Goal: Information Seeking & Learning: Learn about a topic

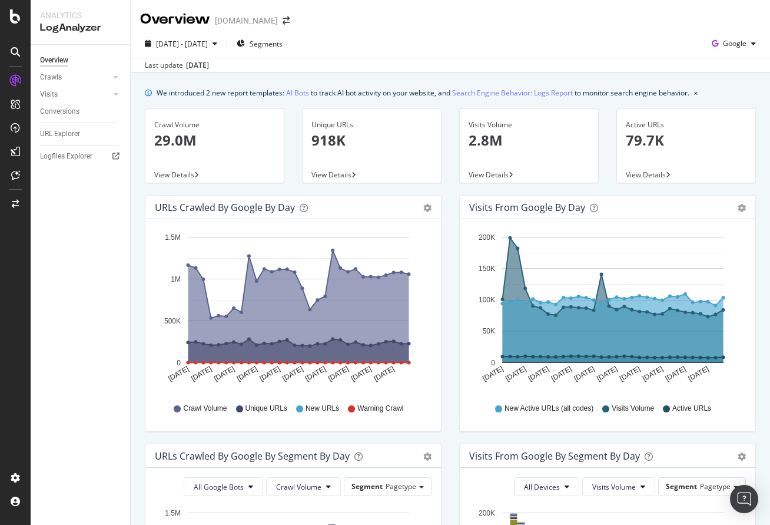
click at [188, 138] on p "29.0M" at bounding box center [214, 140] width 121 height 20
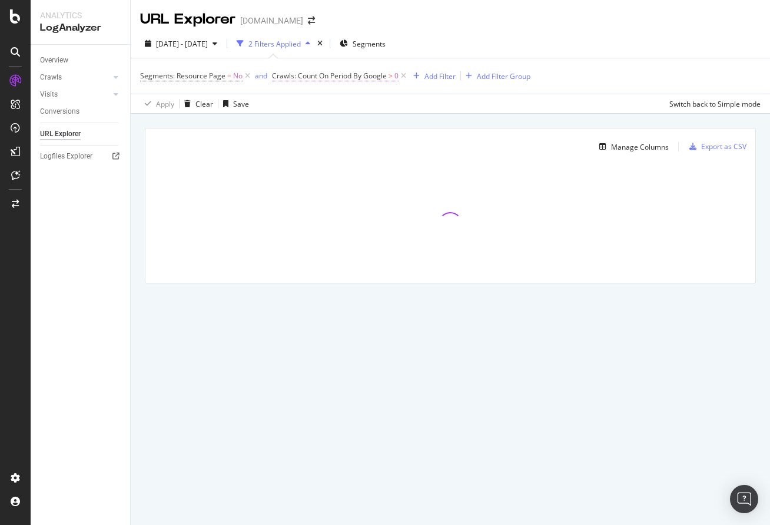
click at [349, 77] on span "Crawls: Count On Period By Google" at bounding box center [329, 76] width 115 height 10
click at [311, 103] on span "By Google" at bounding box center [299, 104] width 34 height 10
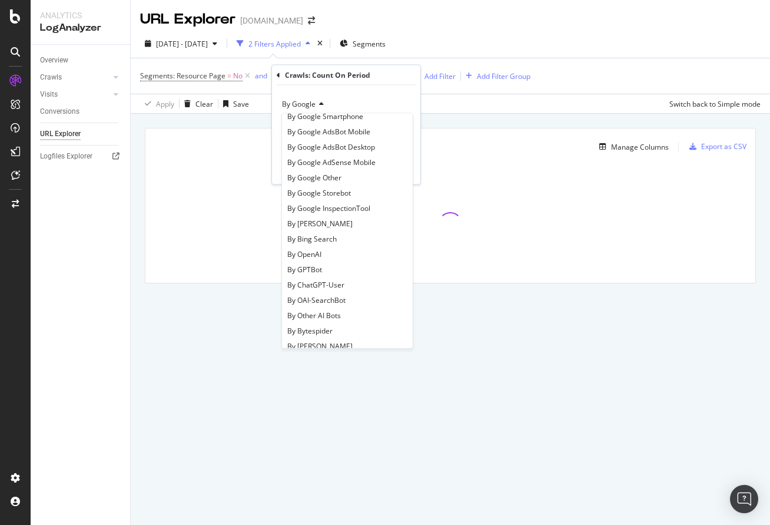
scroll to position [101, 0]
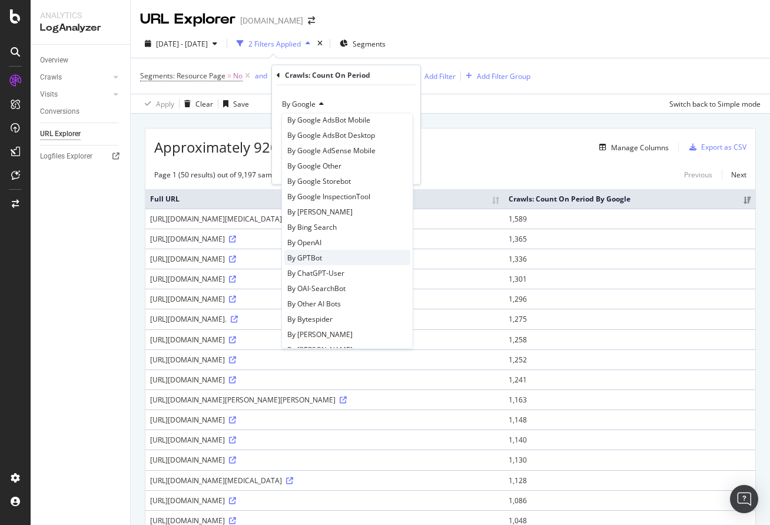
click at [347, 262] on div "By GPTBot" at bounding box center [347, 257] width 126 height 15
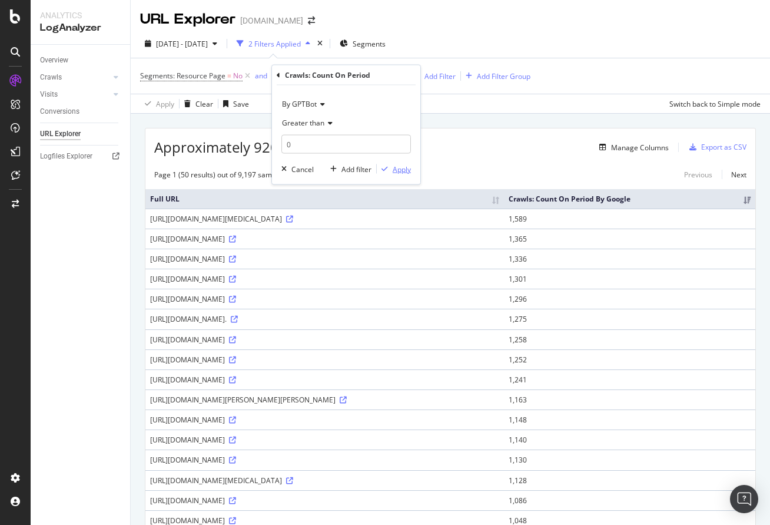
click at [399, 169] on div "Apply" at bounding box center [402, 169] width 18 height 10
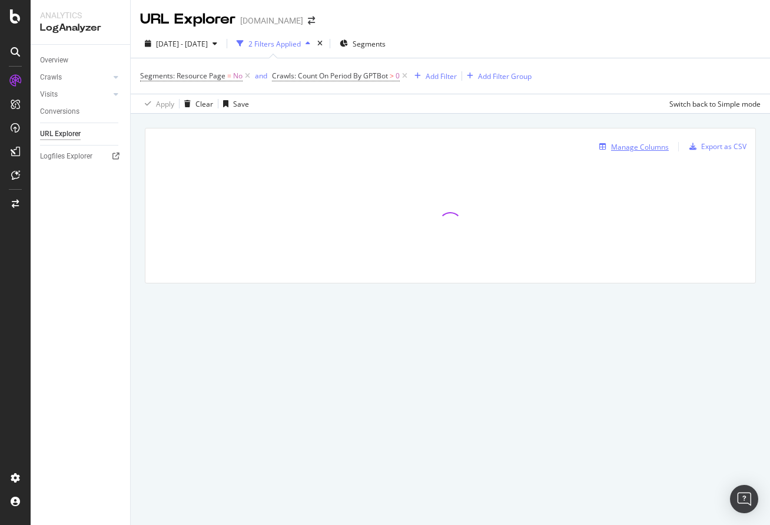
click at [632, 147] on div "Manage Columns" at bounding box center [640, 147] width 58 height 10
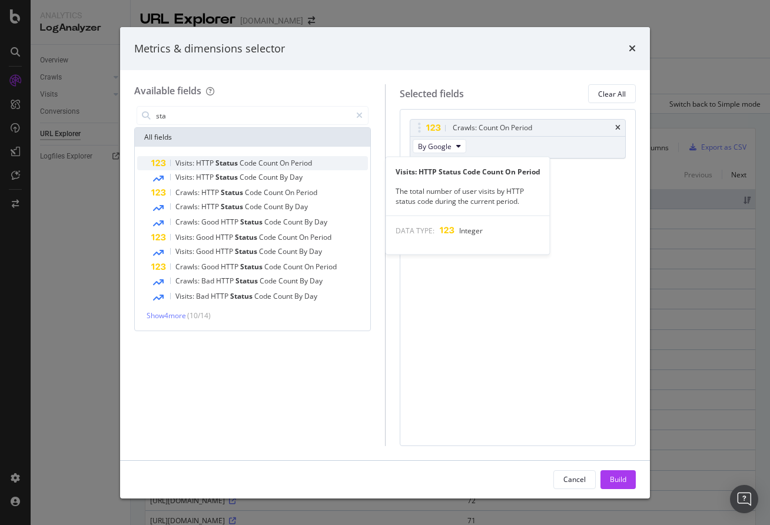
type input "sta"
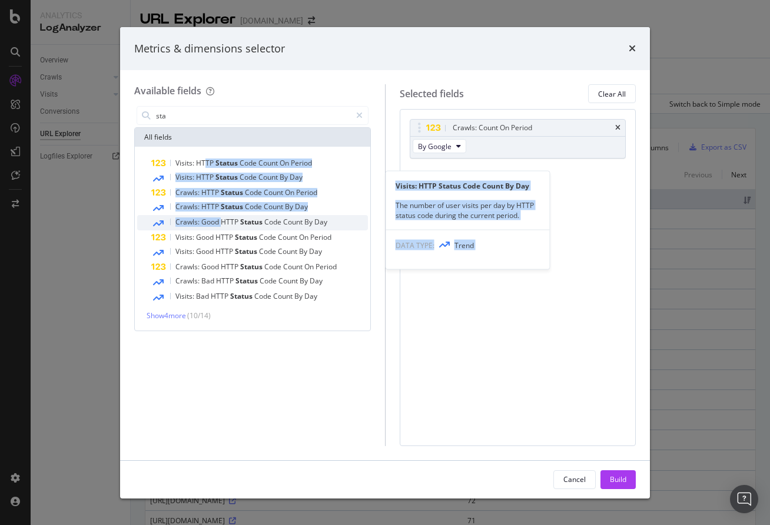
drag, startPoint x: 206, startPoint y: 167, endPoint x: 222, endPoint y: 221, distance: 56.6
click at [221, 221] on div "Visits: HTTP Status Code Count On Period Visits: HTTP Status Code Count By Day …" at bounding box center [252, 230] width 231 height 148
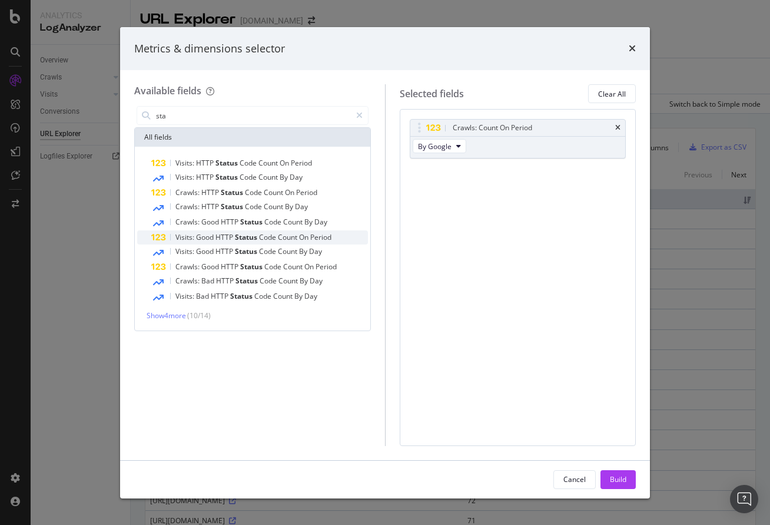
click at [238, 239] on span "Status" at bounding box center [247, 237] width 24 height 10
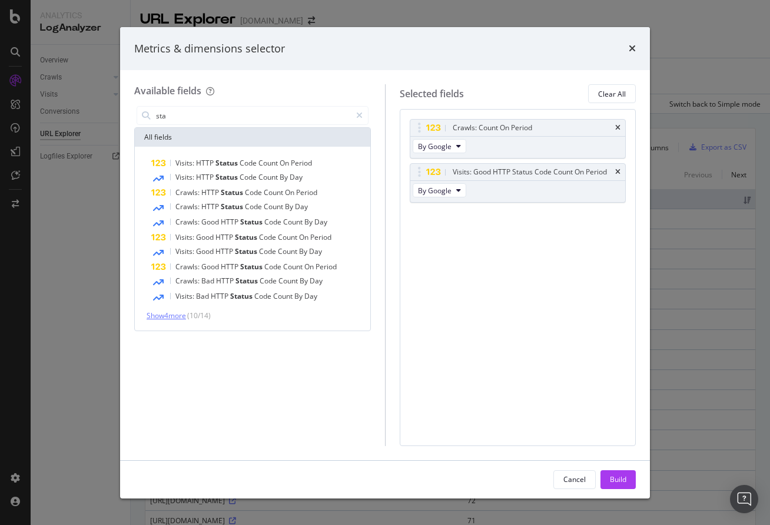
click at [177, 314] on span "Show 4 more" at bounding box center [166, 315] width 39 height 10
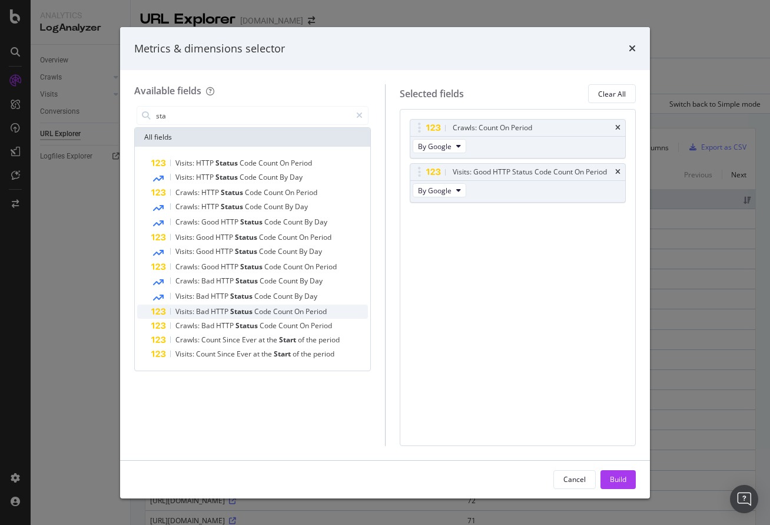
click at [281, 309] on span "Count" at bounding box center [283, 311] width 21 height 10
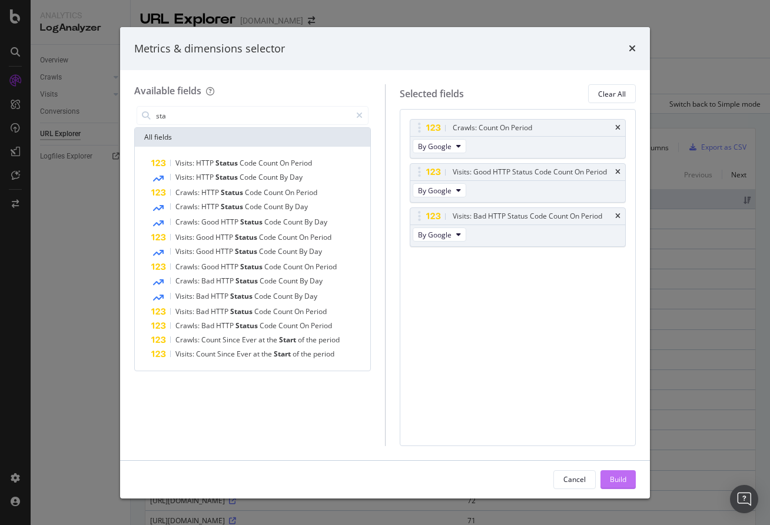
click at [618, 479] on div "Build" at bounding box center [618, 479] width 16 height 10
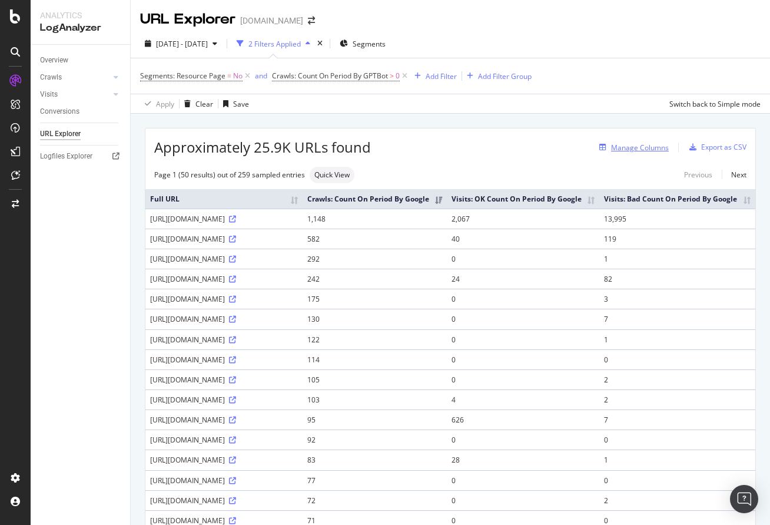
click at [645, 151] on div "Manage Columns" at bounding box center [640, 148] width 58 height 10
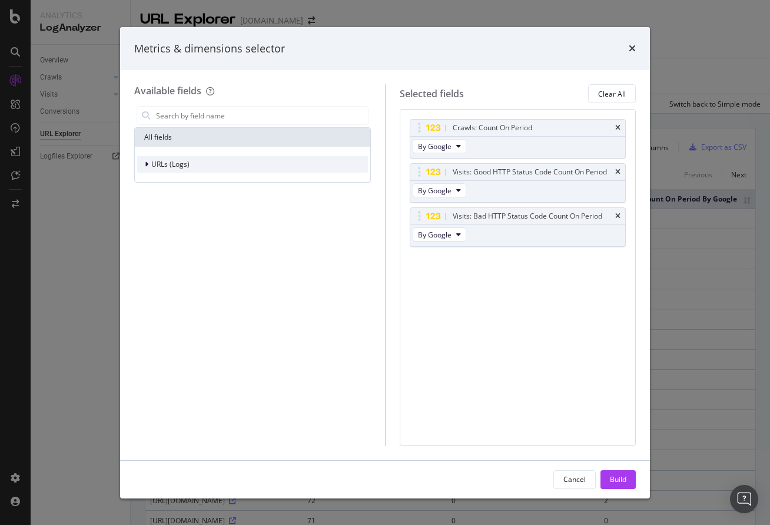
click at [179, 163] on span "URLs (Logs)" at bounding box center [170, 164] width 38 height 10
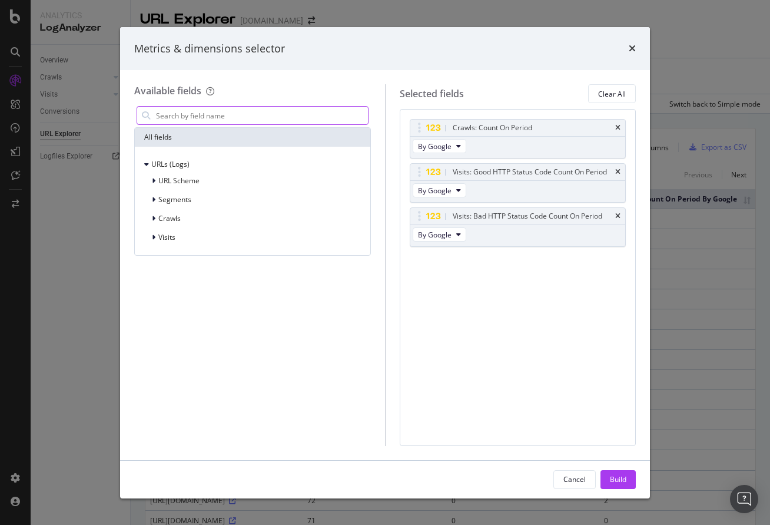
click at [205, 114] on input "modal" at bounding box center [261, 116] width 213 height 18
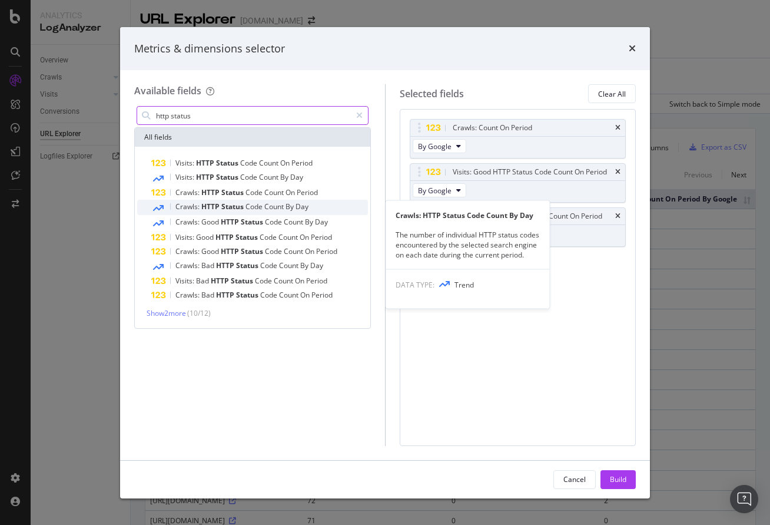
type input "http status"
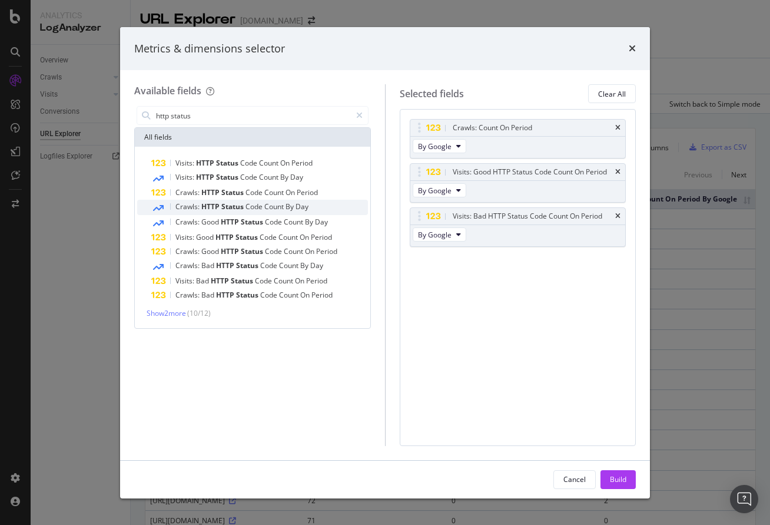
click at [267, 207] on span "Count" at bounding box center [274, 206] width 21 height 10
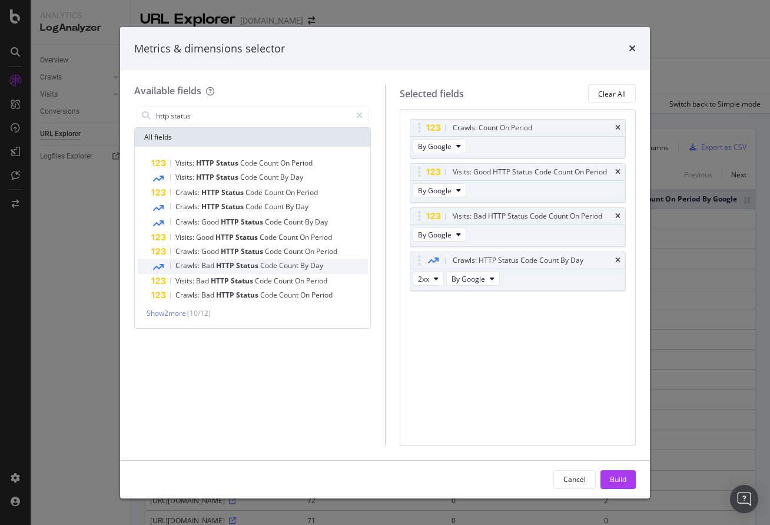
click at [272, 267] on span "Code" at bounding box center [269, 265] width 19 height 10
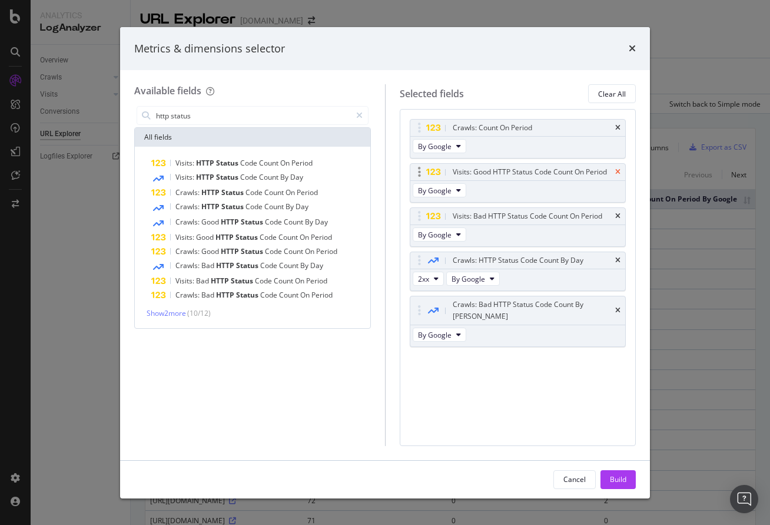
click at [616, 168] on icon "times" at bounding box center [617, 171] width 5 height 7
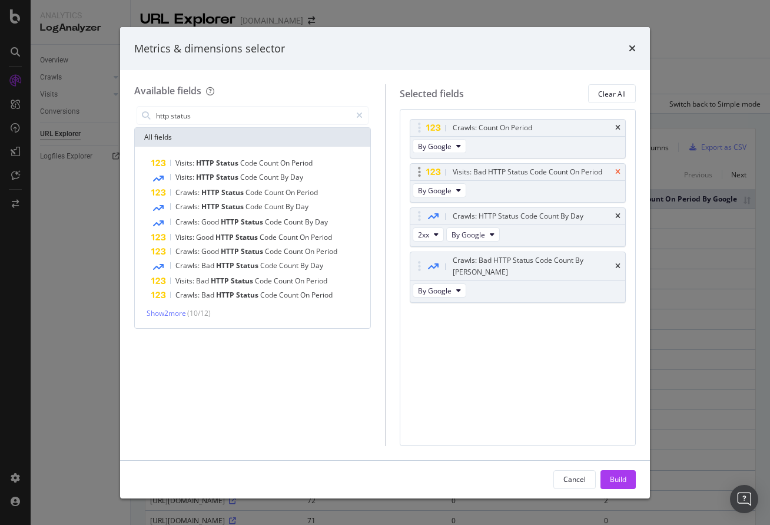
click at [617, 168] on icon "times" at bounding box center [617, 171] width 5 height 7
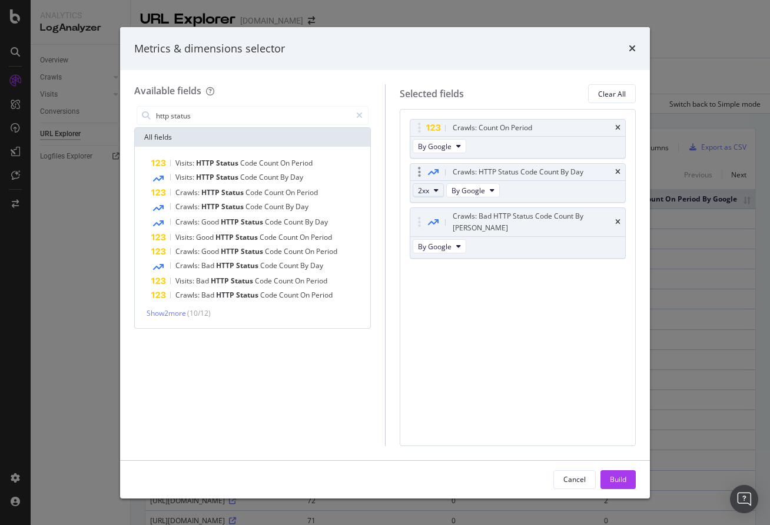
click at [429, 190] on span "2xx" at bounding box center [423, 191] width 11 height 10
click at [571, 333] on div "Crawls: Count On Period By Google Crawls: HTTP Status Code Count By Day 2xx By …" at bounding box center [518, 277] width 237 height 336
drag, startPoint x: 620, startPoint y: 476, endPoint x: 554, endPoint y: 295, distance: 193.0
click at [562, 316] on div "Metrics & dimensions selector Available fields http status All fields Visits: H…" at bounding box center [385, 262] width 530 height 471
click at [458, 243] on icon "modal" at bounding box center [458, 246] width 5 height 7
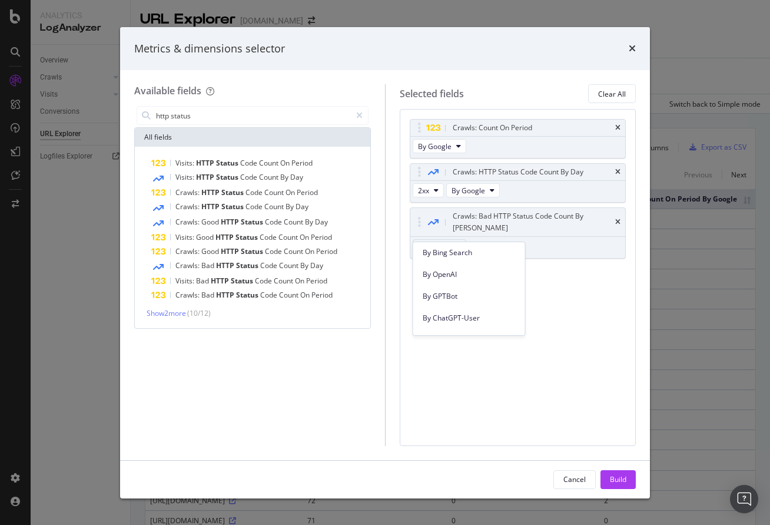
scroll to position [289, 0]
click at [468, 297] on span "By GPTBot" at bounding box center [469, 293] width 93 height 11
click at [472, 193] on span "By Google" at bounding box center [469, 191] width 34 height 10
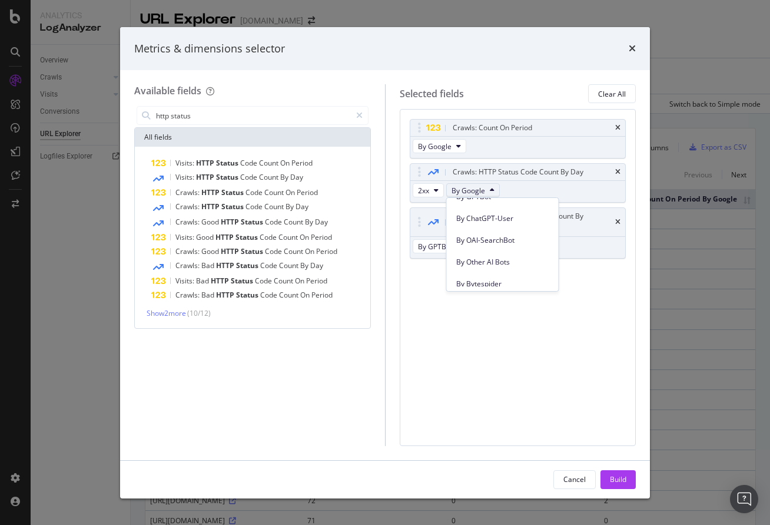
scroll to position [297, 0]
click at [489, 244] on span "By GPTBot" at bounding box center [502, 241] width 93 height 11
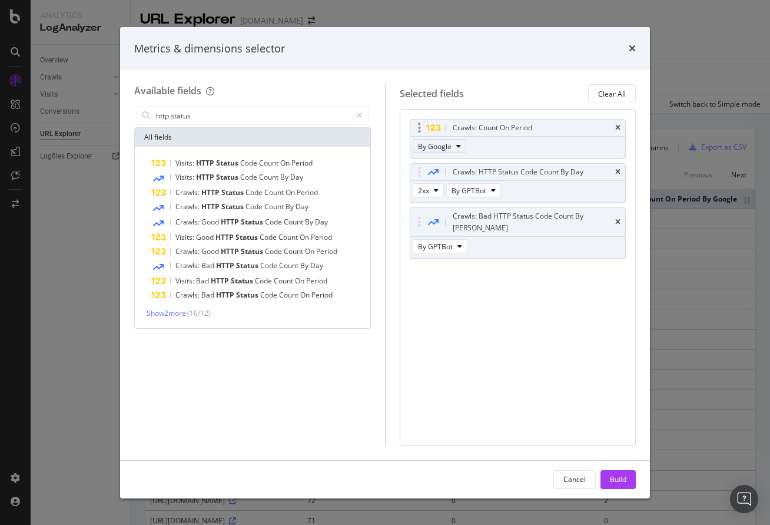
click at [449, 143] on span "By Google" at bounding box center [435, 146] width 34 height 10
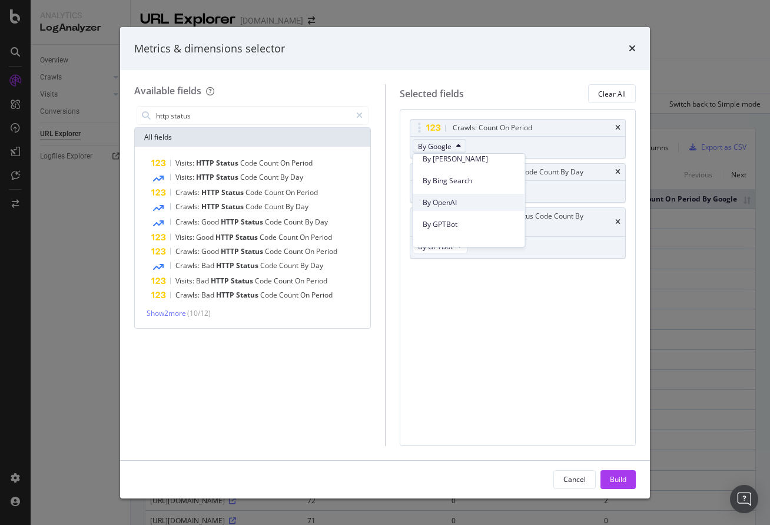
scroll to position [276, 0]
click at [471, 216] on span "By GPTBot" at bounding box center [469, 218] width 93 height 11
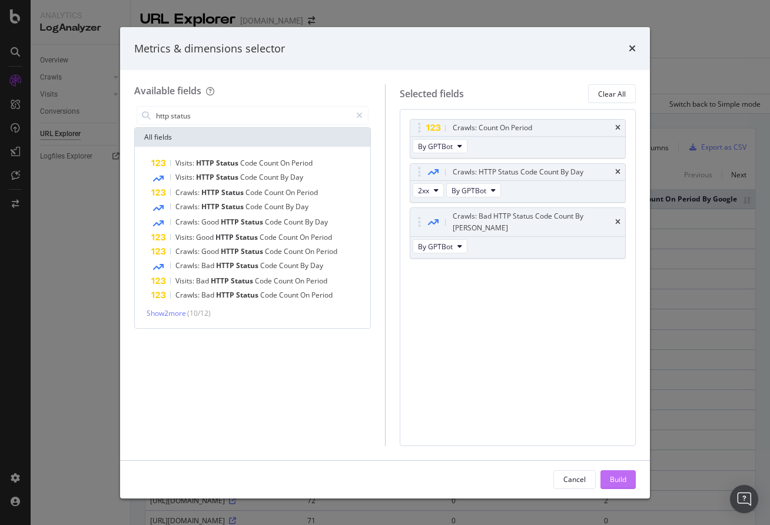
click at [625, 479] on div "Build" at bounding box center [618, 479] width 16 height 10
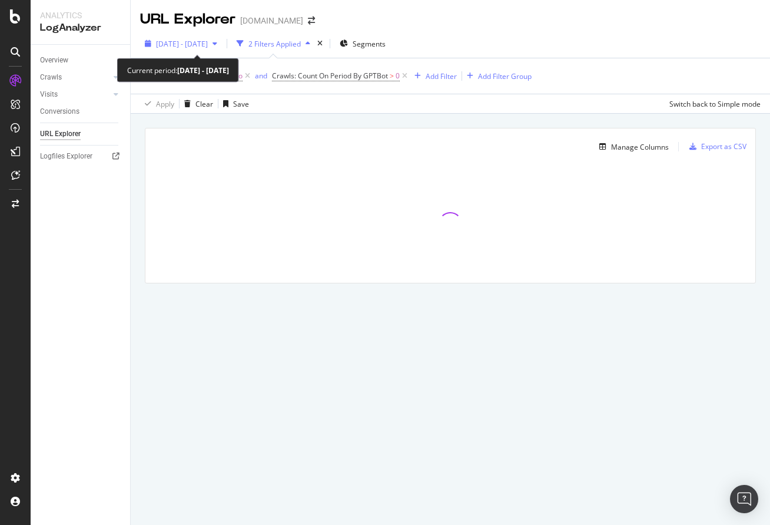
click at [199, 44] on span "[DATE] - [DATE]" at bounding box center [182, 44] width 52 height 10
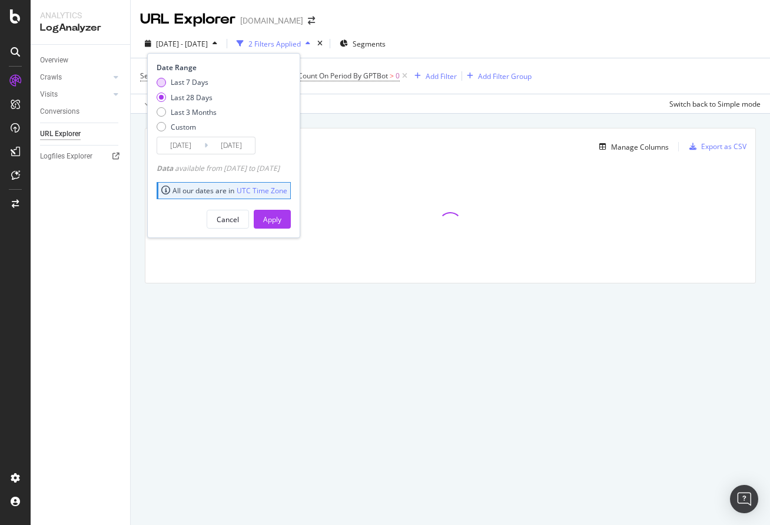
click at [187, 82] on div "Last 7 Days" at bounding box center [190, 82] width 38 height 10
type input "[DATE]"
click at [281, 224] on div "Apply" at bounding box center [272, 219] width 18 height 10
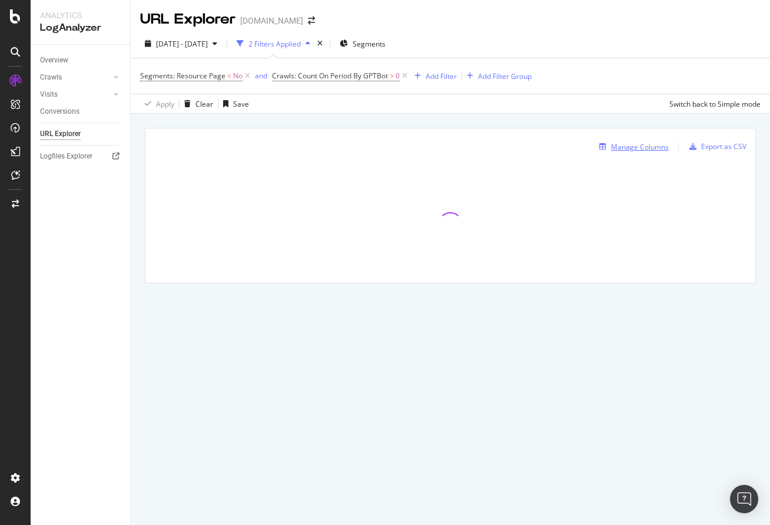
click at [615, 152] on div "Manage Columns" at bounding box center [640, 147] width 58 height 10
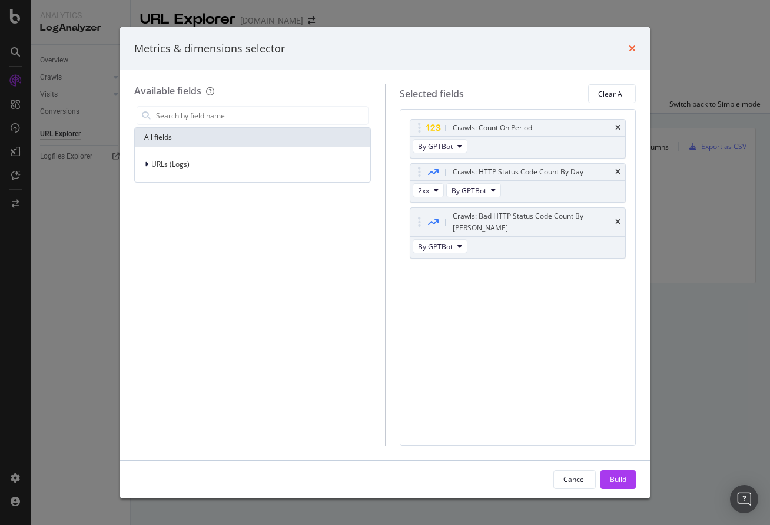
click at [632, 53] on icon "times" at bounding box center [632, 48] width 7 height 9
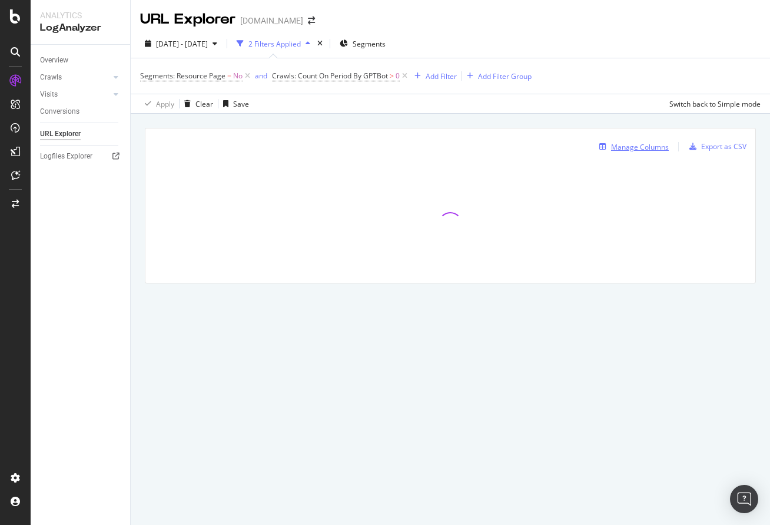
click at [644, 149] on div "Manage Columns" at bounding box center [640, 147] width 58 height 10
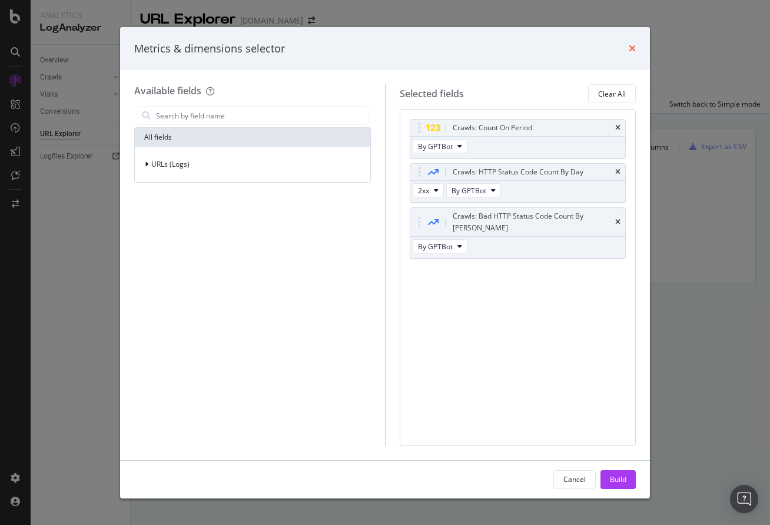
click at [634, 49] on icon "times" at bounding box center [632, 48] width 7 height 9
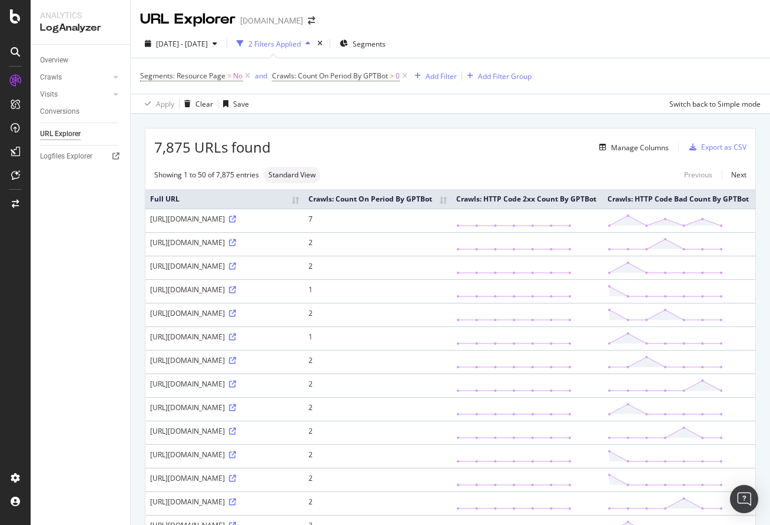
click at [452, 207] on th "Crawls: Count On Period By GPTBot" at bounding box center [378, 198] width 148 height 19
click at [655, 157] on div "7,875 URLs found Manage Columns Export as CSV" at bounding box center [450, 142] width 610 height 29
click at [648, 152] on div "Manage Columns" at bounding box center [640, 148] width 58 height 10
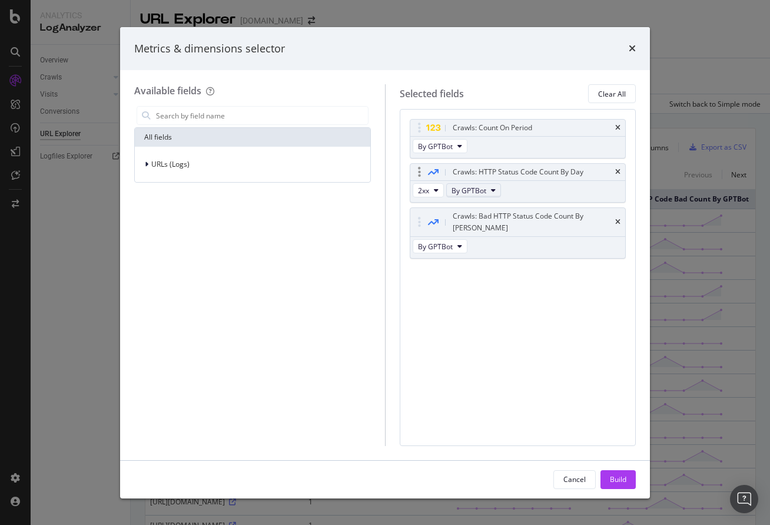
click at [464, 187] on button "By GPTBot" at bounding box center [473, 190] width 55 height 14
click at [496, 247] on span "By OAI-SearchBot" at bounding box center [502, 243] width 93 height 11
click at [439, 241] on span "By GPTBot" at bounding box center [435, 246] width 35 height 10
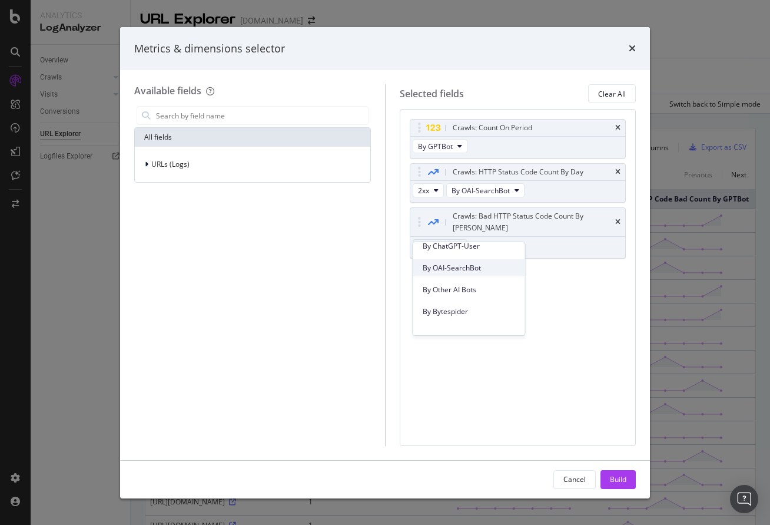
click at [481, 267] on span "By OAI-SearchBot" at bounding box center [469, 268] width 93 height 11
click at [445, 146] on span "By GPTBot" at bounding box center [435, 146] width 35 height 10
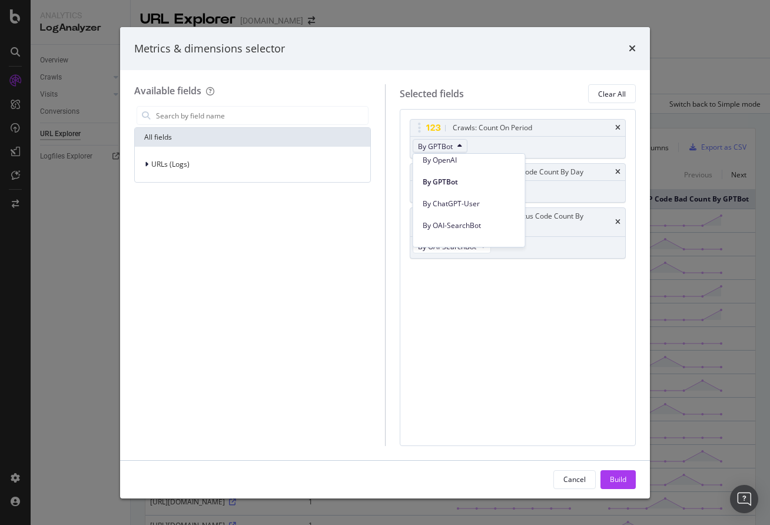
scroll to position [319, 0]
click at [465, 216] on span "By OAI-SearchBot" at bounding box center [469, 218] width 93 height 11
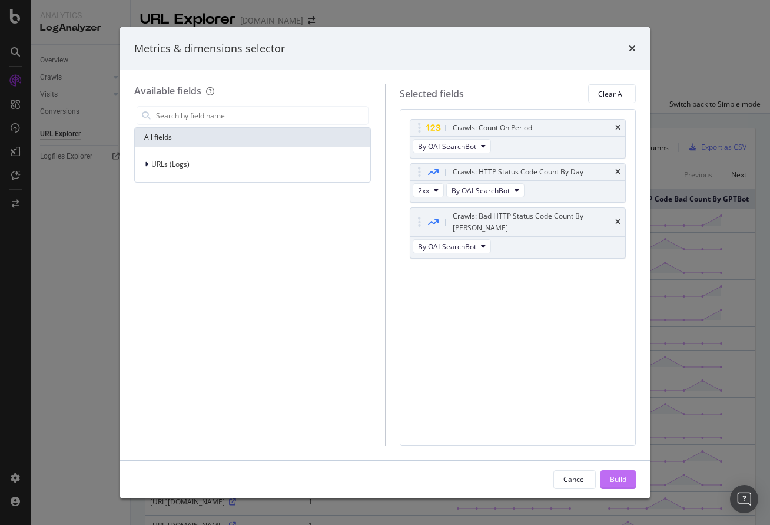
click at [620, 476] on div "Build" at bounding box center [618, 479] width 16 height 10
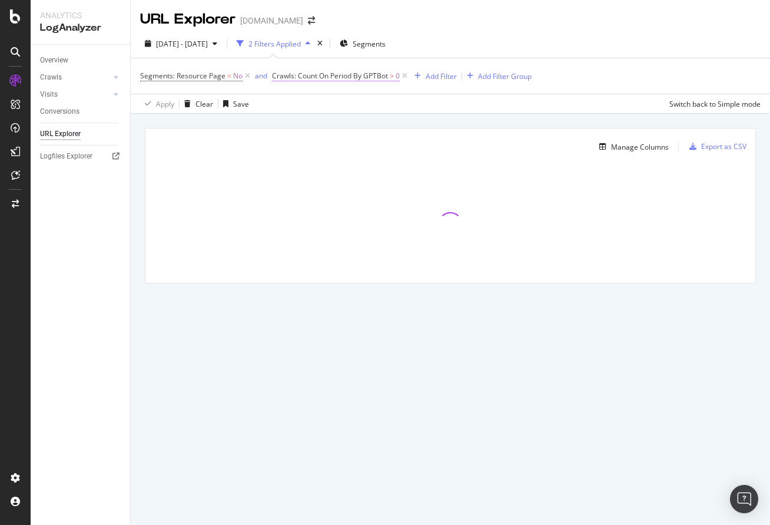
click at [362, 75] on span "Crawls: Count On Period By GPTBot" at bounding box center [330, 76] width 116 height 10
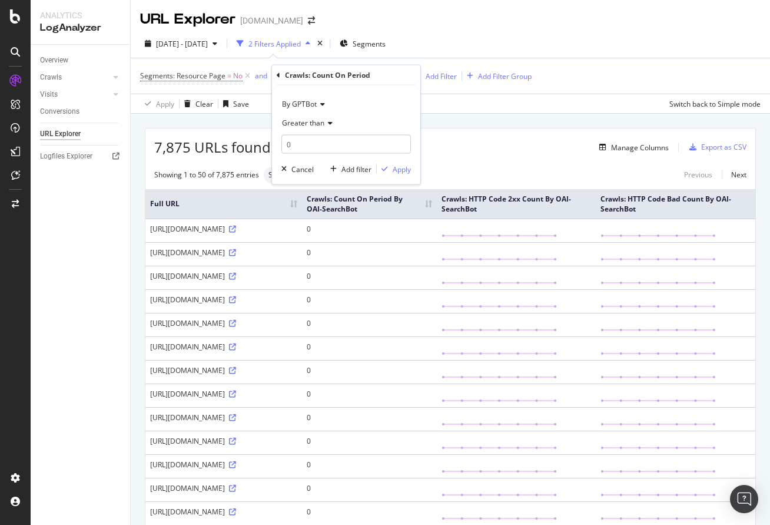
click at [305, 104] on span "By GPTBot" at bounding box center [299, 104] width 35 height 10
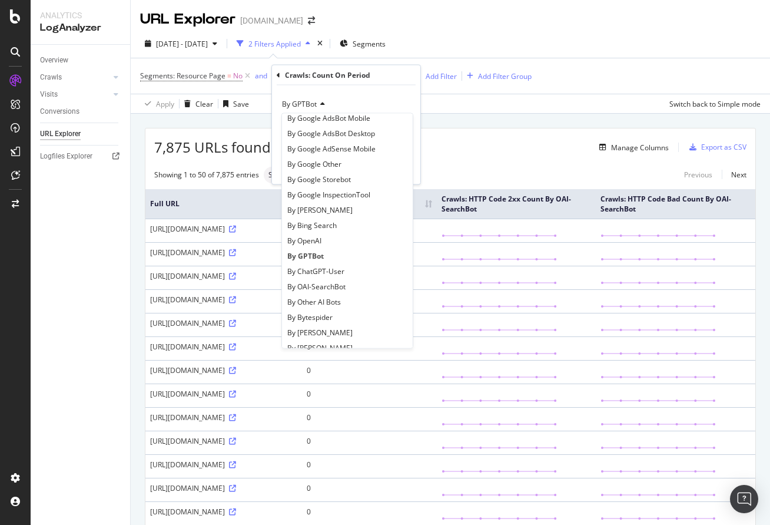
scroll to position [110, 0]
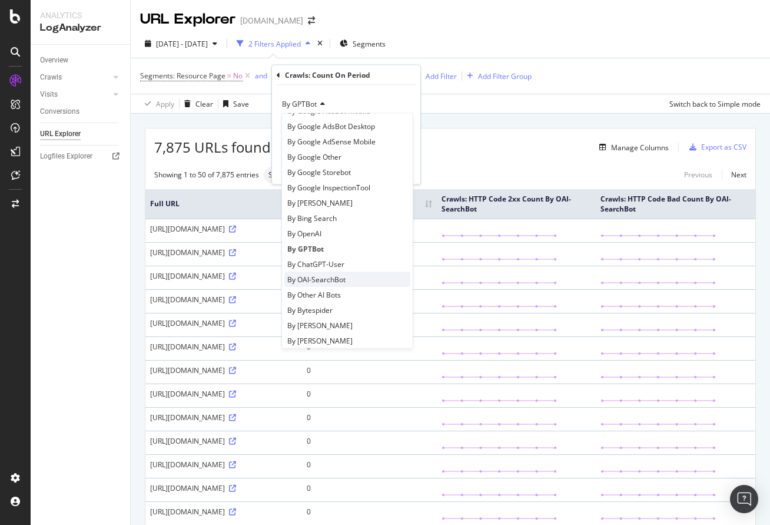
click at [366, 280] on div "By OAI-SearchBot" at bounding box center [347, 278] width 126 height 15
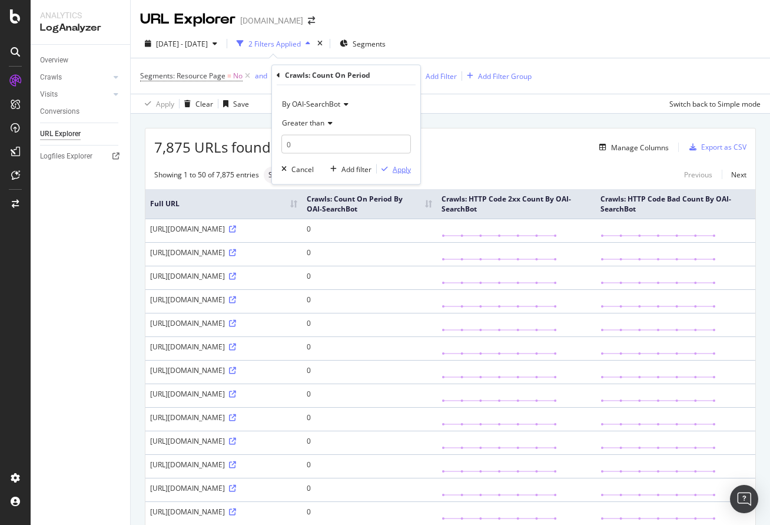
click at [403, 168] on div "Apply" at bounding box center [402, 169] width 18 height 10
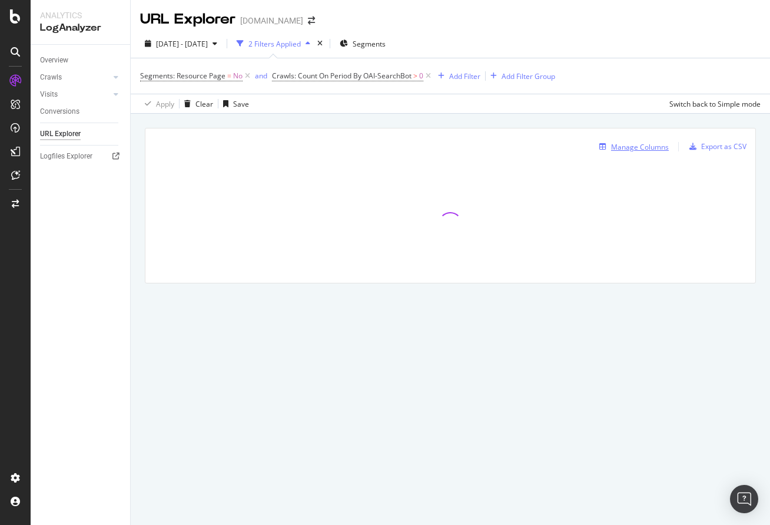
click at [639, 147] on div "Manage Columns" at bounding box center [640, 147] width 58 height 10
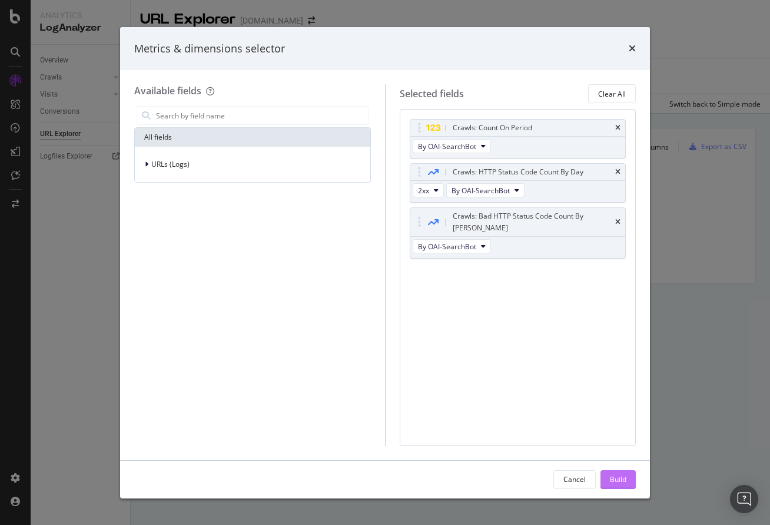
click at [614, 481] on div "Build" at bounding box center [618, 479] width 16 height 10
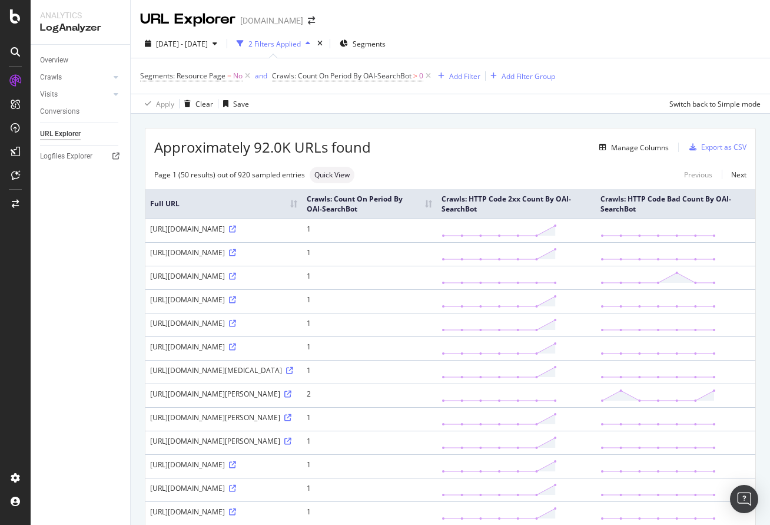
click at [437, 207] on th "Crawls: Count On Period By OAI-SearchBot" at bounding box center [369, 203] width 135 height 29
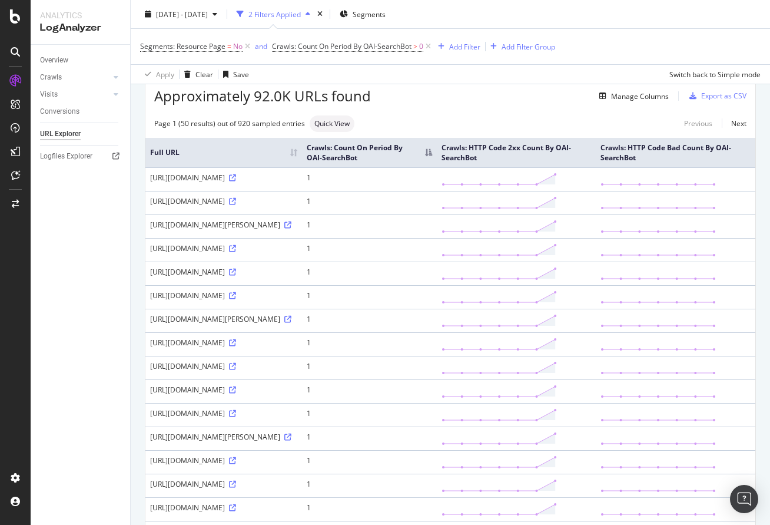
scroll to position [44, 0]
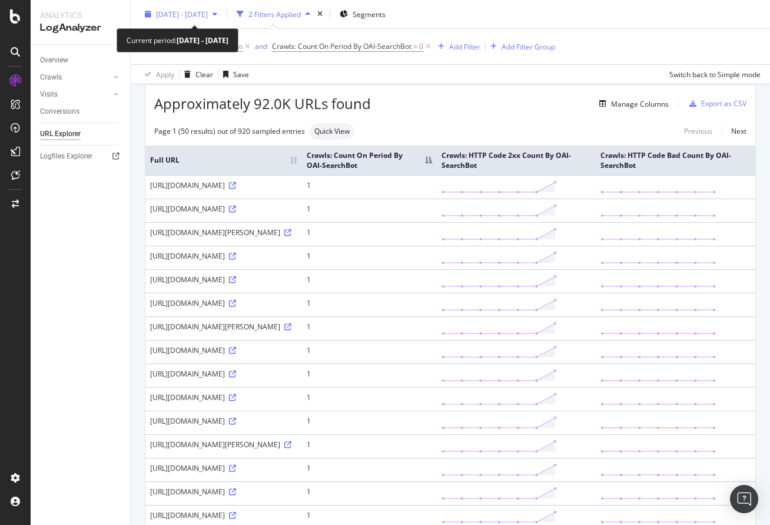
click at [208, 13] on span "[DATE] - [DATE]" at bounding box center [182, 14] width 52 height 10
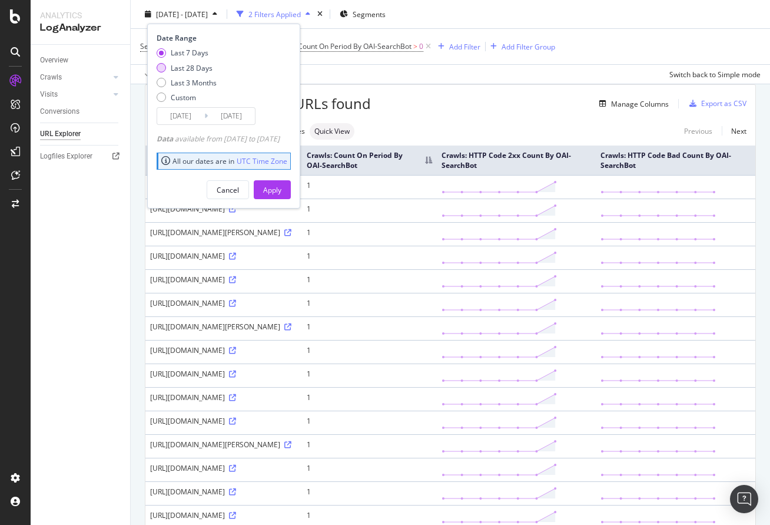
click at [190, 68] on div "Last 28 Days" at bounding box center [192, 67] width 42 height 10
type input "[DATE]"
click at [281, 191] on div "Apply" at bounding box center [272, 189] width 18 height 10
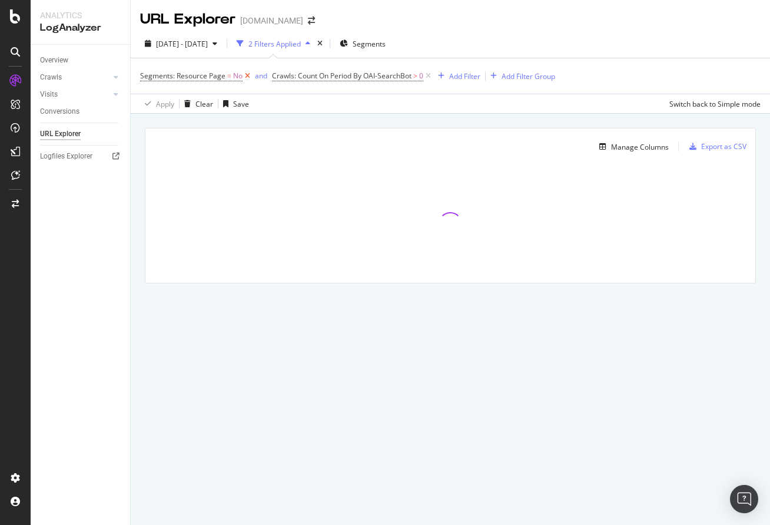
click at [248, 75] on icon at bounding box center [248, 76] width 10 height 12
click at [432, 124] on div "Manage Columns Export as CSV Full URL Crawls: Count On Period By OAI-SearchBot …" at bounding box center [451, 219] width 640 height 211
click at [638, 145] on div "Manage Columns" at bounding box center [640, 147] width 58 height 10
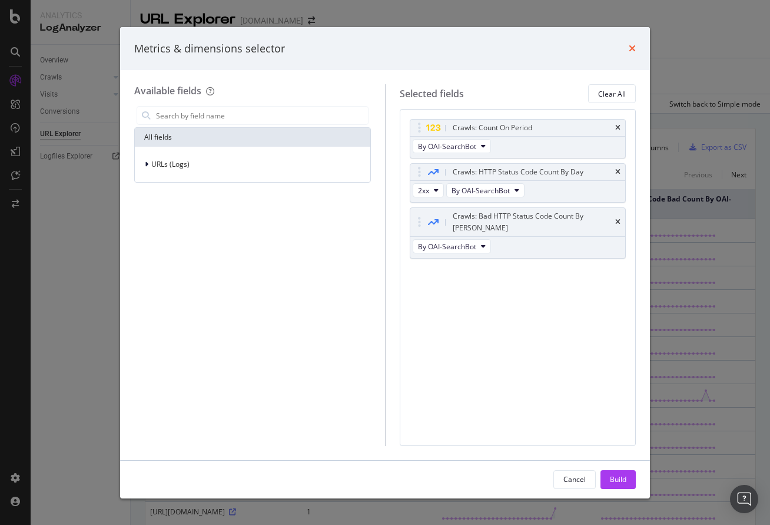
click at [634, 48] on icon "times" at bounding box center [632, 48] width 7 height 9
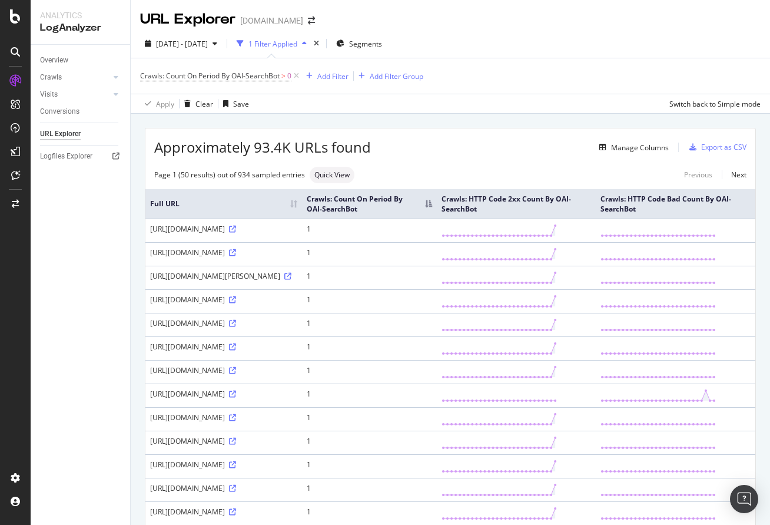
click at [437, 209] on th "Crawls: Count On Period By OAI-SearchBot" at bounding box center [369, 203] width 135 height 29
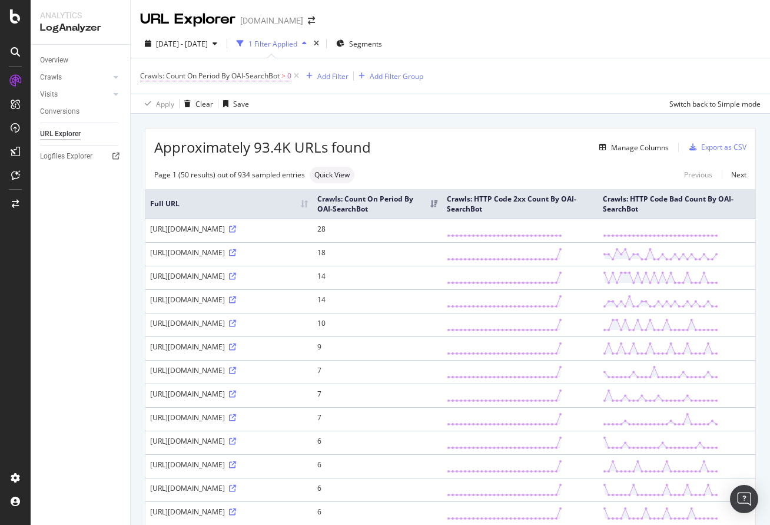
click at [244, 72] on span "Crawls: Count On Period By OAI-SearchBot" at bounding box center [210, 76] width 140 height 10
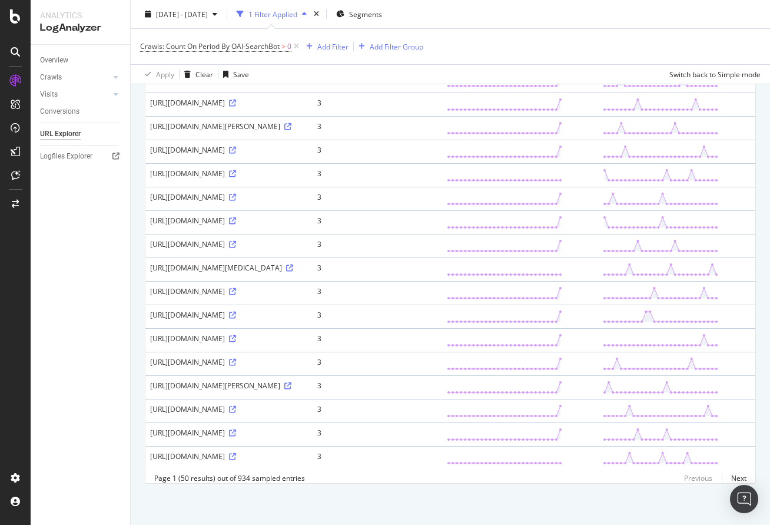
scroll to position [1203, 0]
click at [737, 475] on link "Next" at bounding box center [734, 477] width 25 height 17
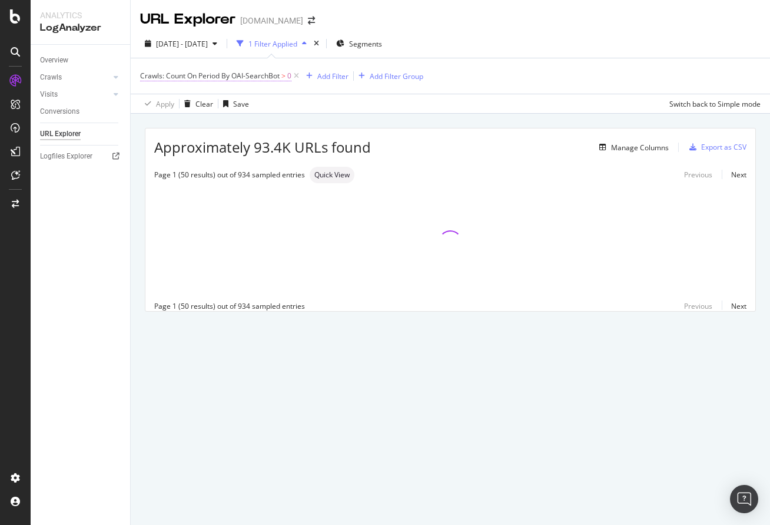
click at [260, 74] on span "Crawls: Count On Period By OAI-SearchBot" at bounding box center [210, 76] width 140 height 10
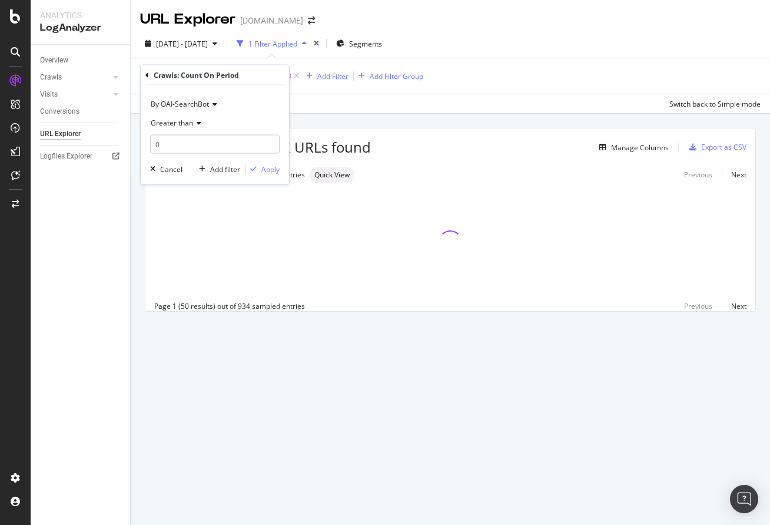
click at [191, 102] on span "By OAI-SearchBot" at bounding box center [180, 104] width 58 height 10
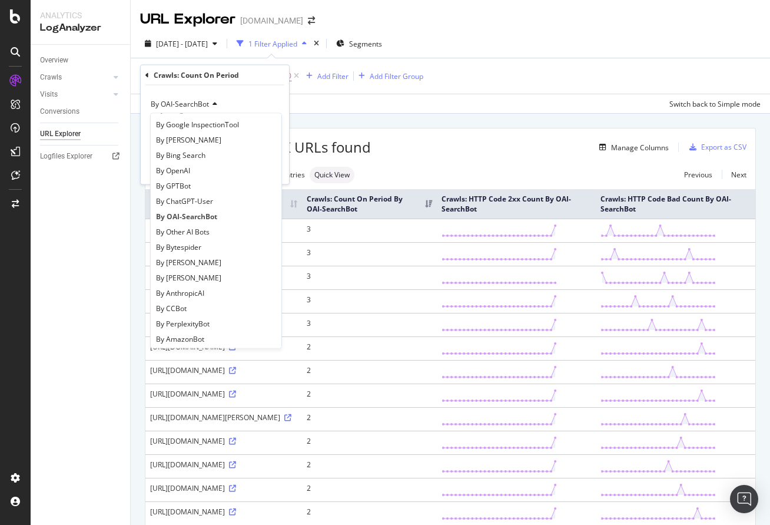
scroll to position [168, 0]
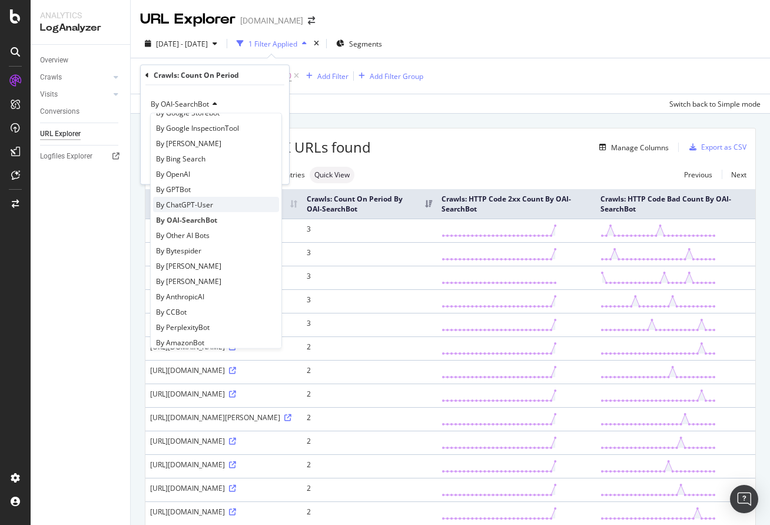
click at [227, 201] on div "By ChatGPT-User" at bounding box center [216, 204] width 126 height 15
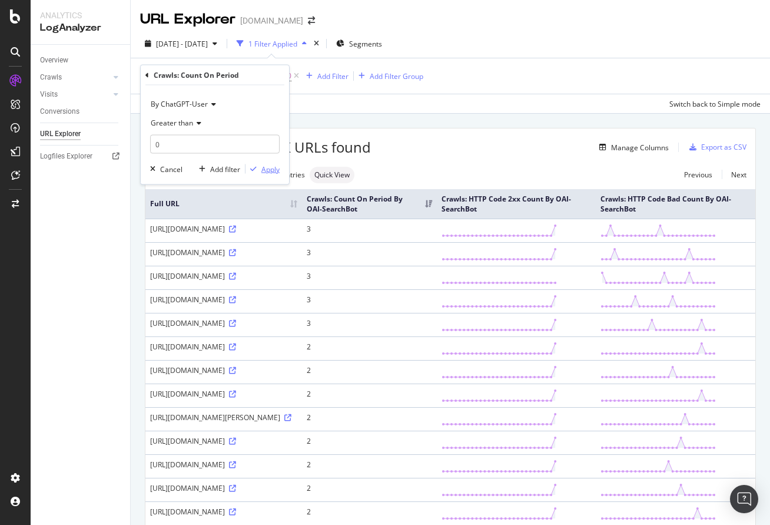
click at [269, 168] on div "Apply" at bounding box center [270, 169] width 18 height 10
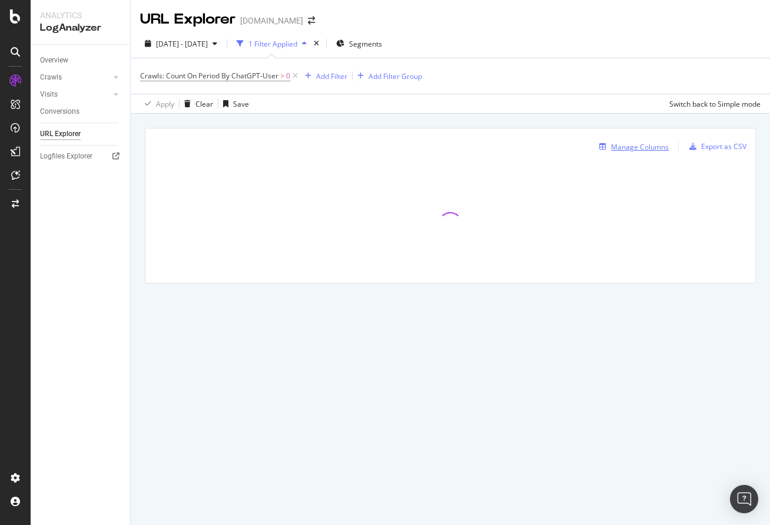
click at [631, 148] on div "Manage Columns" at bounding box center [640, 147] width 58 height 10
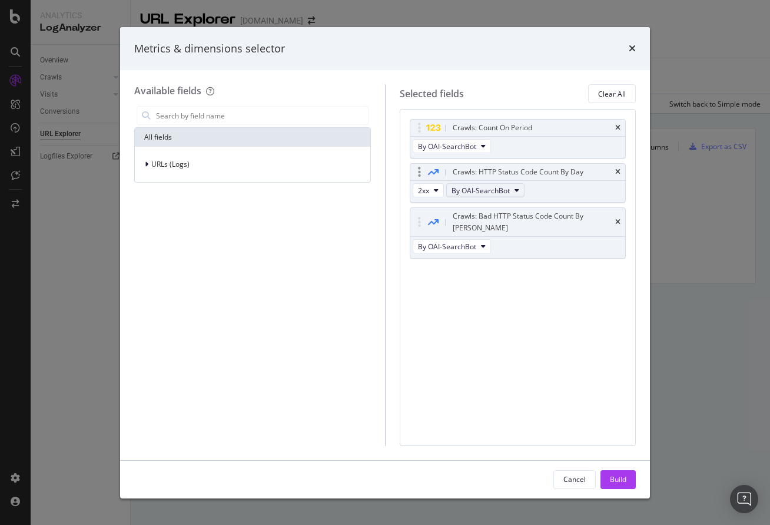
click at [480, 186] on span "By OAI-SearchBot" at bounding box center [481, 191] width 58 height 10
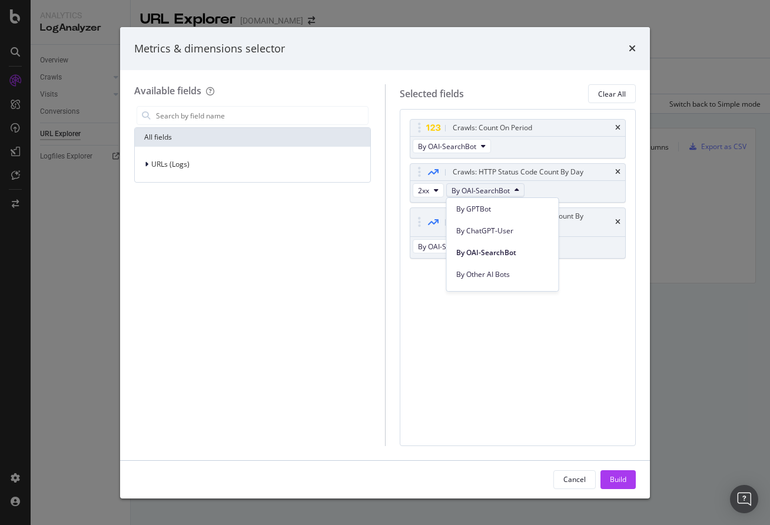
scroll to position [320, 0]
click at [507, 241] on span "By ChatGPT-User" at bounding box center [502, 239] width 93 height 11
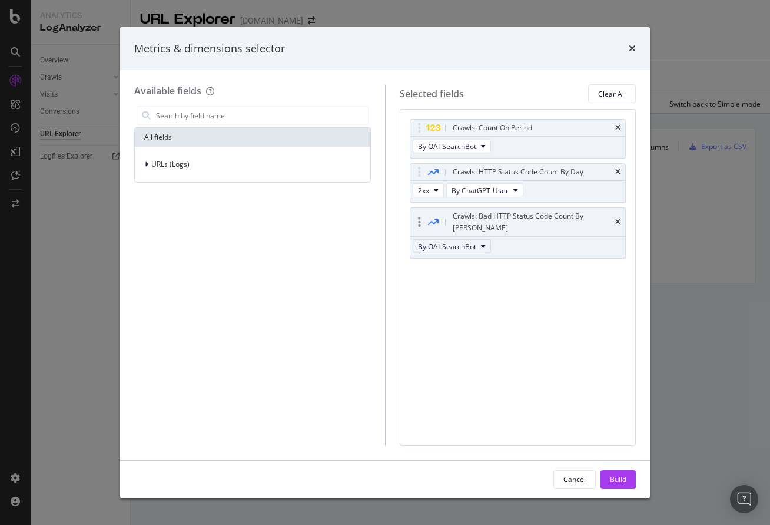
click at [475, 240] on button "By OAI-SearchBot" at bounding box center [452, 246] width 78 height 14
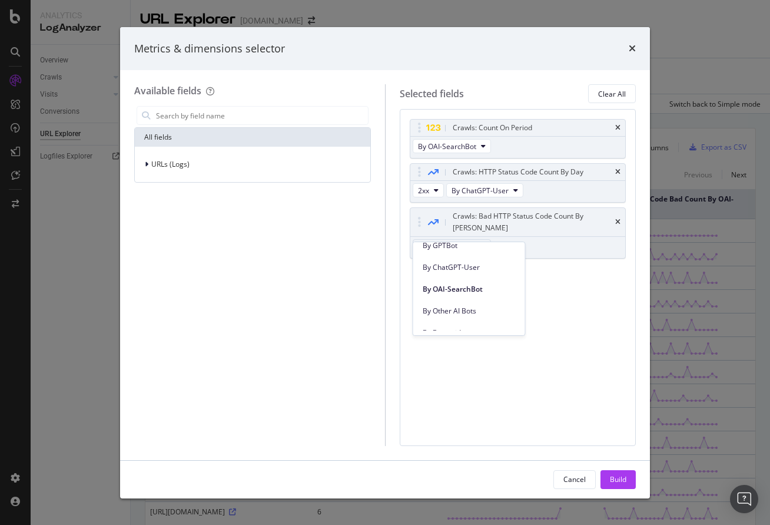
scroll to position [343, 0]
click at [483, 264] on span "By ChatGPT-User" at bounding box center [469, 261] width 93 height 11
click at [464, 145] on span "By OAI-SearchBot" at bounding box center [447, 146] width 58 height 10
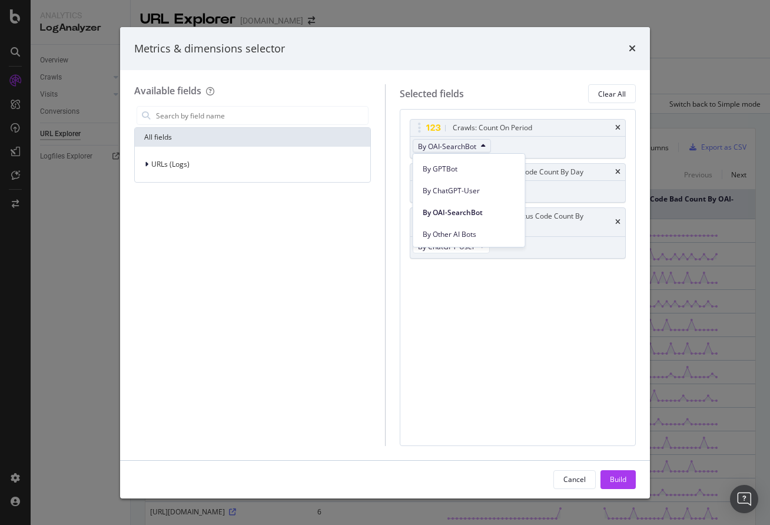
scroll to position [329, 0]
click at [485, 184] on span "By ChatGPT-User" at bounding box center [469, 186] width 93 height 11
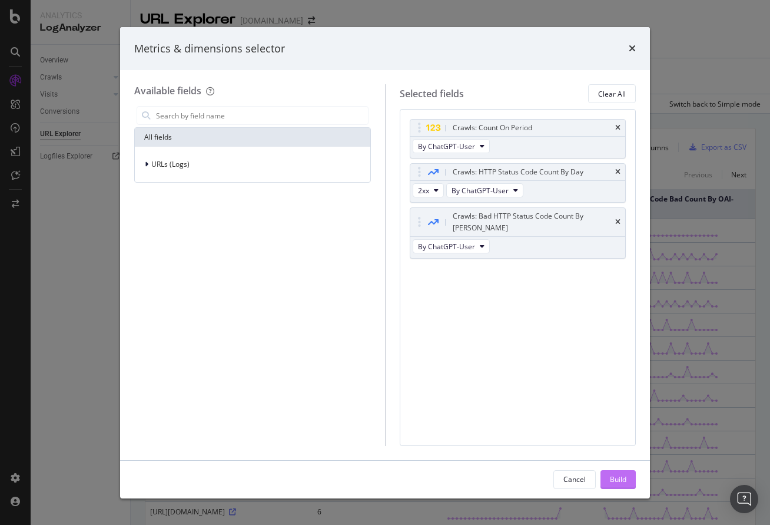
click at [624, 475] on div "Build" at bounding box center [618, 479] width 16 height 10
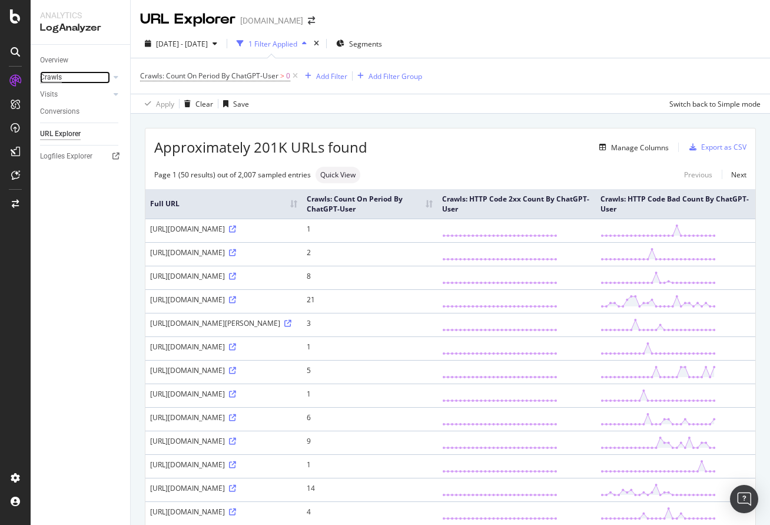
click at [58, 76] on div "Crawls" at bounding box center [51, 77] width 22 height 12
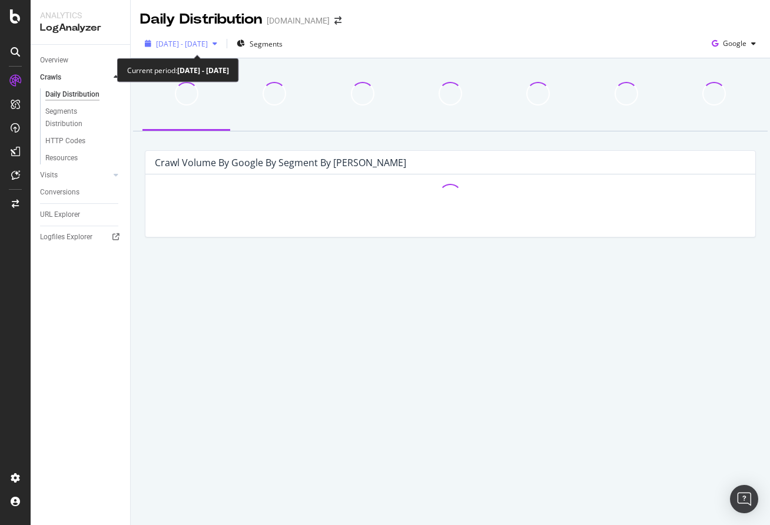
click at [222, 38] on div "[DATE] - [DATE]" at bounding box center [181, 44] width 82 height 18
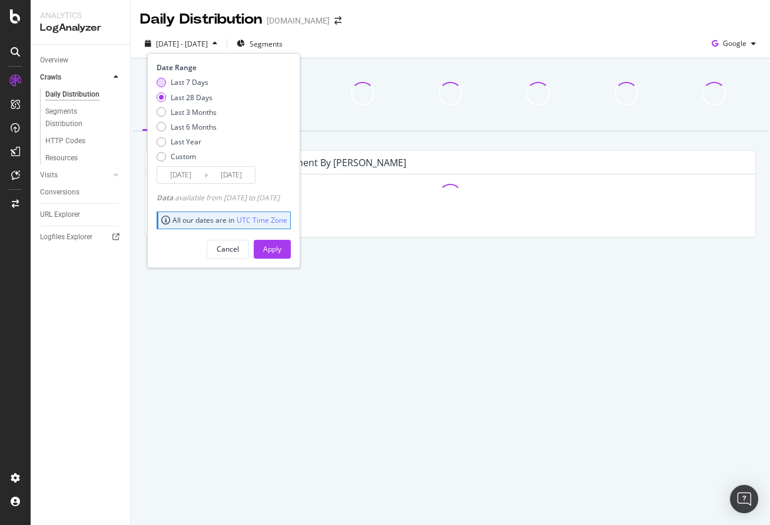
click at [194, 80] on div "Last 7 Days" at bounding box center [190, 82] width 38 height 10
type input "[DATE]"
click at [281, 250] on div "Apply" at bounding box center [272, 249] width 18 height 10
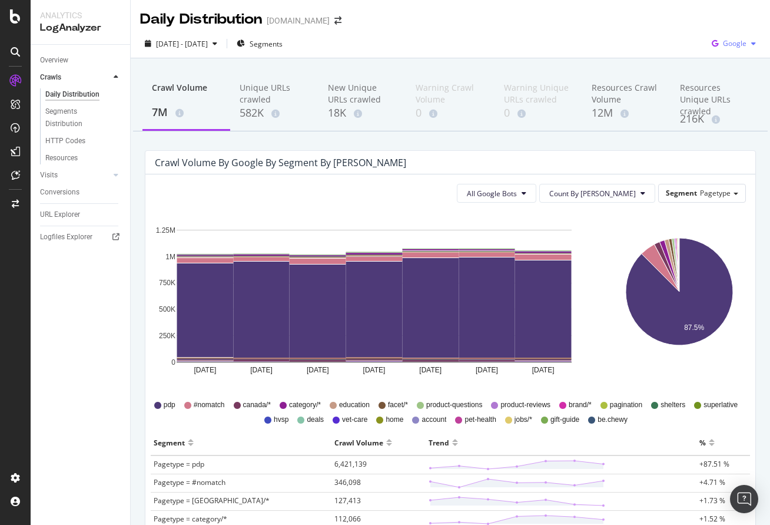
click at [747, 45] on div "button" at bounding box center [754, 43] width 14 height 7
click at [726, 111] on span "OpenAI" at bounding box center [735, 110] width 44 height 11
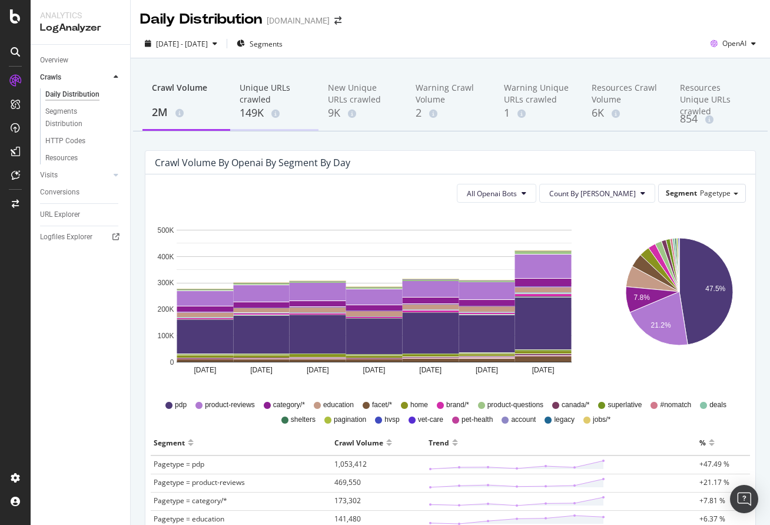
click at [265, 121] on div "Unique URLs crawled 149K" at bounding box center [274, 101] width 88 height 58
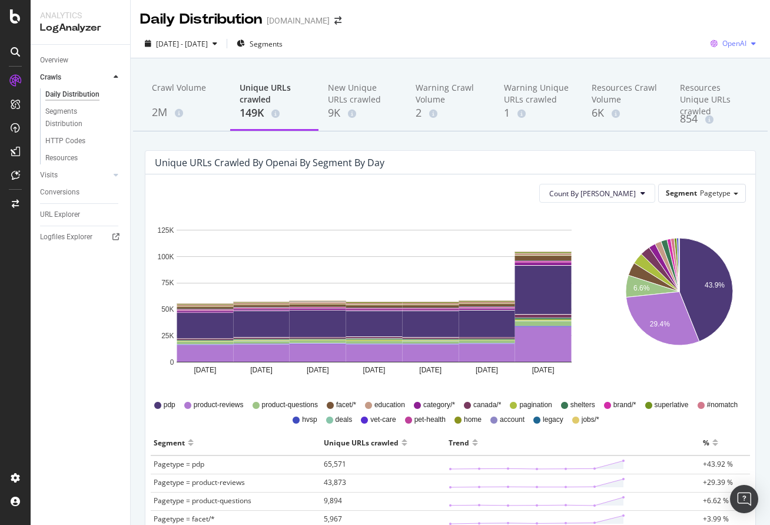
click at [733, 45] on span "OpenAI" at bounding box center [735, 43] width 24 height 10
click at [730, 133] on span "Other AI Bots" at bounding box center [735, 132] width 44 height 11
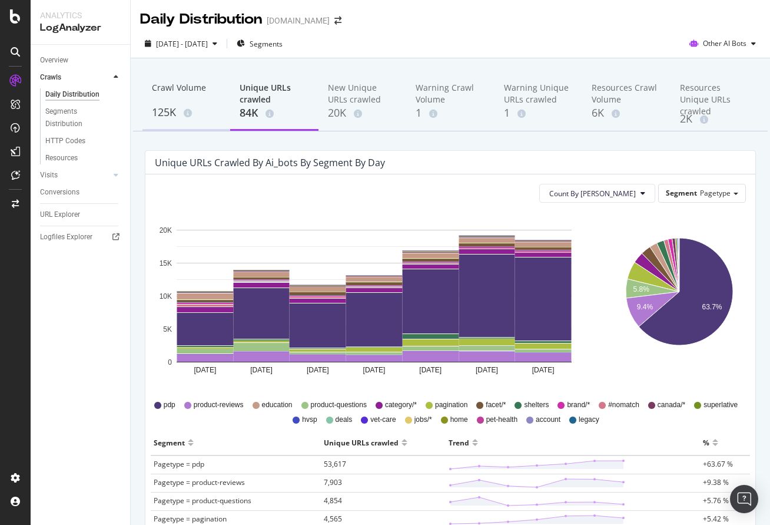
click at [166, 106] on div "125K" at bounding box center [186, 112] width 69 height 15
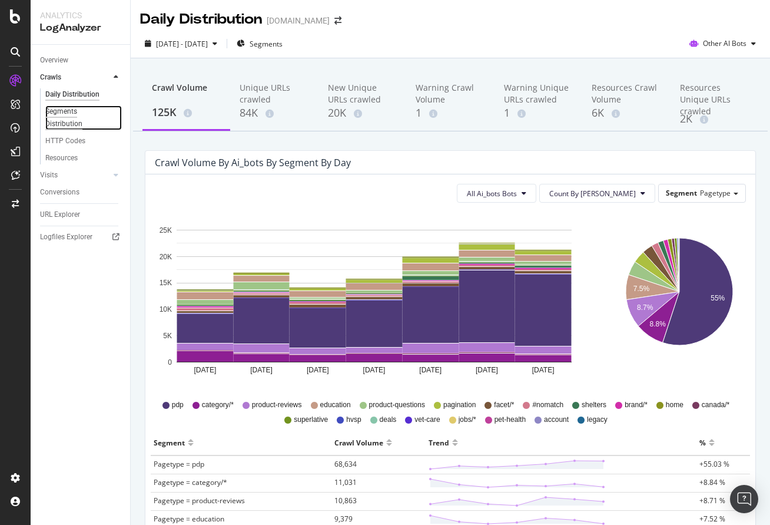
click at [78, 110] on div "Segments Distribution" at bounding box center [77, 117] width 65 height 25
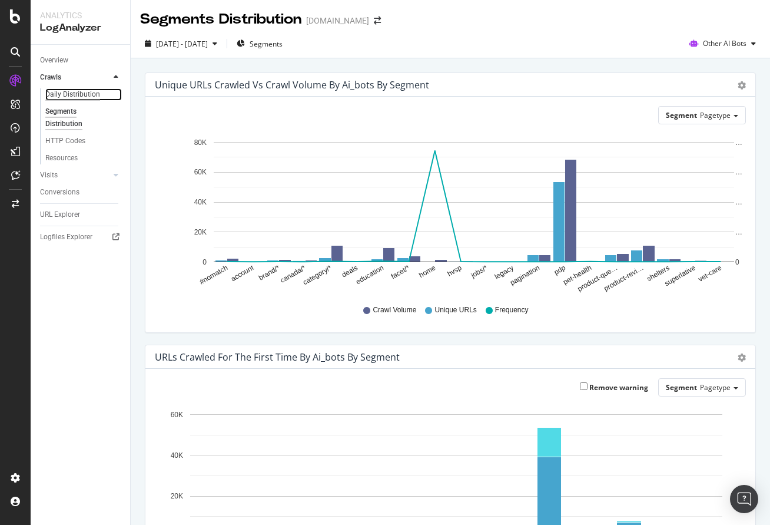
click at [69, 91] on div "Daily Distribution" at bounding box center [72, 94] width 55 height 12
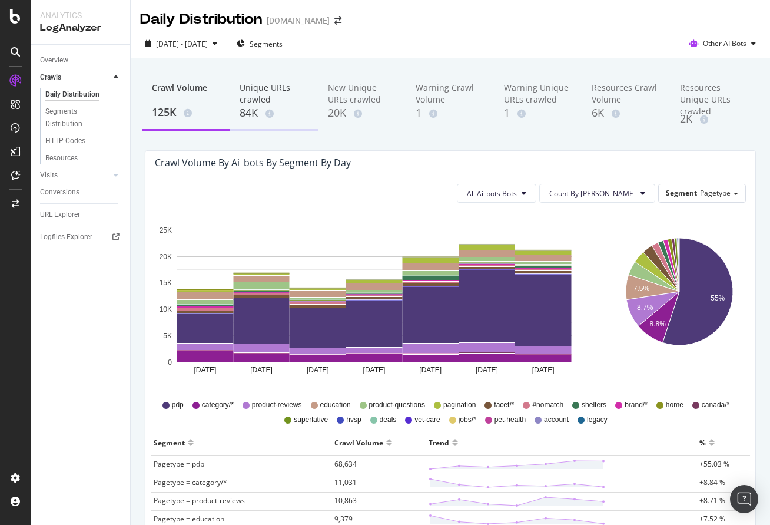
click at [244, 96] on div "Unique URLs crawled" at bounding box center [274, 94] width 69 height 24
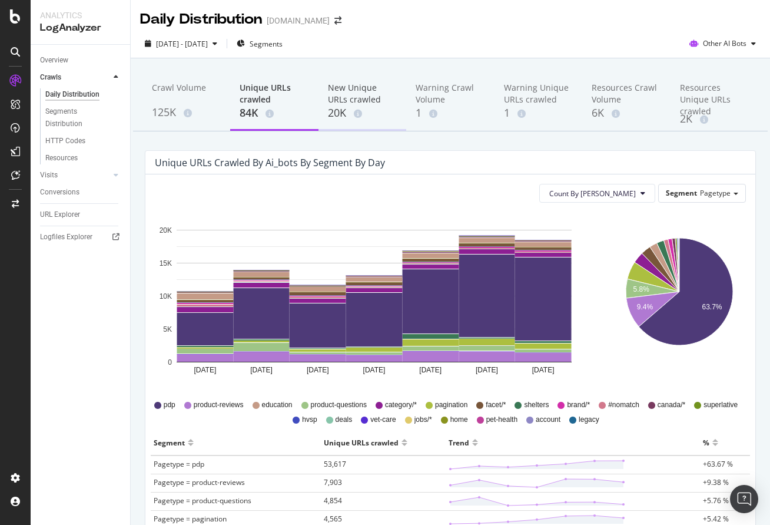
click at [382, 87] on div "New Unique URLs crawled" at bounding box center [362, 94] width 69 height 24
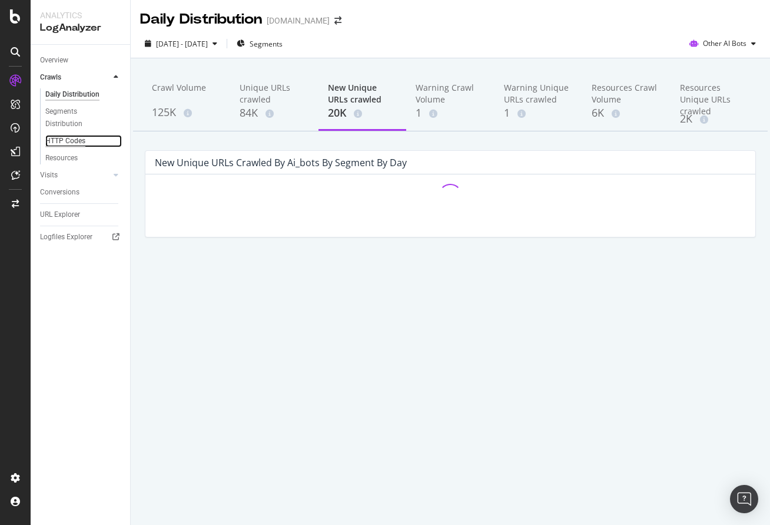
click at [72, 140] on div "HTTP Codes" at bounding box center [65, 141] width 40 height 12
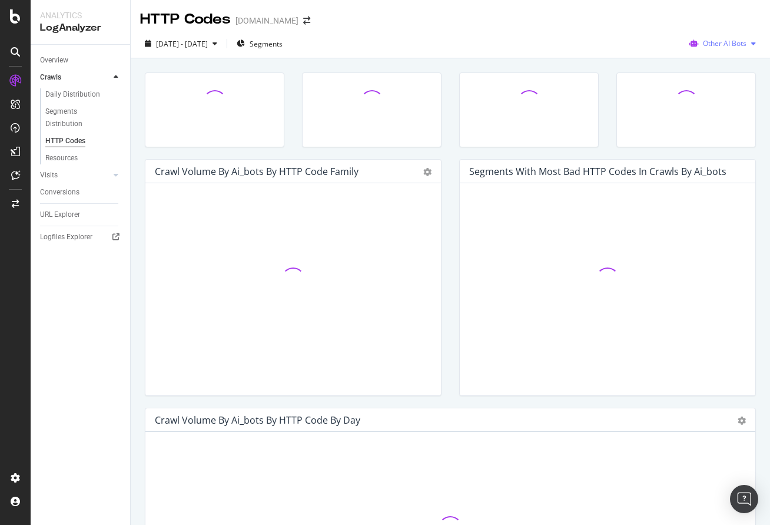
click at [736, 39] on span "Other AI Bots" at bounding box center [725, 43] width 44 height 10
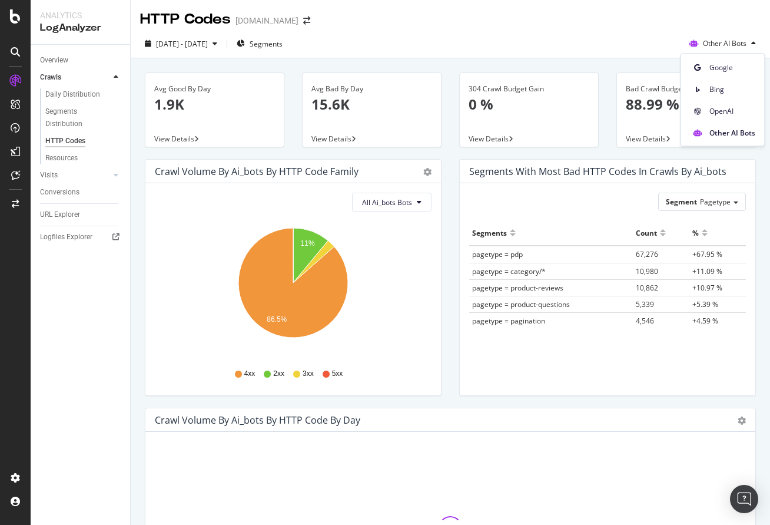
click at [589, 27] on div "HTTP Codes [DOMAIN_NAME]" at bounding box center [451, 14] width 640 height 29
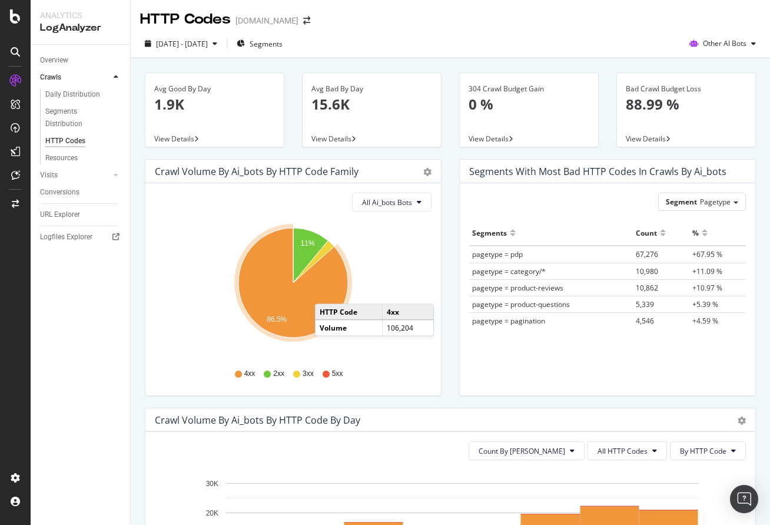
click at [327, 292] on icon "A chart." at bounding box center [294, 283] width 110 height 110
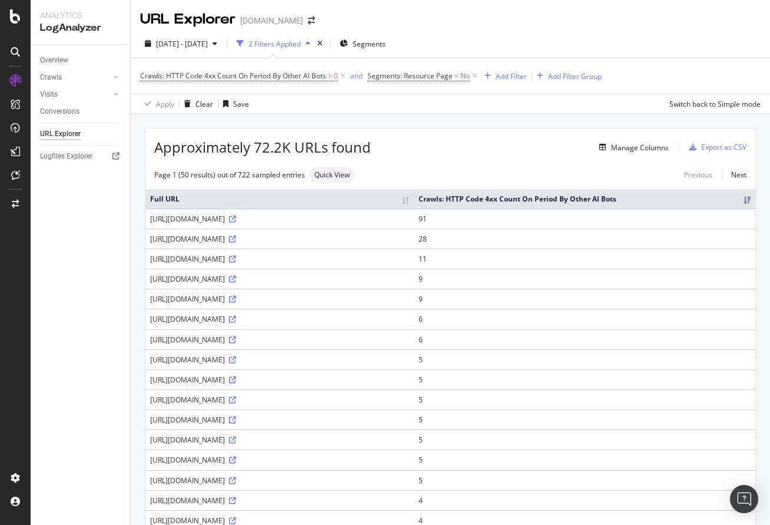
click at [302, 223] on div "[URL][DOMAIN_NAME]" at bounding box center [279, 219] width 259 height 10
click at [334, 177] on span "Quick View" at bounding box center [331, 174] width 35 height 7
click at [266, 117] on input "checkbox" at bounding box center [266, 115] width 24 height 14
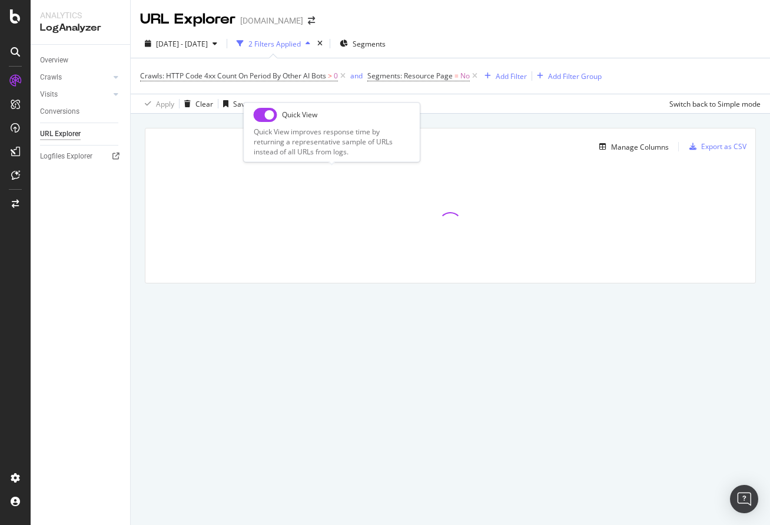
click at [266, 117] on input "checkbox" at bounding box center [266, 115] width 24 height 14
checkbox input "true"
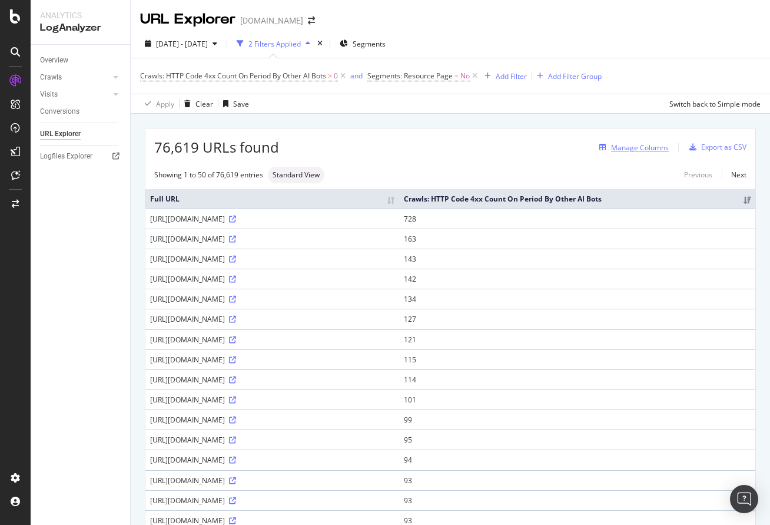
click at [642, 147] on div "Manage Columns" at bounding box center [640, 148] width 58 height 10
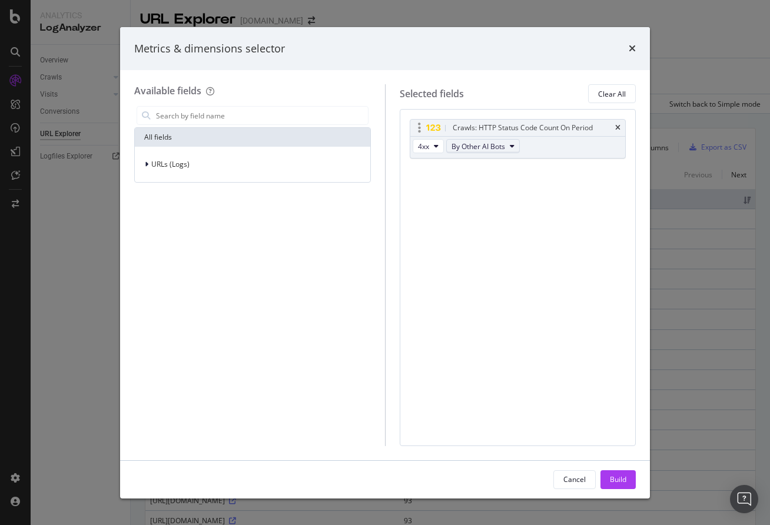
click at [476, 150] on span "By Other AI Bots" at bounding box center [479, 146] width 54 height 10
click at [398, 219] on div "Selected fields Clear All Crawls: HTTP Status Code Count On Period 4xx By Other…" at bounding box center [510, 264] width 251 height 361
click at [204, 163] on div "URLs (Logs)" at bounding box center [252, 164] width 231 height 16
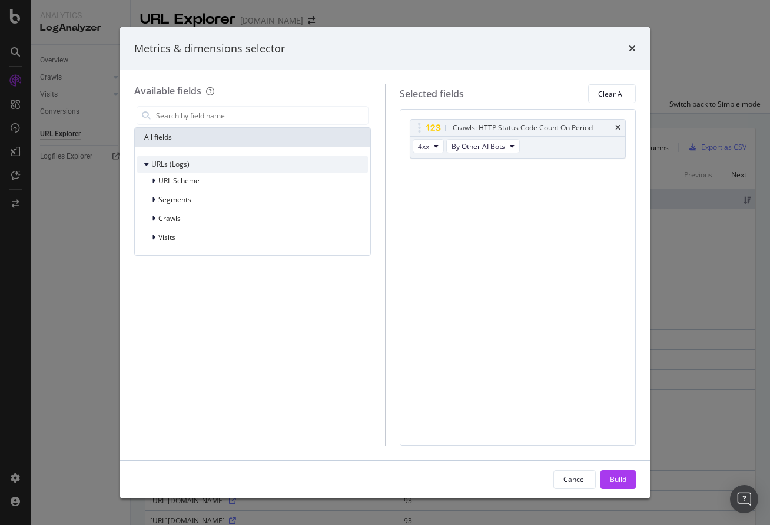
click at [202, 172] on div "URLs (Logs)" at bounding box center [252, 164] width 231 height 16
click at [202, 186] on div "URL Scheme" at bounding box center [252, 181] width 231 height 16
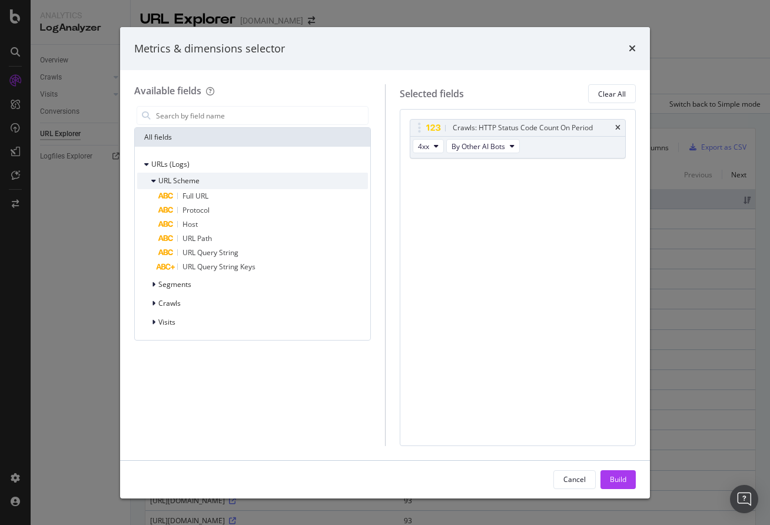
click at [202, 186] on div "URL Scheme" at bounding box center [252, 181] width 231 height 16
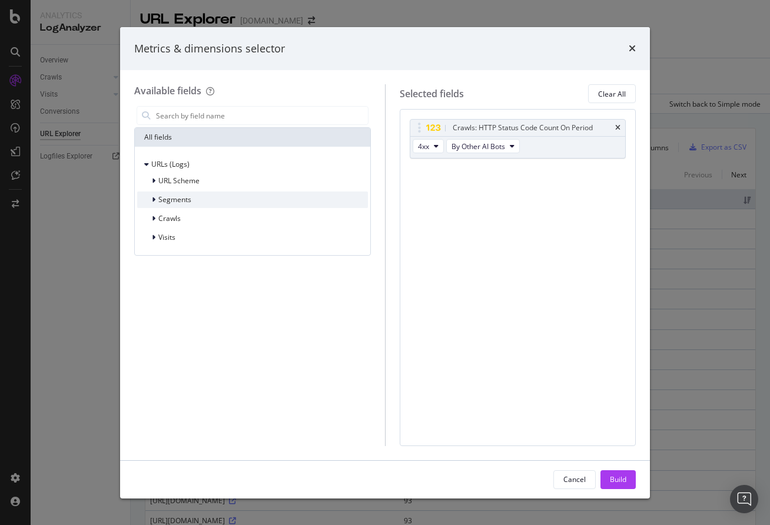
click at [196, 202] on div "Segments" at bounding box center [252, 199] width 231 height 16
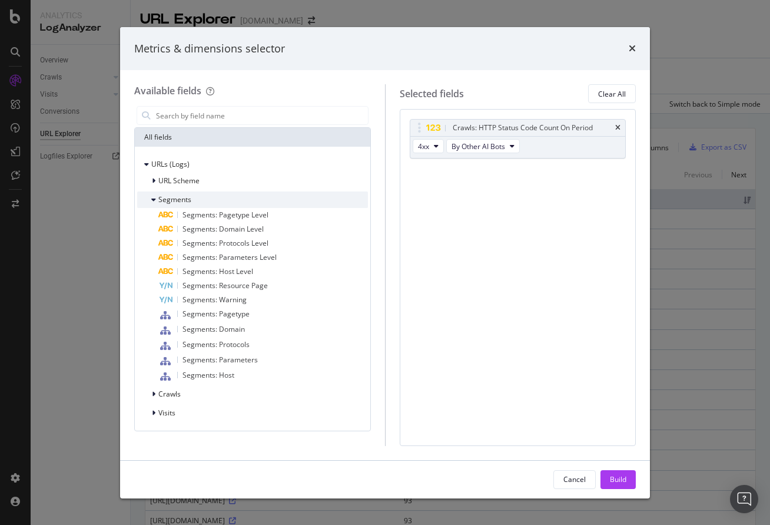
click at [194, 200] on div "Segments" at bounding box center [252, 199] width 231 height 16
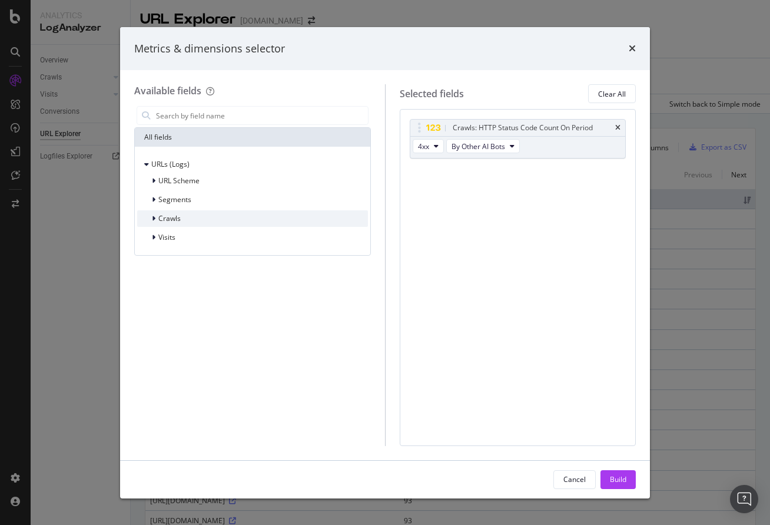
click at [196, 222] on div "Crawls" at bounding box center [252, 218] width 231 height 16
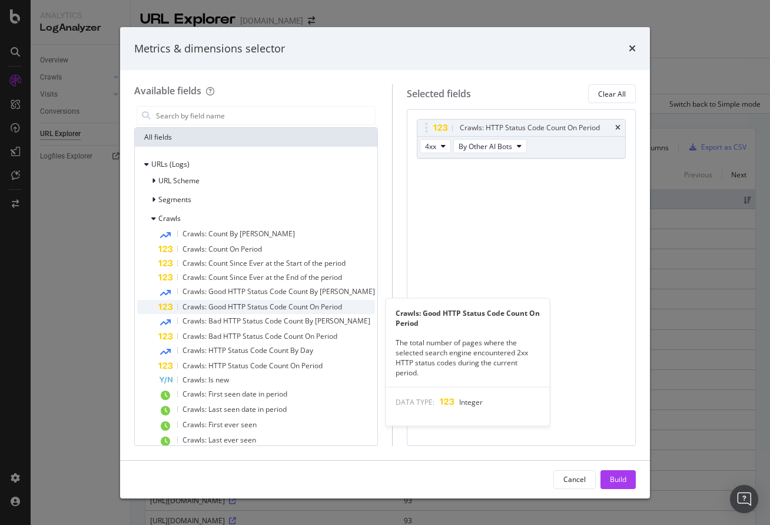
scroll to position [31, 0]
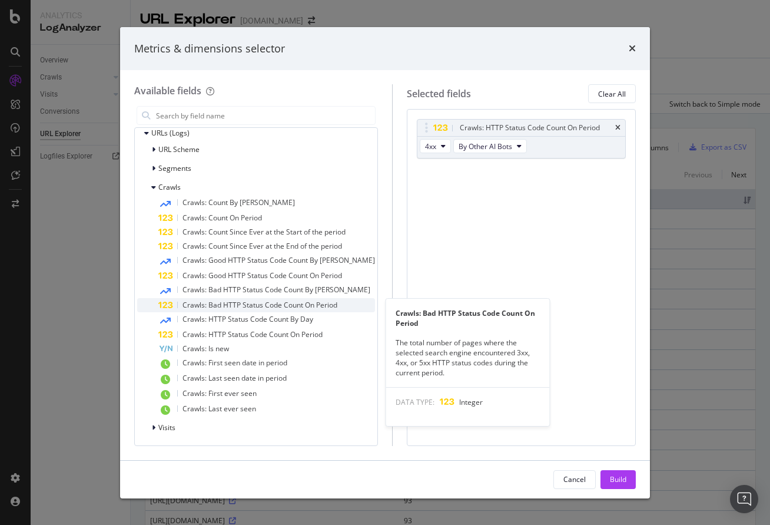
click at [254, 310] on div "Crawls: Bad HTTP Status Code Count On Period" at bounding box center [266, 305] width 217 height 14
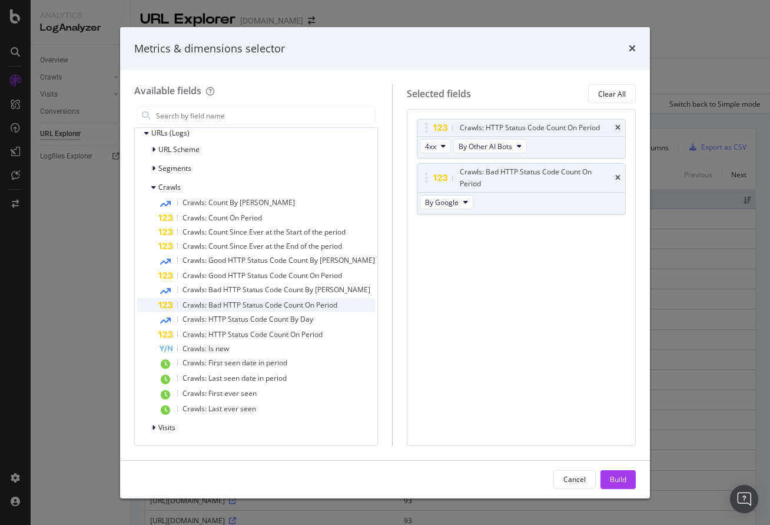
click at [254, 309] on span "Crawls: Bad HTTP Status Code Count On Period" at bounding box center [260, 305] width 155 height 10
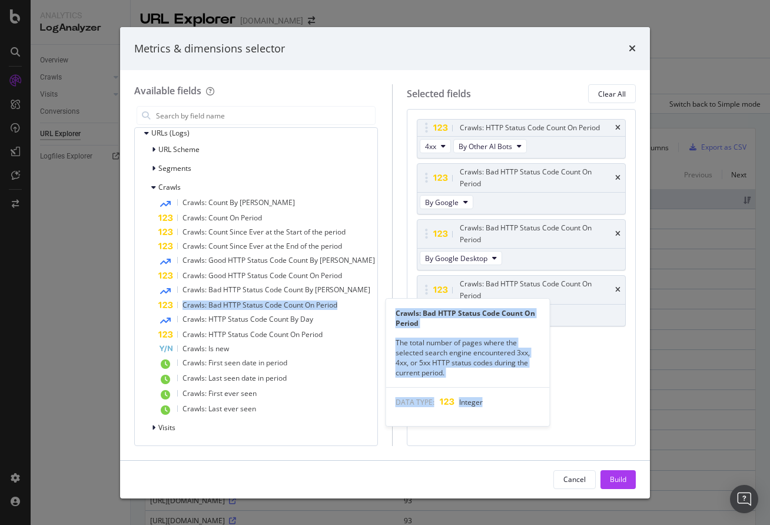
click at [254, 309] on span "Crawls: Bad HTTP Status Code Count On Period" at bounding box center [260, 305] width 155 height 10
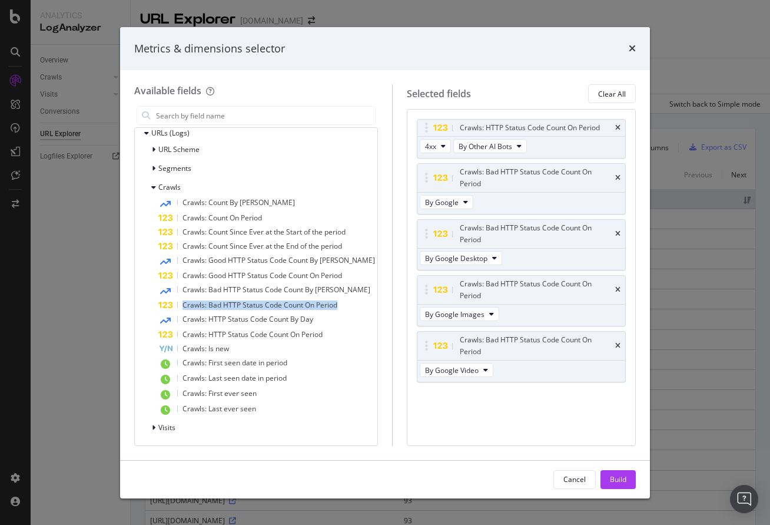
click at [254, 309] on span "Crawls: Bad HTTP Status Code Count On Period" at bounding box center [260, 305] width 155 height 10
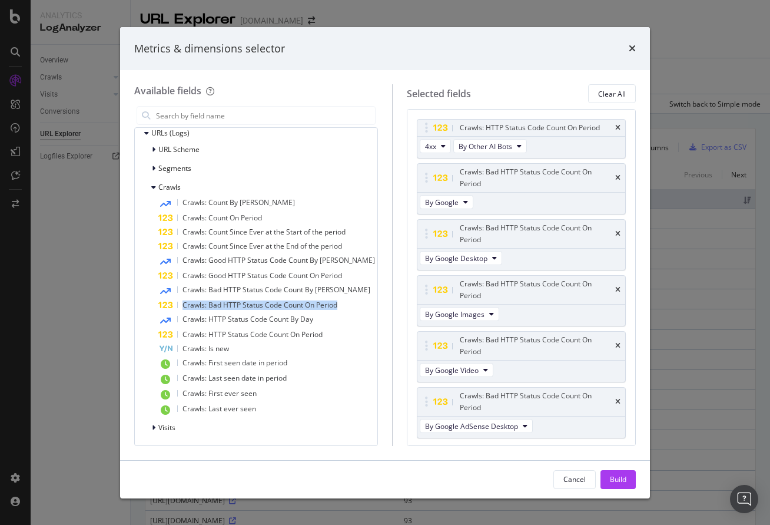
click at [254, 309] on span "Crawls: Bad HTTP Status Code Count On Period" at bounding box center [260, 305] width 155 height 10
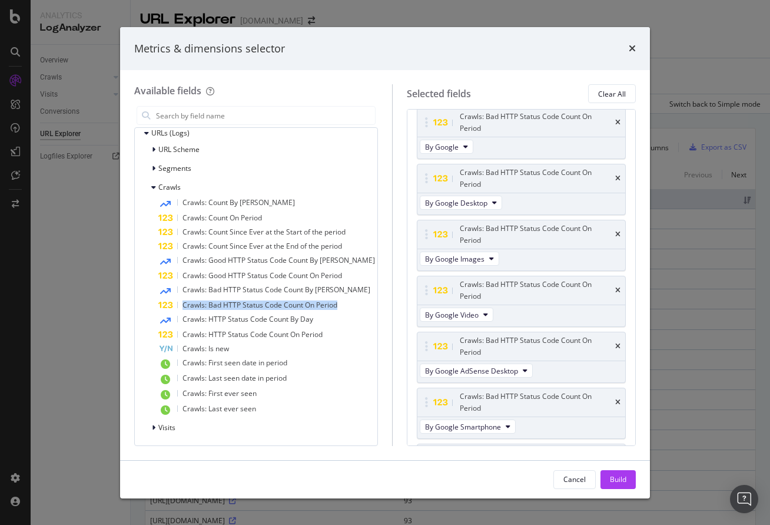
click at [254, 309] on span "Crawls: Bad HTTP Status Code Count On Period" at bounding box center [260, 305] width 155 height 10
click at [254, 307] on span "Crawls: Bad HTTP Status Code Count On Period" at bounding box center [260, 305] width 155 height 10
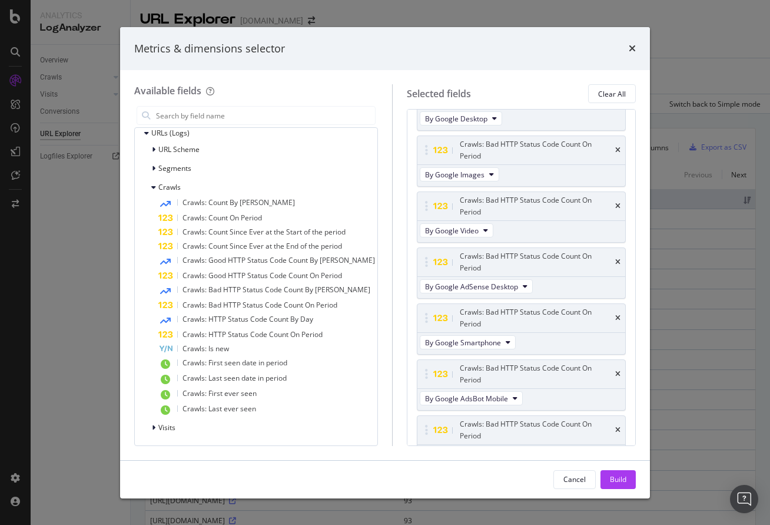
click at [254, 307] on span "Crawls: Bad HTTP Status Code Count On Period" at bounding box center [260, 305] width 155 height 10
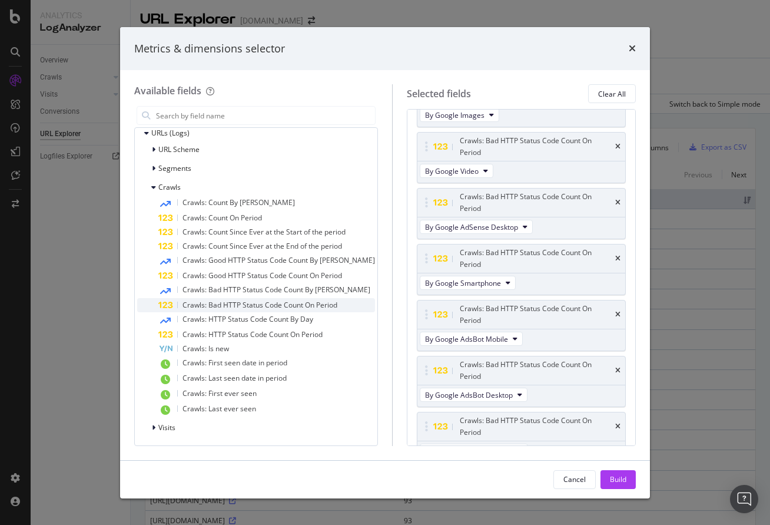
click at [356, 309] on div "Crawls: Bad HTTP Status Code Count On Period" at bounding box center [266, 305] width 217 height 14
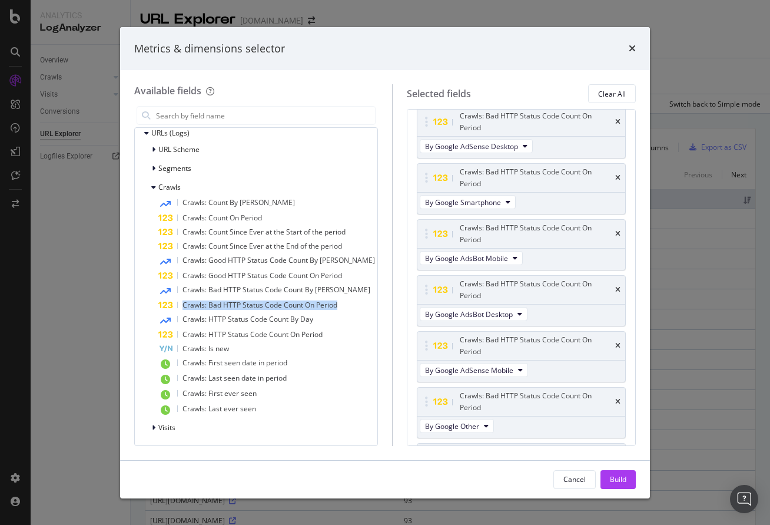
click at [356, 309] on div "Crawls: Bad HTTP Status Code Count On Period" at bounding box center [266, 305] width 217 height 14
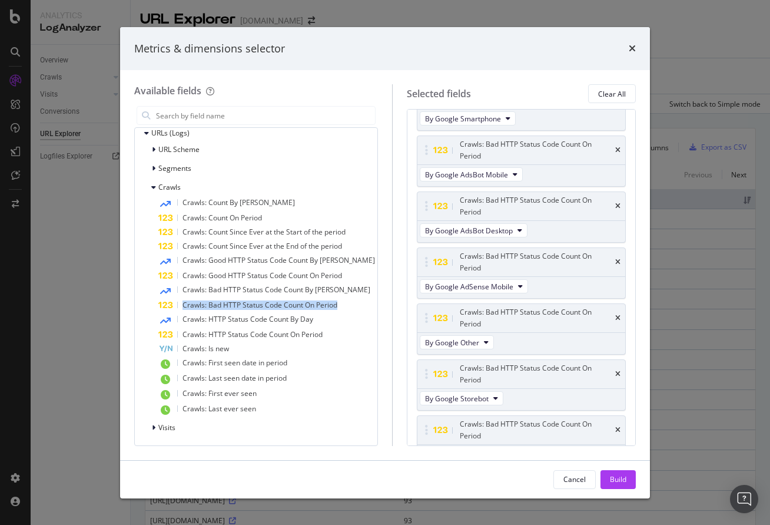
click at [356, 309] on div "Crawls: Bad HTTP Status Code Count On Period" at bounding box center [266, 305] width 217 height 14
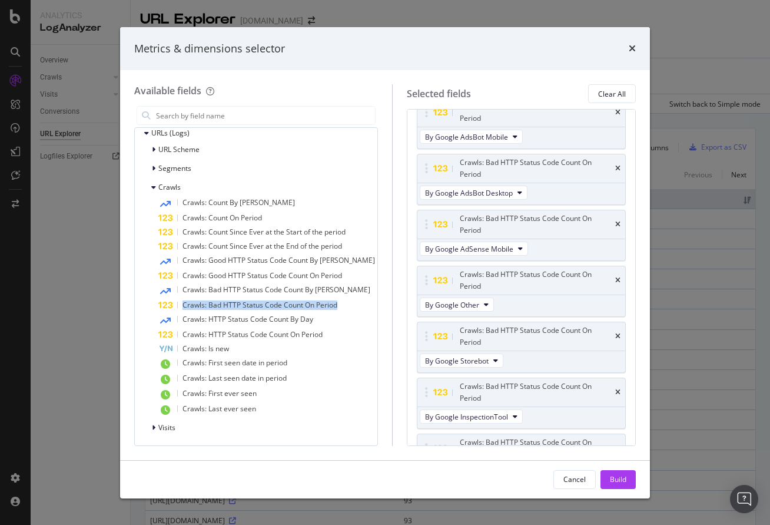
click at [356, 309] on div "Crawls: Bad HTTP Status Code Count On Period" at bounding box center [266, 305] width 217 height 14
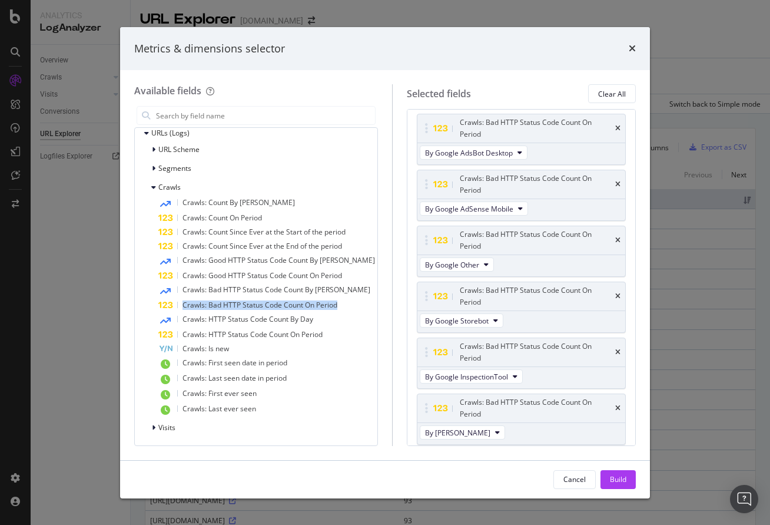
click at [356, 309] on div "Crawls: Bad HTTP Status Code Count On Period" at bounding box center [266, 305] width 217 height 14
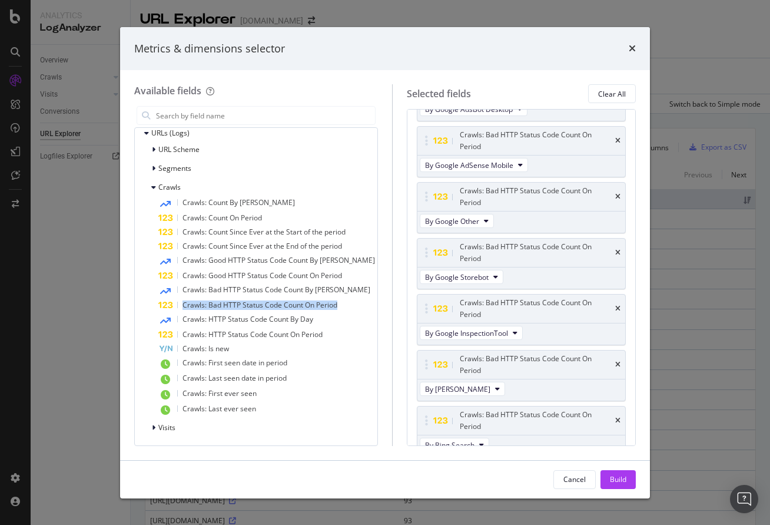
click at [356, 309] on div "Crawls: Bad HTTP Status Code Count On Period" at bounding box center [266, 305] width 217 height 14
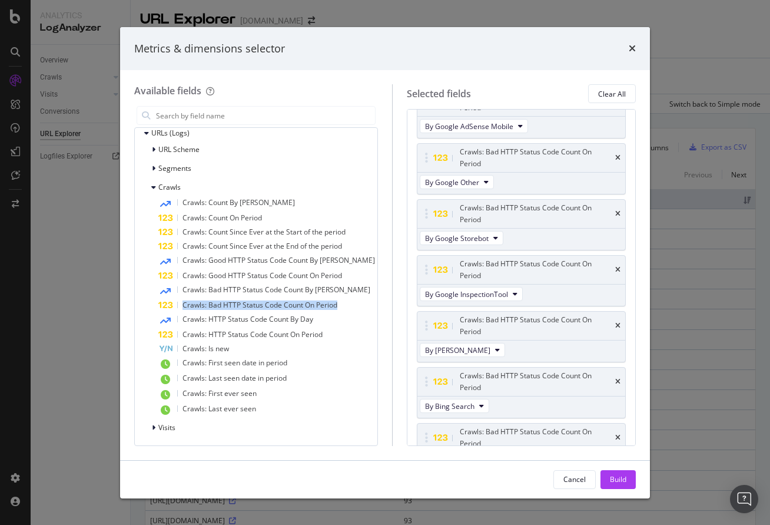
click at [356, 309] on div "Crawls: Bad HTTP Status Code Count On Period" at bounding box center [266, 305] width 217 height 14
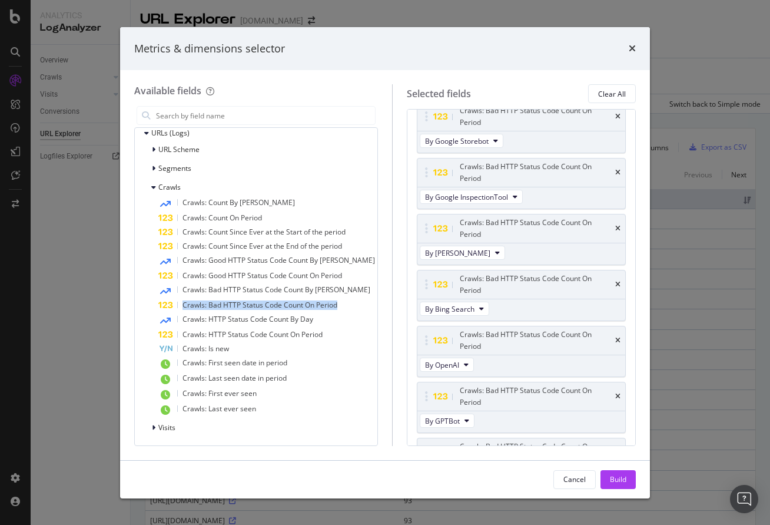
click at [356, 309] on div "Crawls: Bad HTTP Status Code Count On Period" at bounding box center [266, 305] width 217 height 14
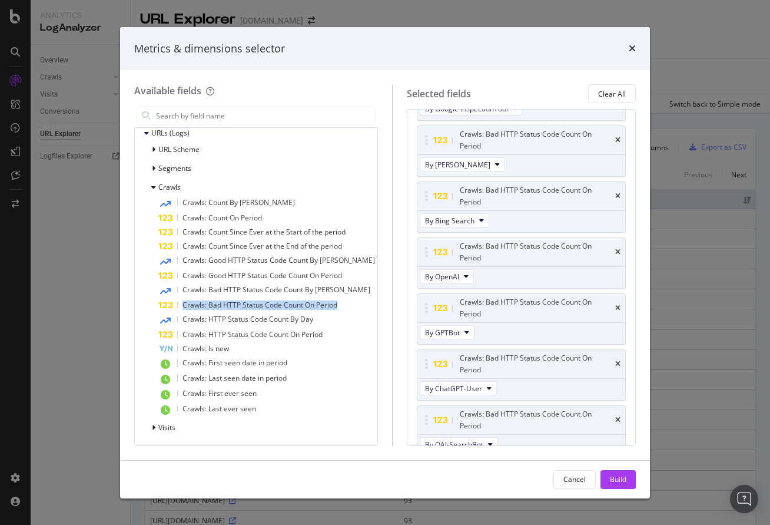
click at [356, 309] on div "Crawls: Bad HTTP Status Code Count On Period" at bounding box center [266, 305] width 217 height 14
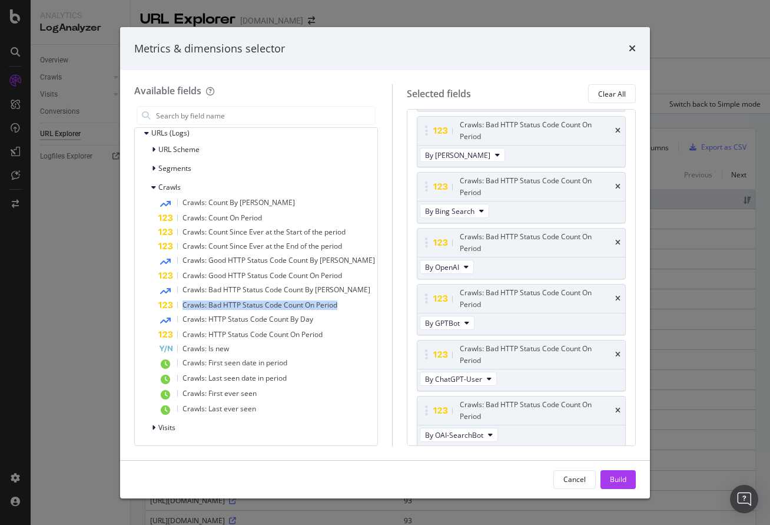
click at [356, 309] on div "Crawls: Bad HTTP Status Code Count On Period" at bounding box center [266, 305] width 217 height 14
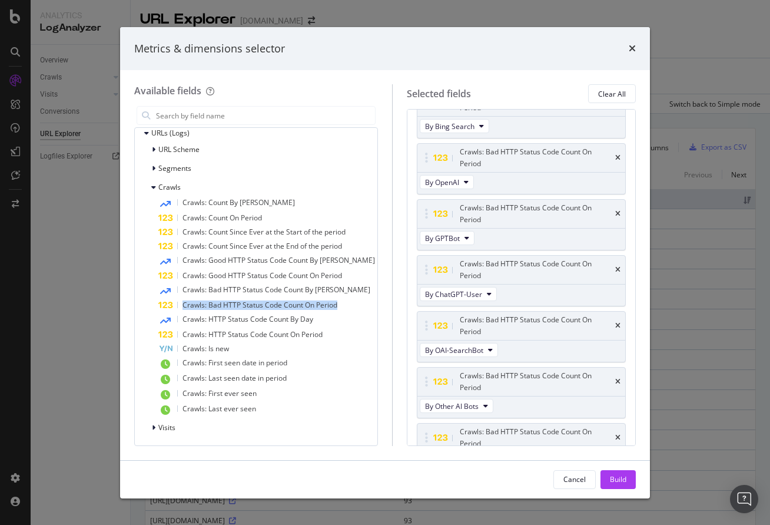
click at [356, 309] on div "Crawls: Bad HTTP Status Code Count On Period" at bounding box center [266, 305] width 217 height 14
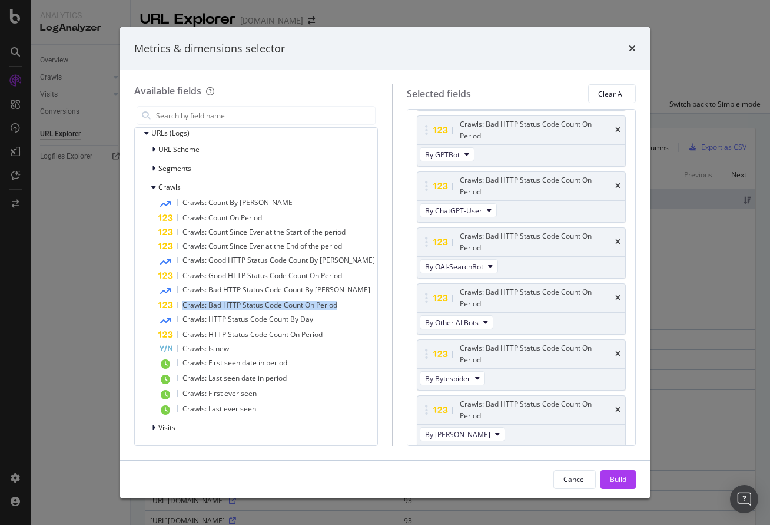
click at [356, 309] on div "Crawls: Bad HTTP Status Code Count On Period" at bounding box center [266, 305] width 217 height 14
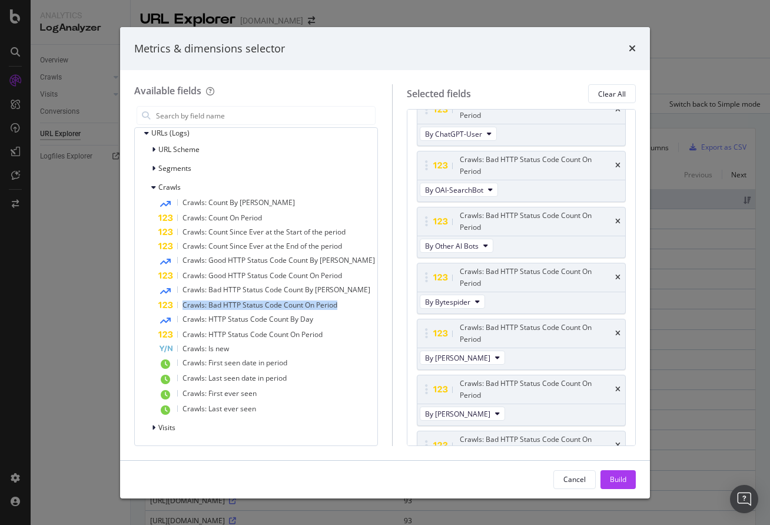
click at [356, 309] on div "Crawls: Bad HTTP Status Code Count On Period" at bounding box center [266, 305] width 217 height 14
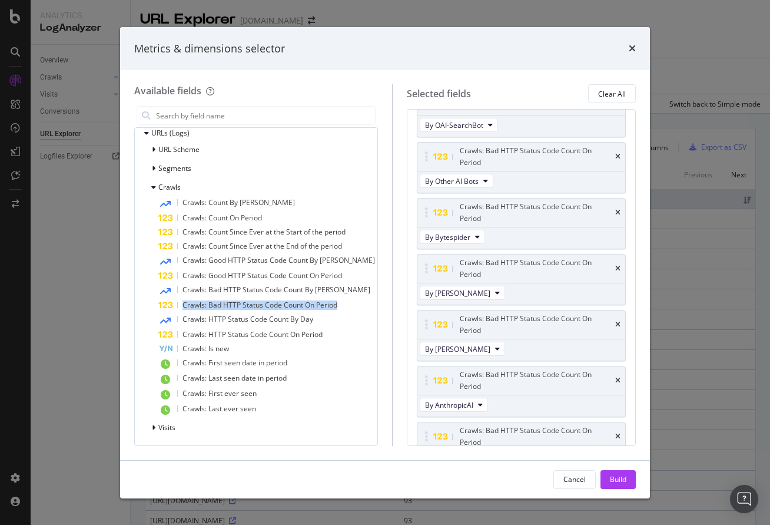
click at [356, 309] on div "Crawls: Bad HTTP Status Code Count On Period" at bounding box center [266, 305] width 217 height 14
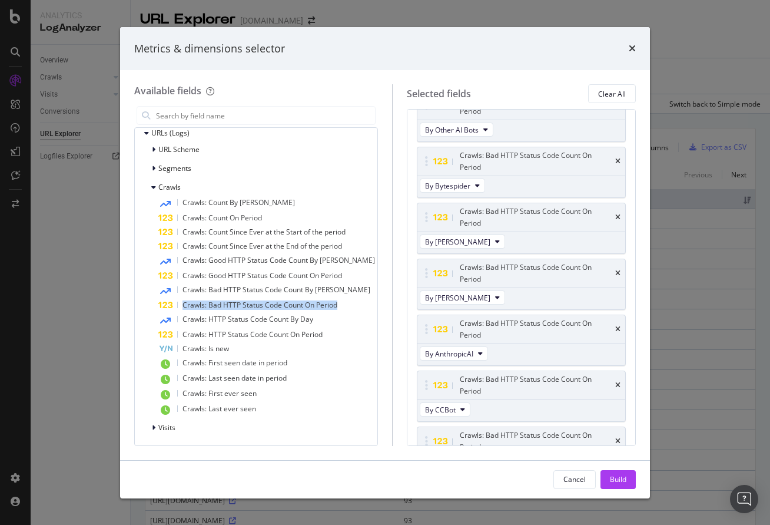
click at [356, 309] on div "Crawls: Bad HTTP Status Code Count On Period" at bounding box center [266, 305] width 217 height 14
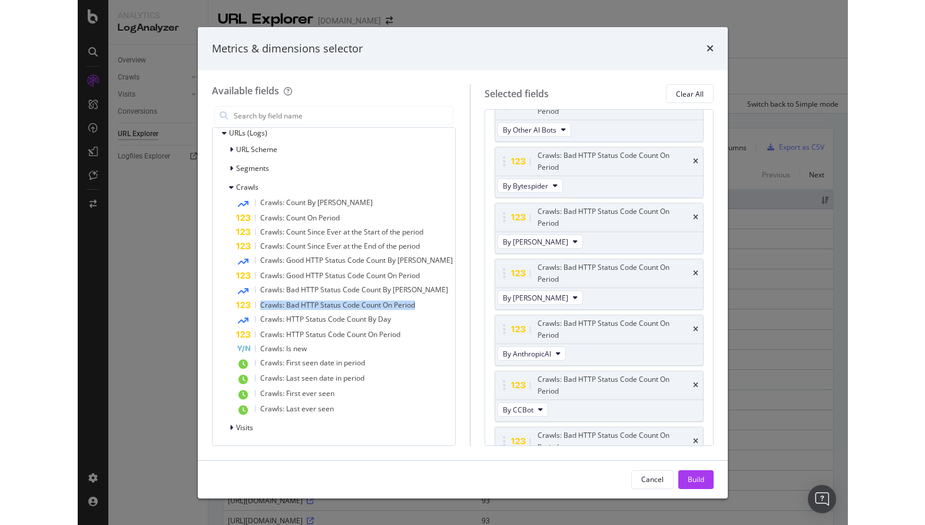
scroll to position [1082, 0]
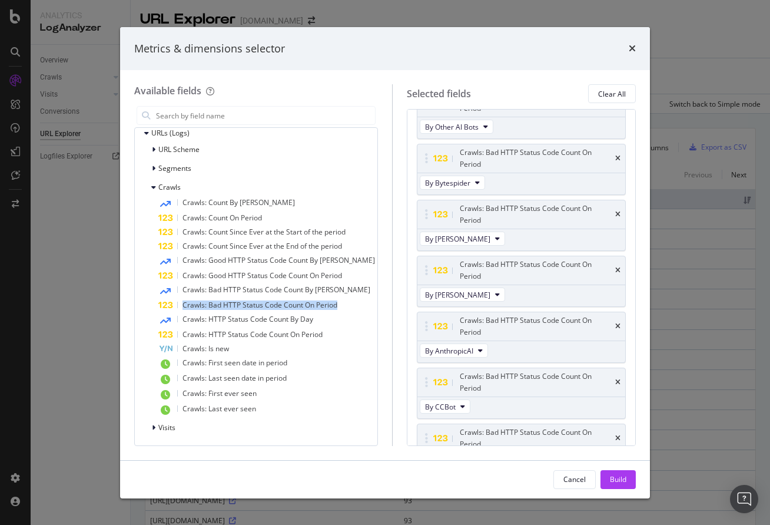
click at [356, 309] on div "Crawls: Bad HTTP Status Code Count On Period" at bounding box center [266, 305] width 217 height 14
click at [626, 478] on div "Build" at bounding box center [618, 479] width 16 height 10
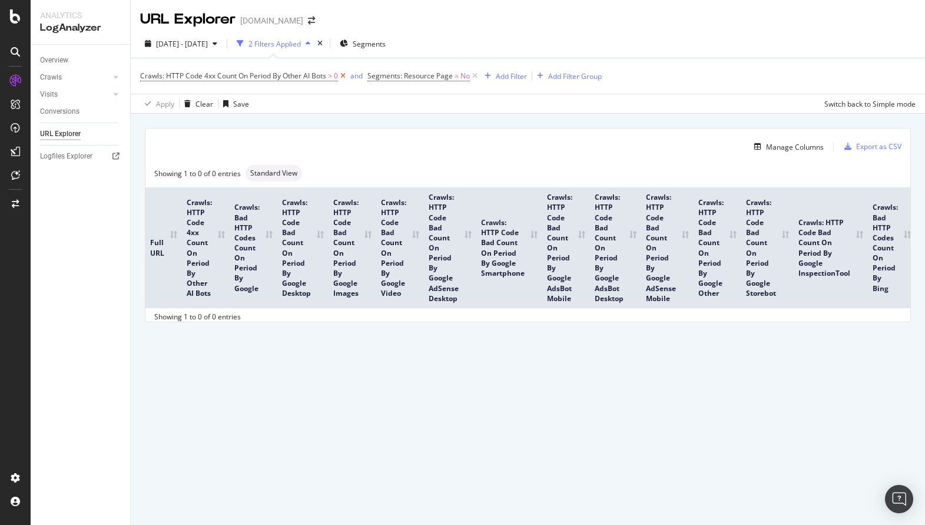
click at [346, 78] on icon at bounding box center [343, 76] width 10 height 12
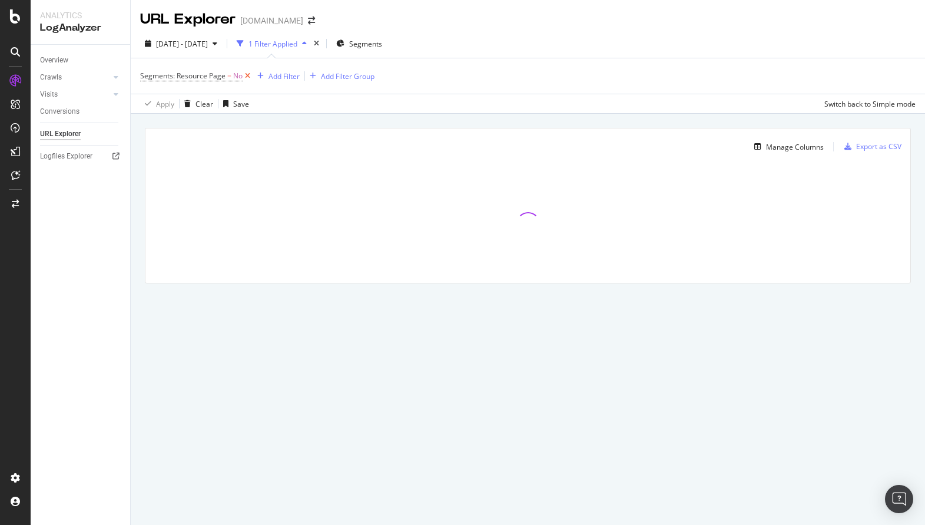
click at [246, 75] on icon at bounding box center [248, 76] width 10 height 12
click at [770, 144] on div "Manage Columns" at bounding box center [795, 145] width 58 height 10
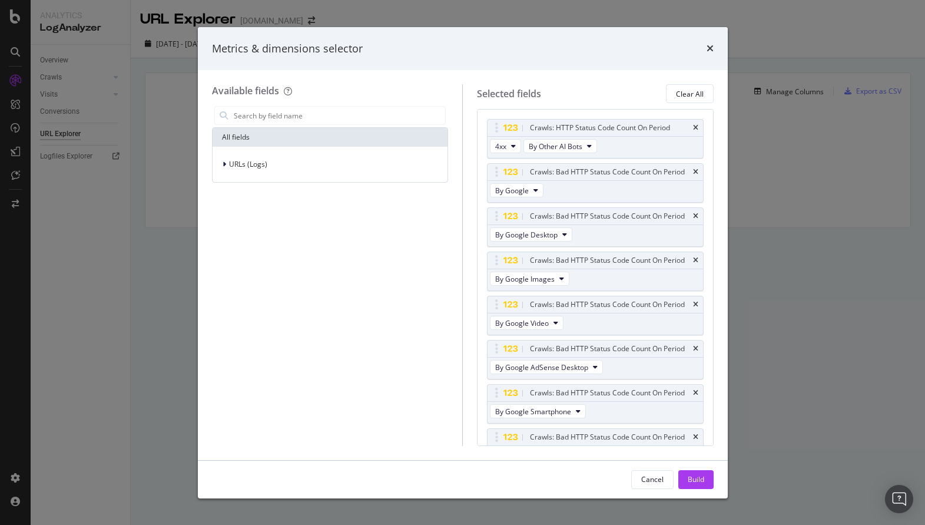
click at [711, 41] on div "times" at bounding box center [710, 48] width 7 height 15
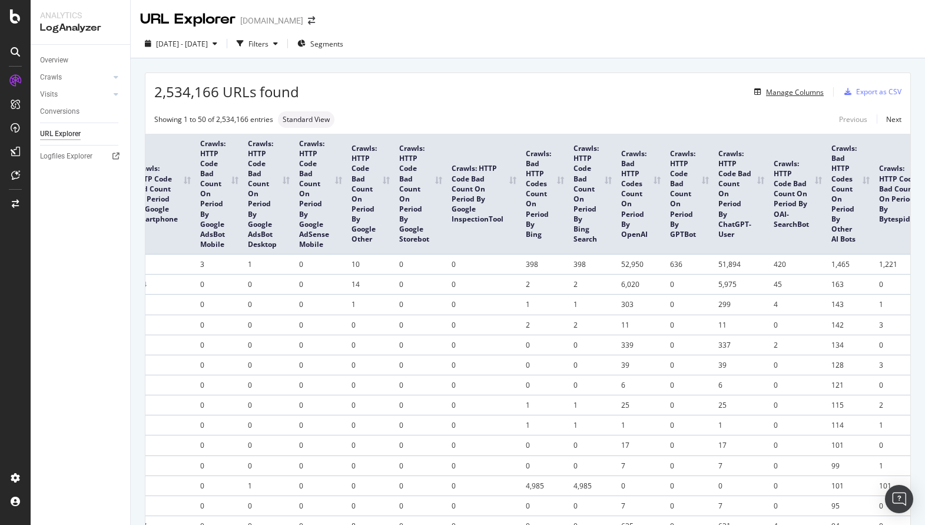
scroll to position [0, 874]
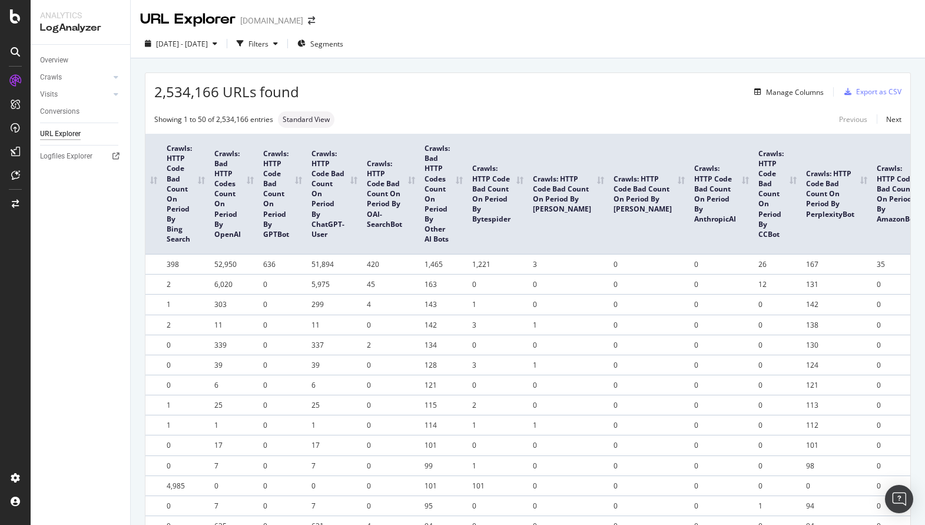
drag, startPoint x: 313, startPoint y: 229, endPoint x: 349, endPoint y: 266, distance: 51.6
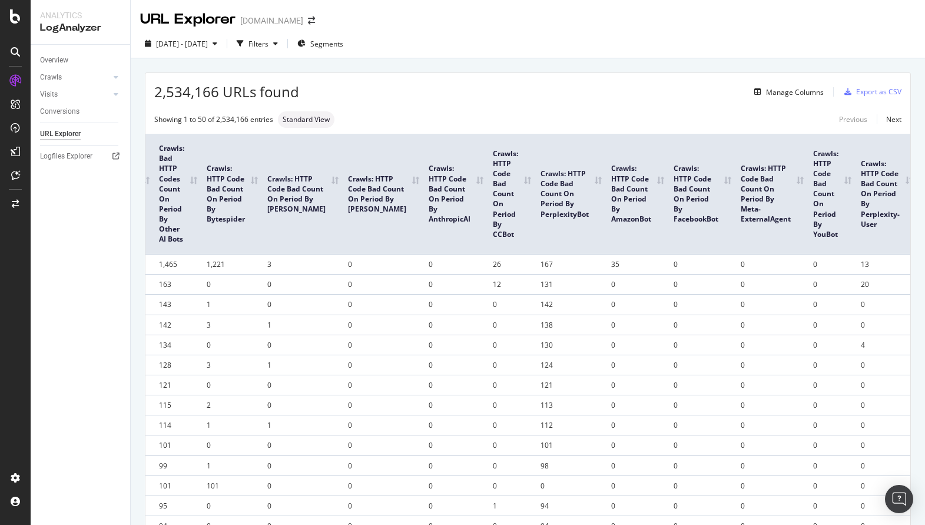
scroll to position [0, 1169]
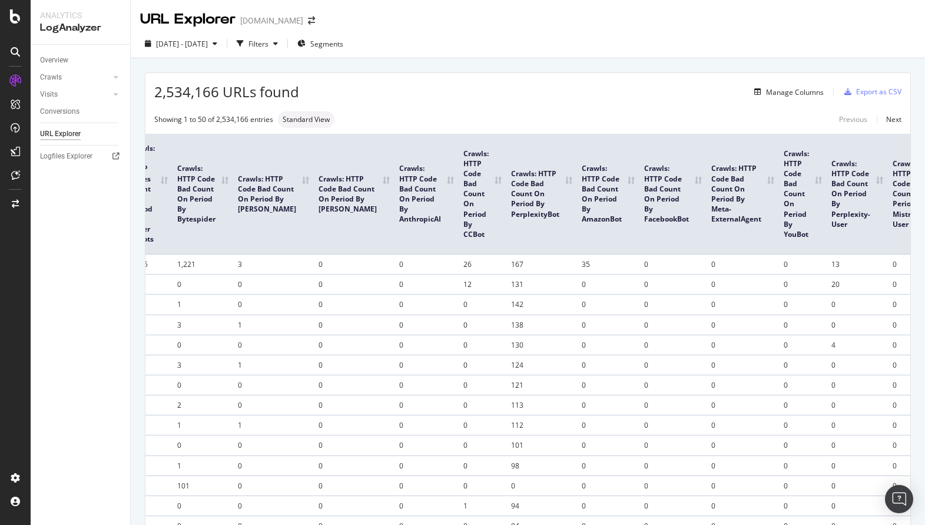
click at [595, 183] on th "Crawls: HTTP Code Bad Count On Period By AmazonBot" at bounding box center [608, 194] width 62 height 121
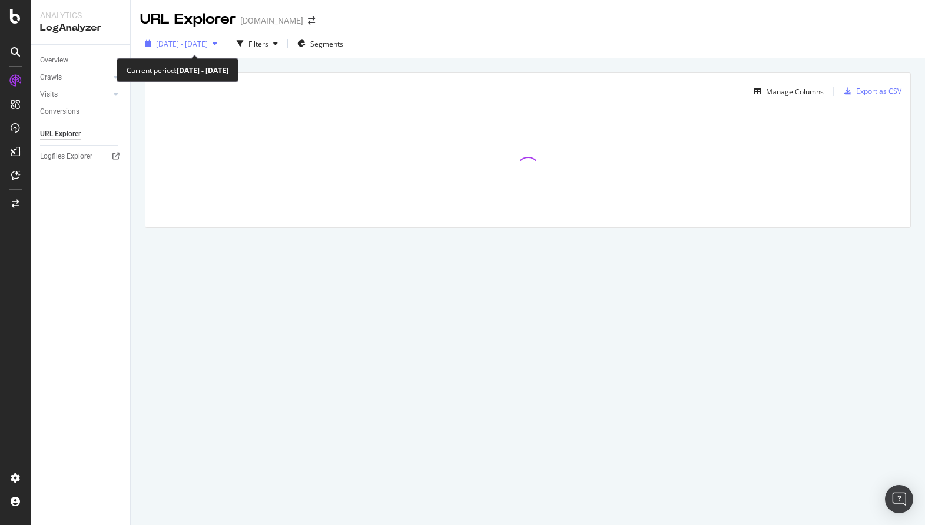
click at [208, 47] on span "[DATE] - [DATE]" at bounding box center [182, 44] width 52 height 10
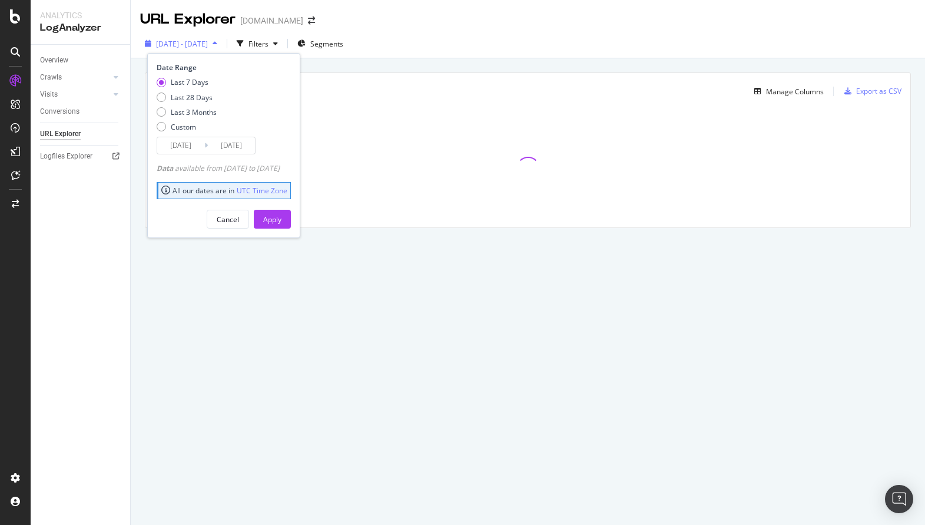
click at [208, 47] on span "[DATE] - [DATE]" at bounding box center [182, 44] width 52 height 10
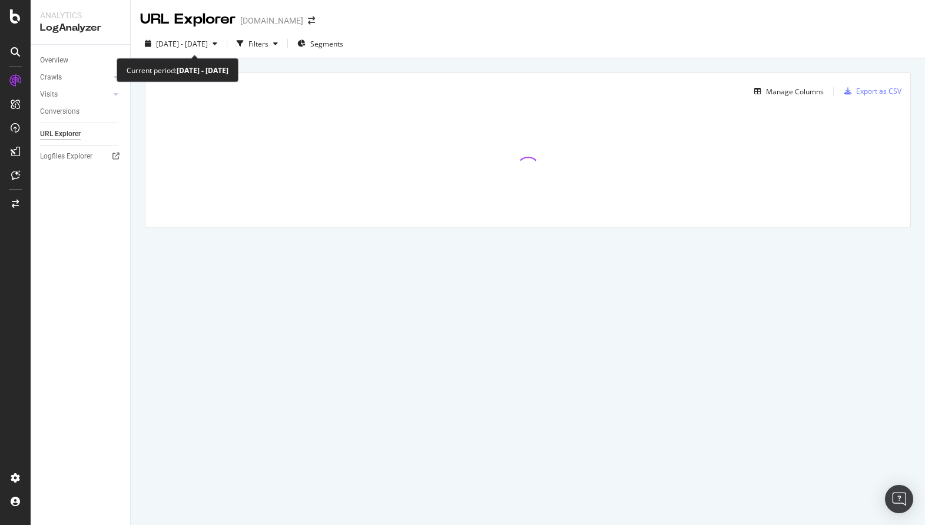
click at [208, 47] on span "[DATE] - [DATE]" at bounding box center [182, 44] width 52 height 10
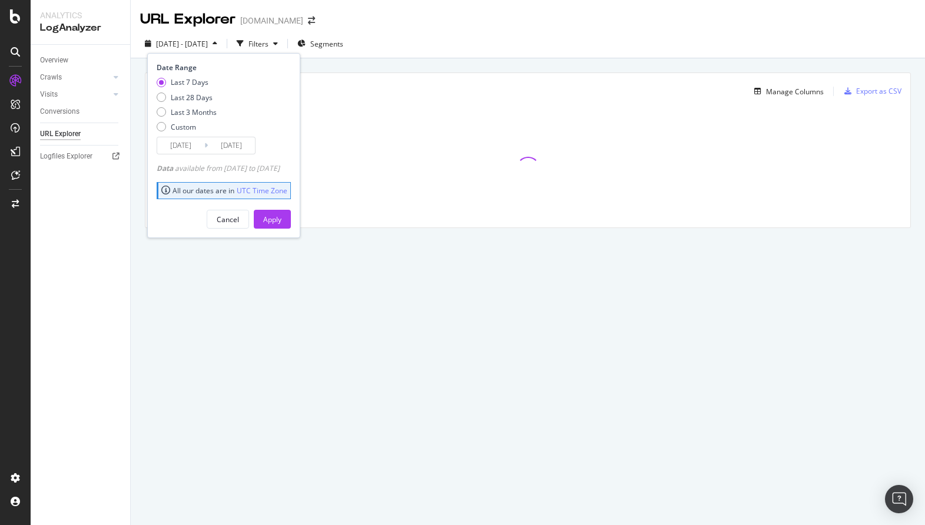
click at [443, 51] on div "[DATE] - [DATE] Filters Segments Date Range Last 7 Days Last 28 Days Last 3 Mon…" at bounding box center [528, 46] width 794 height 24
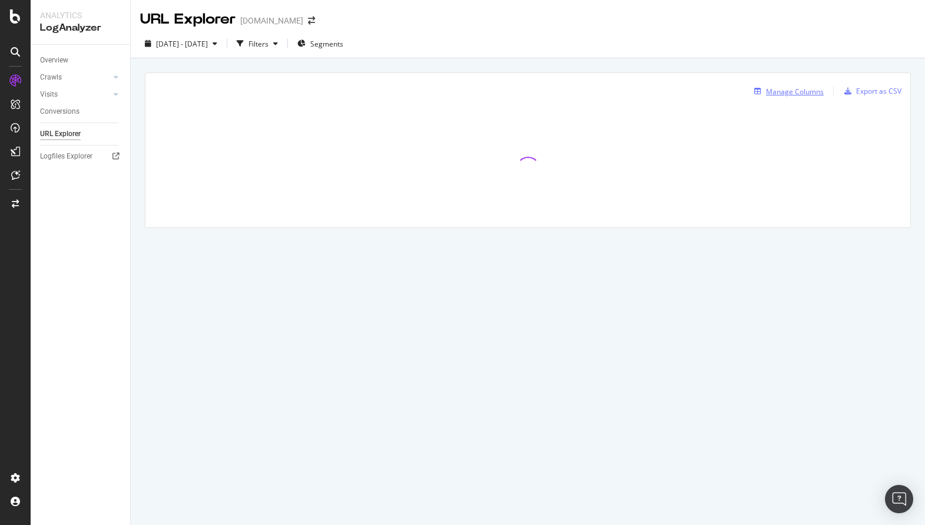
click at [763, 93] on div "button" at bounding box center [758, 91] width 16 height 7
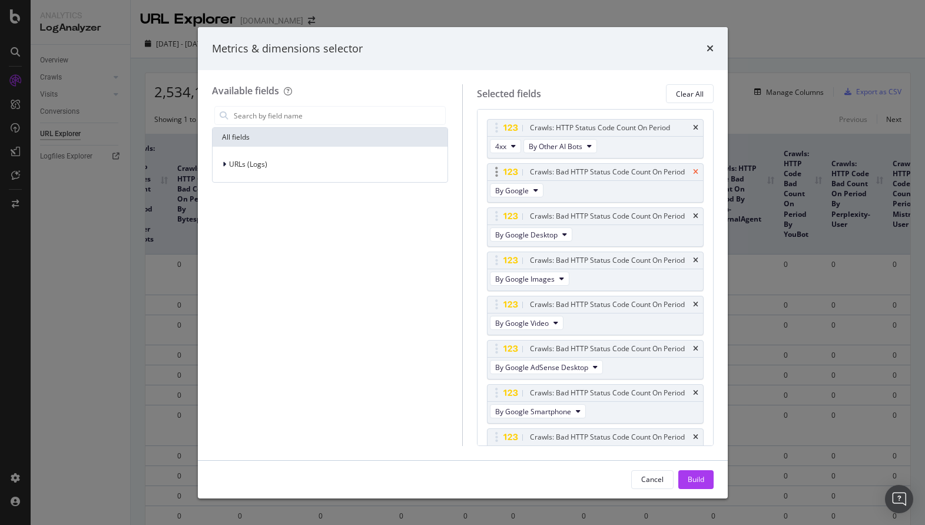
click at [696, 169] on icon "times" at bounding box center [695, 171] width 5 height 7
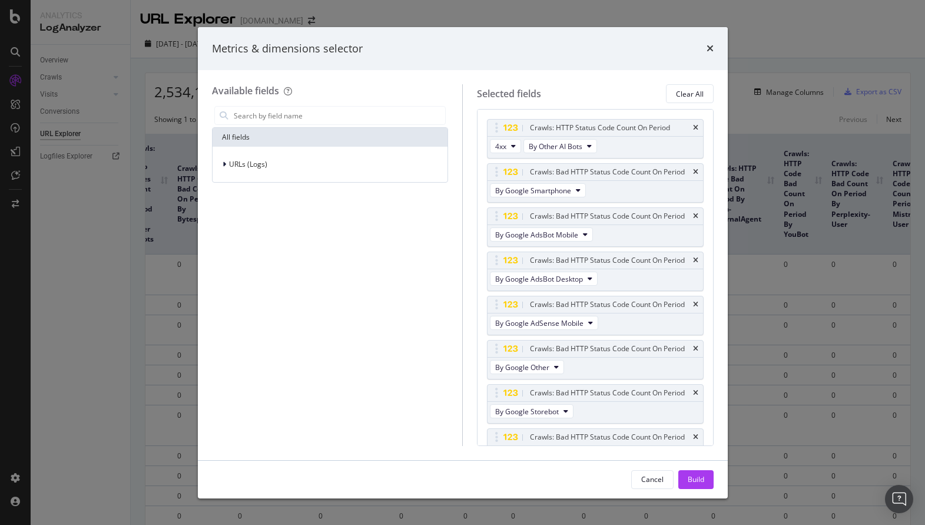
click at [696, 169] on icon "times" at bounding box center [695, 171] width 5 height 7
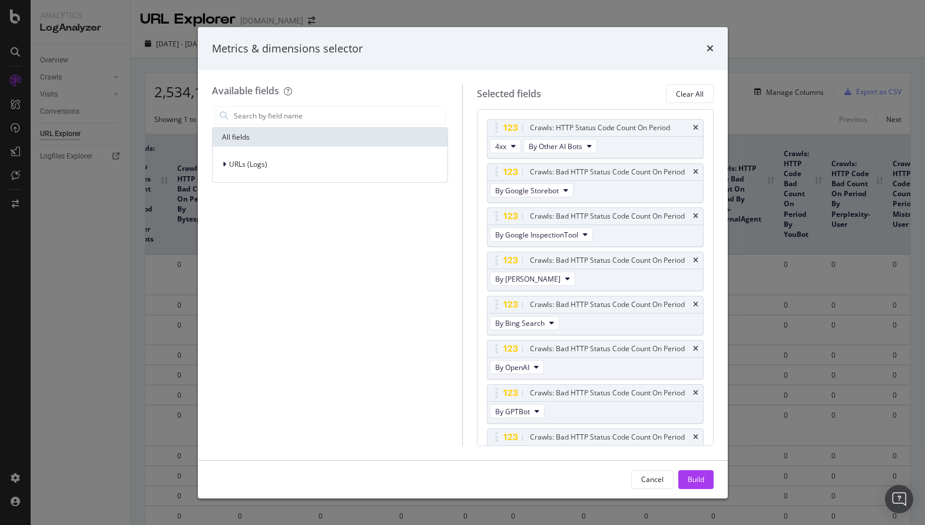
click at [696, 169] on icon "times" at bounding box center [695, 171] width 5 height 7
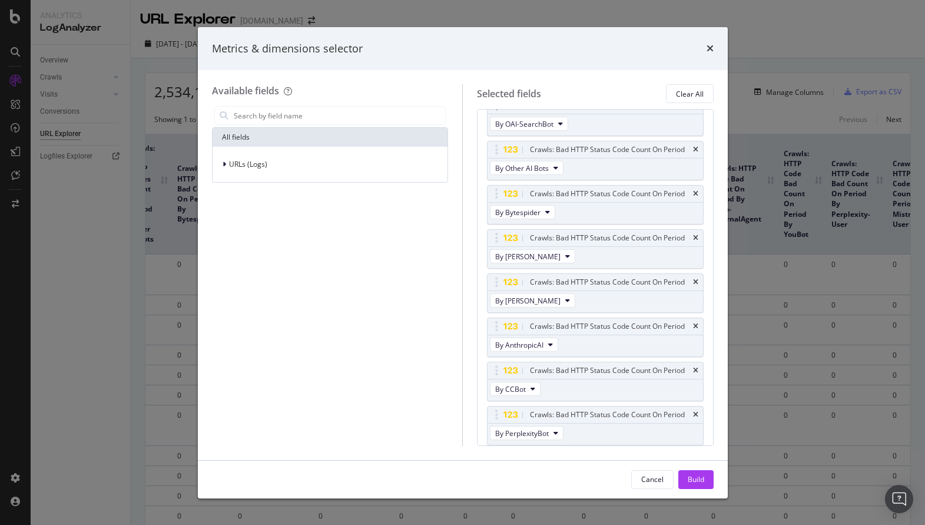
scroll to position [204, 0]
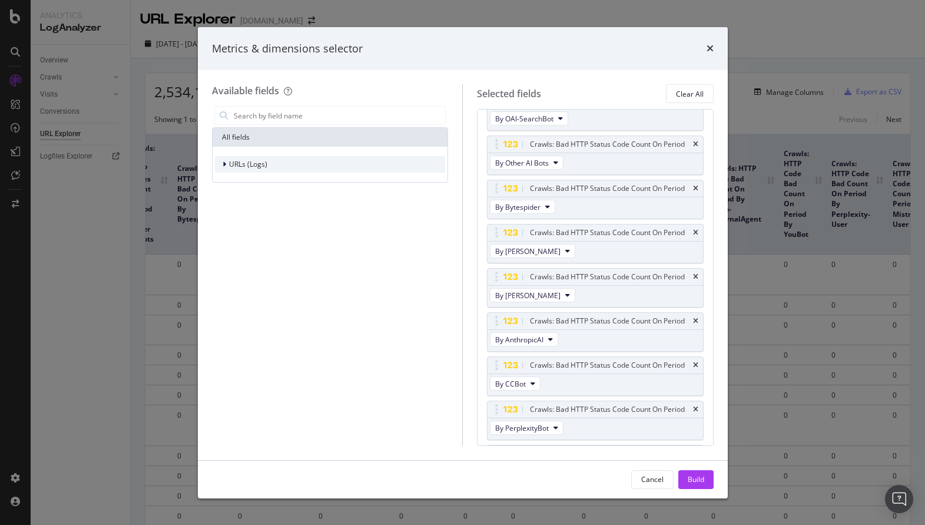
click at [244, 161] on span "URLs (Logs)" at bounding box center [248, 164] width 38 height 10
click at [249, 170] on div "URLs (Logs)" at bounding box center [330, 164] width 231 height 16
click at [248, 170] on div "URLs (Logs)" at bounding box center [241, 164] width 52 height 12
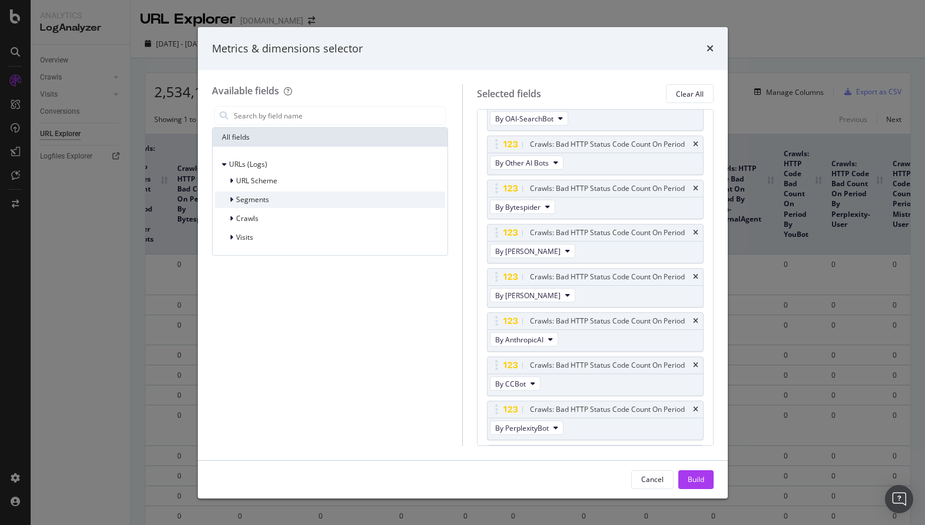
click at [251, 196] on span "Segments" at bounding box center [252, 199] width 33 height 10
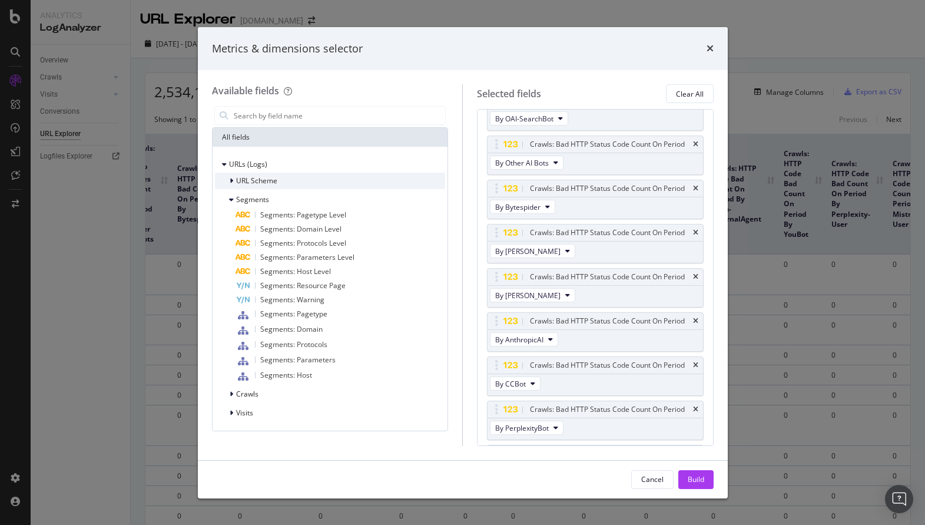
click at [250, 181] on span "URL Scheme" at bounding box center [256, 180] width 41 height 10
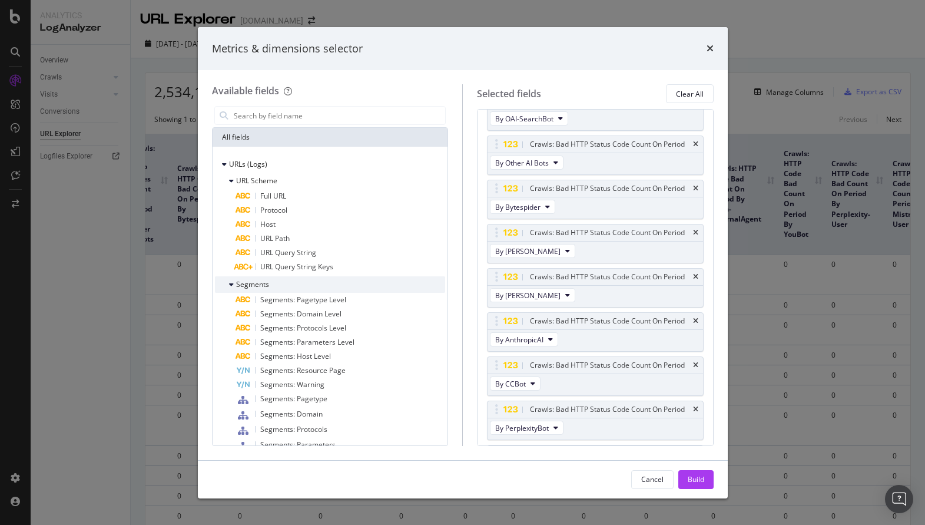
scroll to position [70, 0]
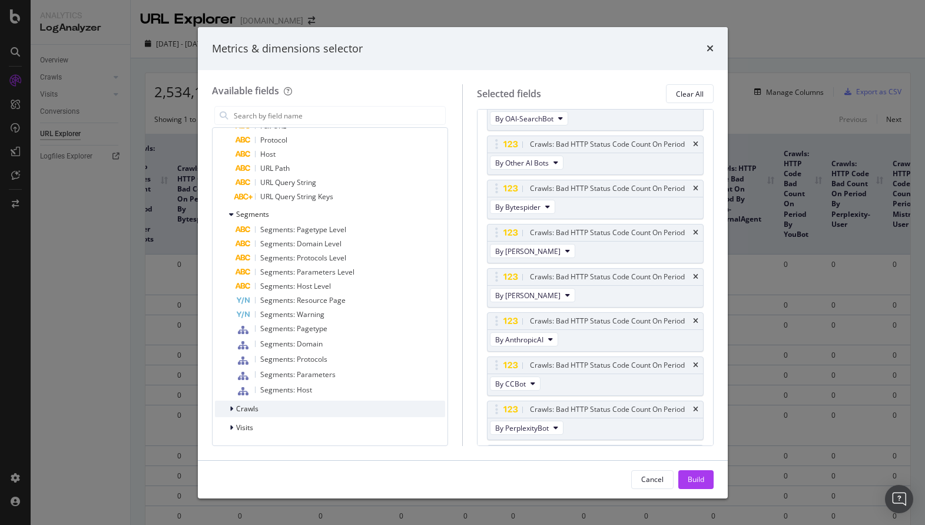
click at [262, 411] on div "Crawls" at bounding box center [330, 408] width 231 height 16
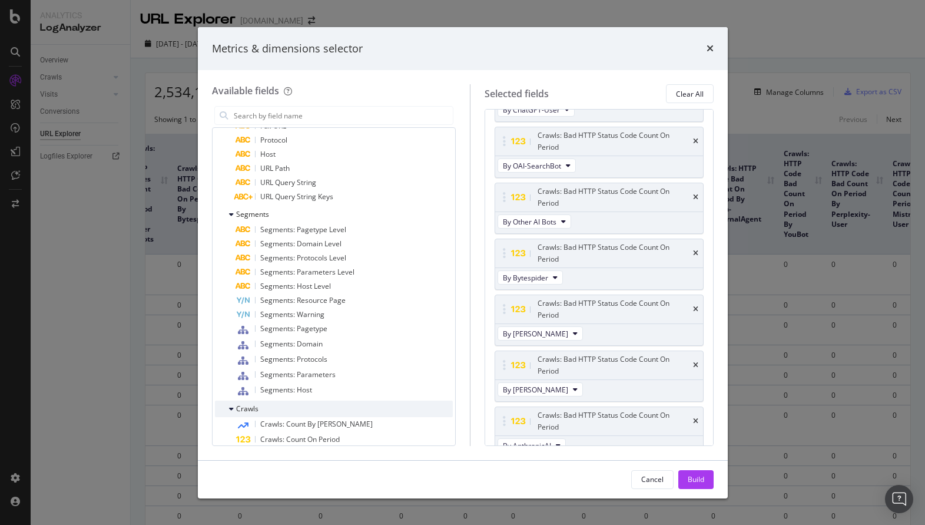
scroll to position [292, 0]
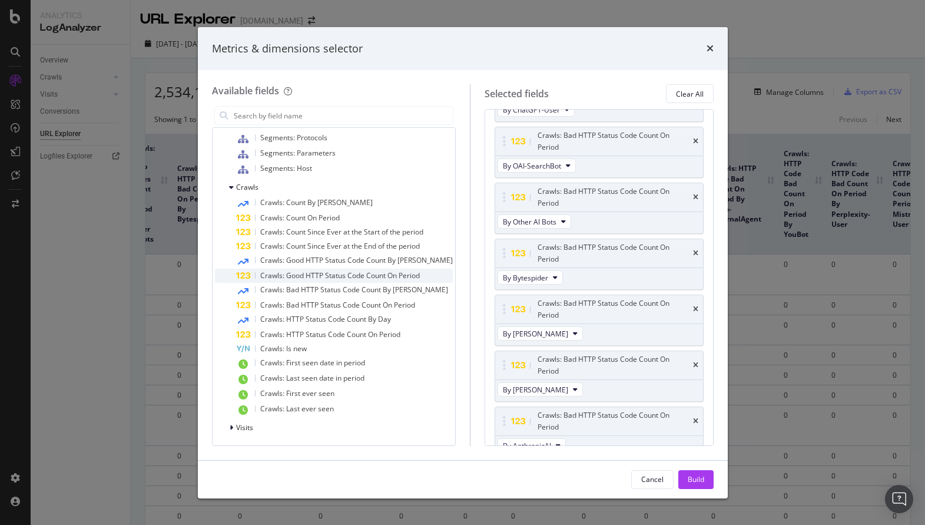
click at [307, 278] on span "Crawls: Good HTTP Status Code Count On Period" at bounding box center [340, 275] width 160 height 10
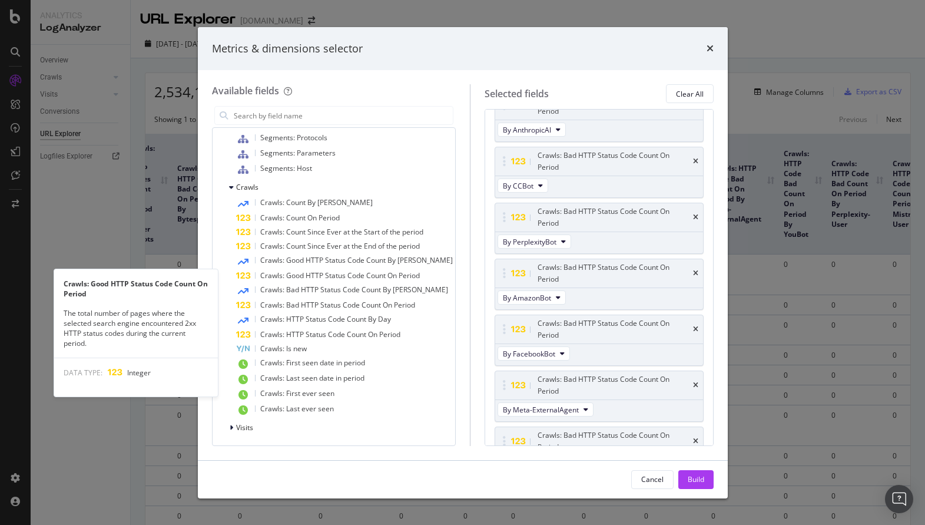
click at [307, 278] on span "Crawls: Good HTTP Status Code Count On Period" at bounding box center [340, 275] width 160 height 10
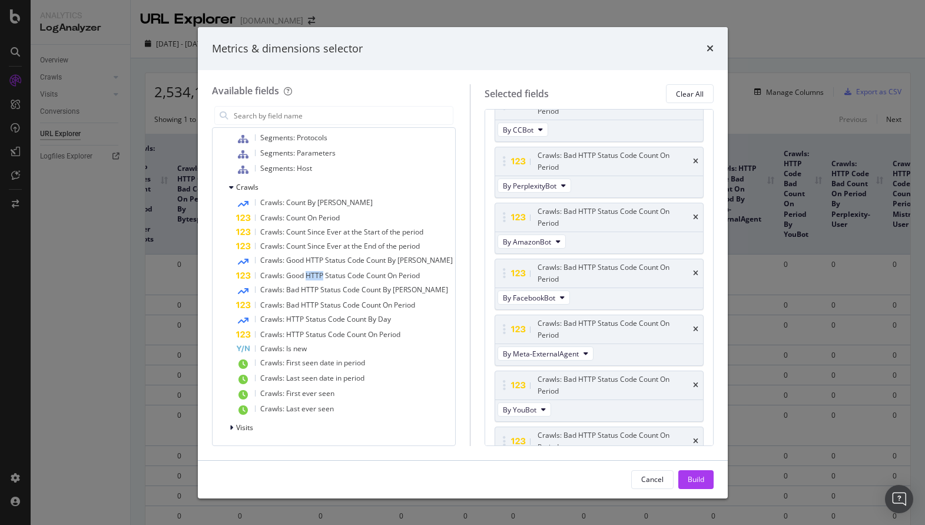
click at [307, 278] on span "Crawls: Good HTTP Status Code Count On Period" at bounding box center [340, 275] width 160 height 10
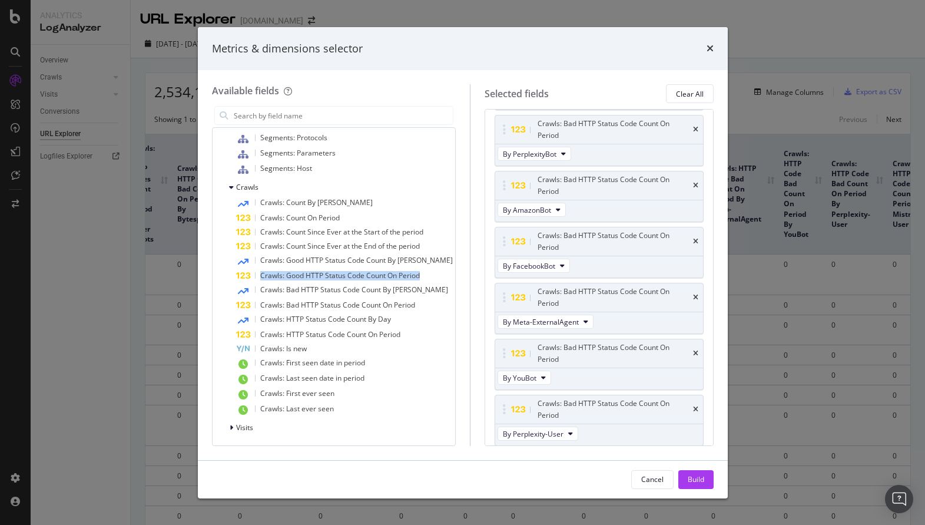
click at [307, 278] on span "Crawls: Good HTTP Status Code Count On Period" at bounding box center [340, 275] width 160 height 10
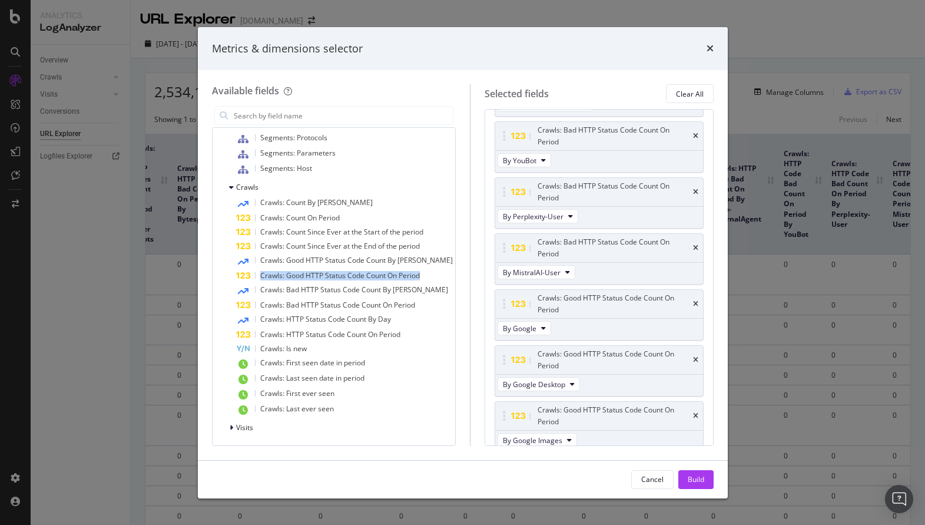
click at [307, 278] on span "Crawls: Good HTTP Status Code Count On Period" at bounding box center [340, 275] width 160 height 10
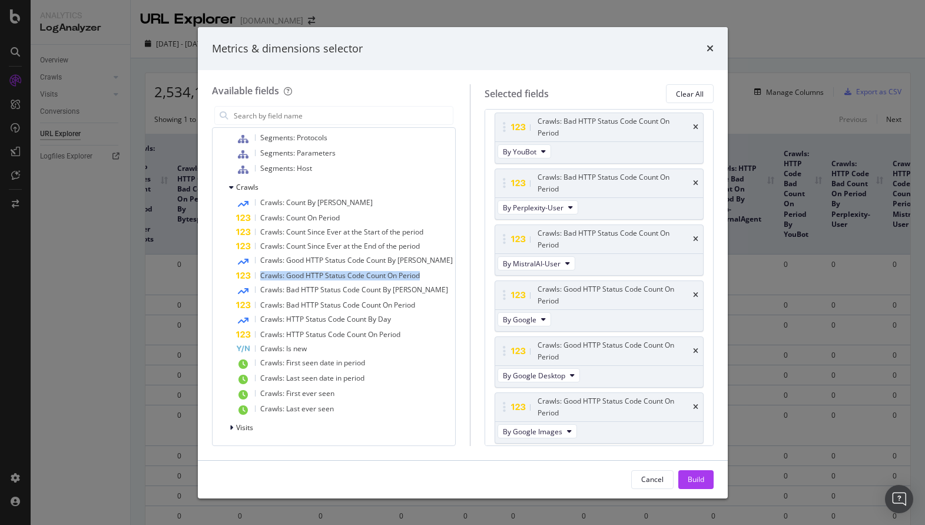
click at [307, 278] on span "Crawls: Good HTTP Status Code Count On Period" at bounding box center [340, 275] width 160 height 10
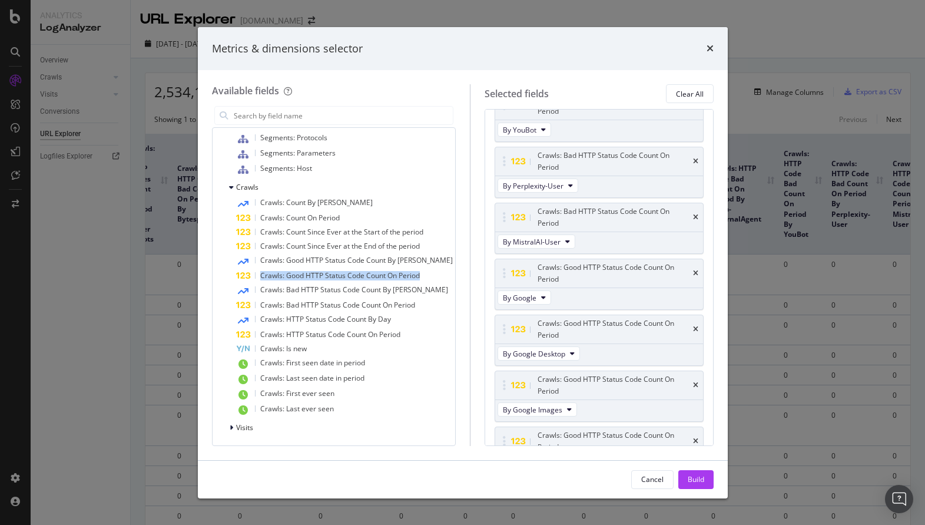
click at [307, 278] on span "Crawls: Good HTTP Status Code Count On Period" at bounding box center [340, 275] width 160 height 10
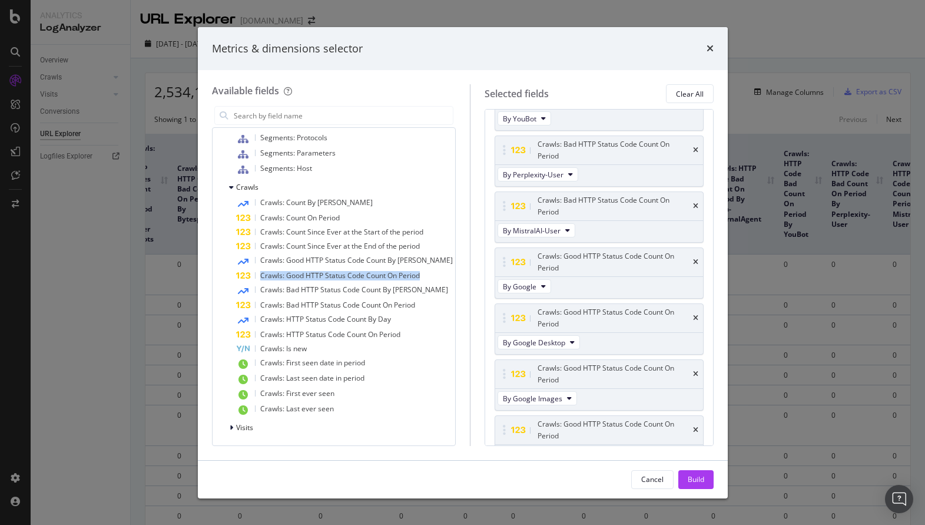
click at [307, 278] on span "Crawls: Good HTTP Status Code Count On Period" at bounding box center [340, 275] width 160 height 10
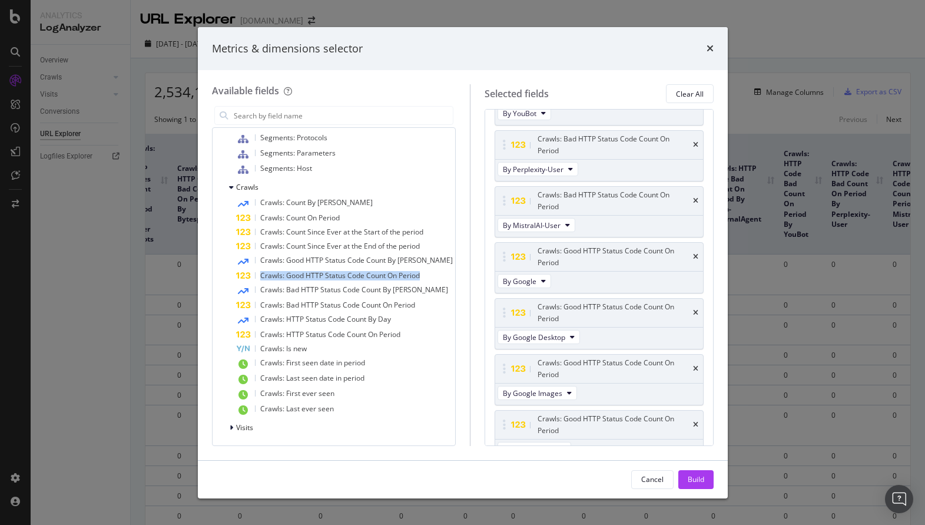
click at [307, 278] on span "Crawls: Good HTTP Status Code Count On Period" at bounding box center [340, 275] width 160 height 10
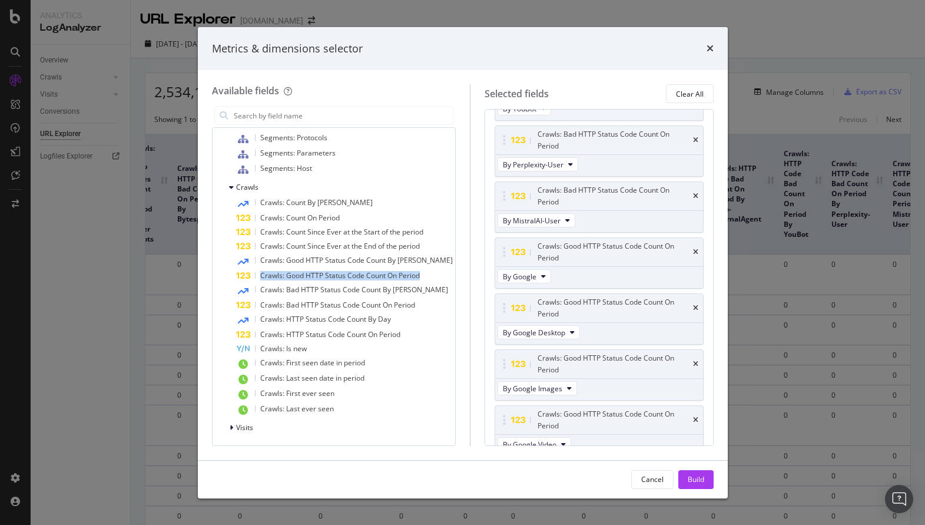
click at [307, 278] on span "Crawls: Good HTTP Status Code Count On Period" at bounding box center [340, 275] width 160 height 10
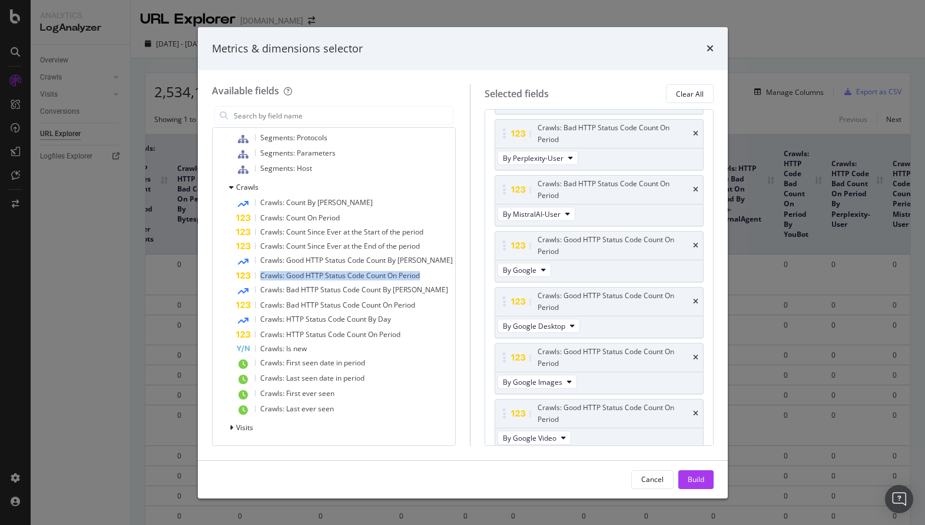
click at [307, 278] on span "Crawls: Good HTTP Status Code Count On Period" at bounding box center [340, 275] width 160 height 10
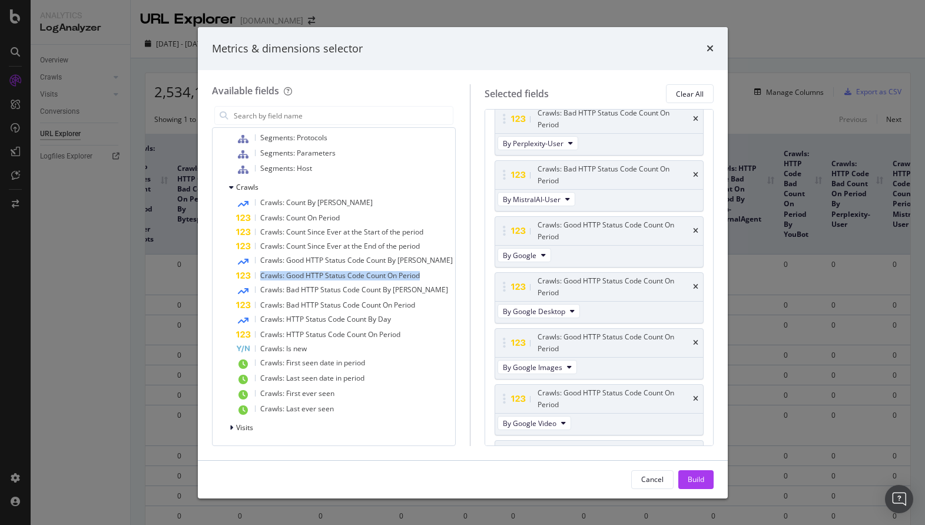
click at [307, 278] on span "Crawls: Good HTTP Status Code Count On Period" at bounding box center [340, 275] width 160 height 10
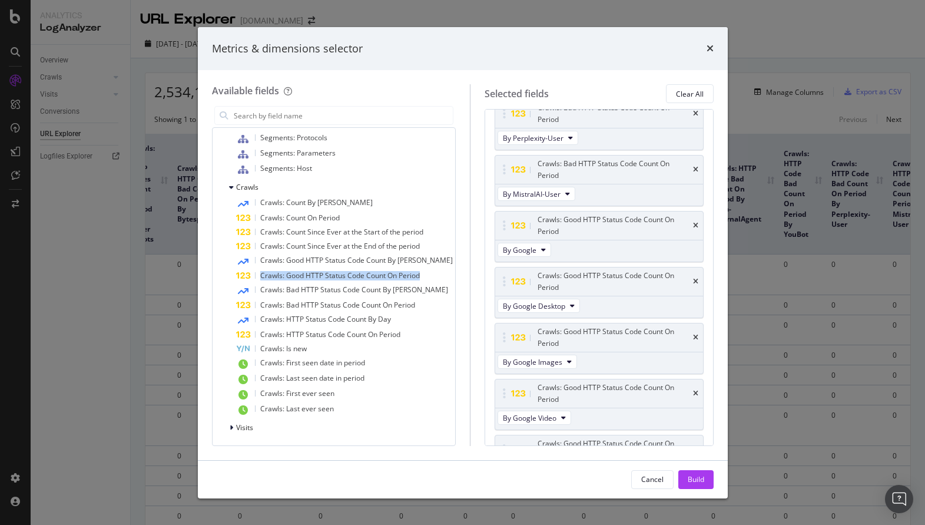
click at [307, 278] on span "Crawls: Good HTTP Status Code Count On Period" at bounding box center [340, 275] width 160 height 10
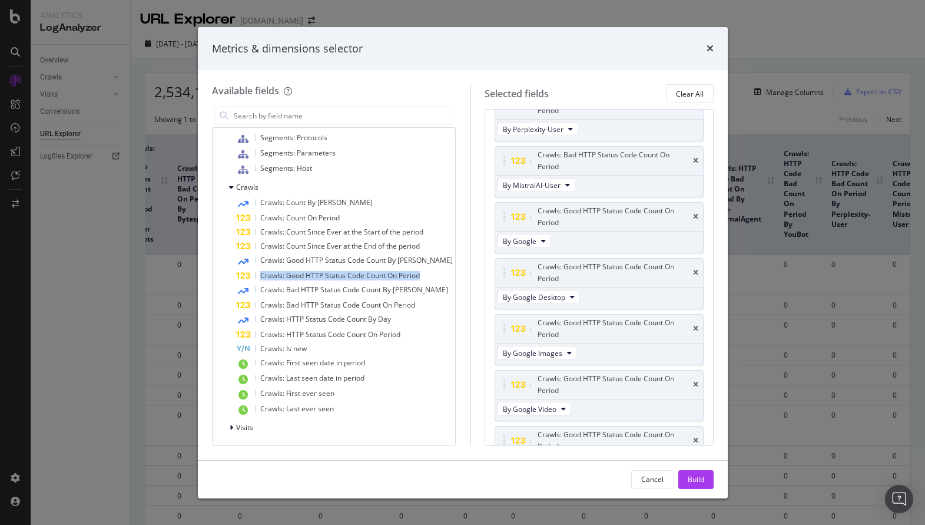
click at [307, 278] on span "Crawls: Good HTTP Status Code Count On Period" at bounding box center [340, 275] width 160 height 10
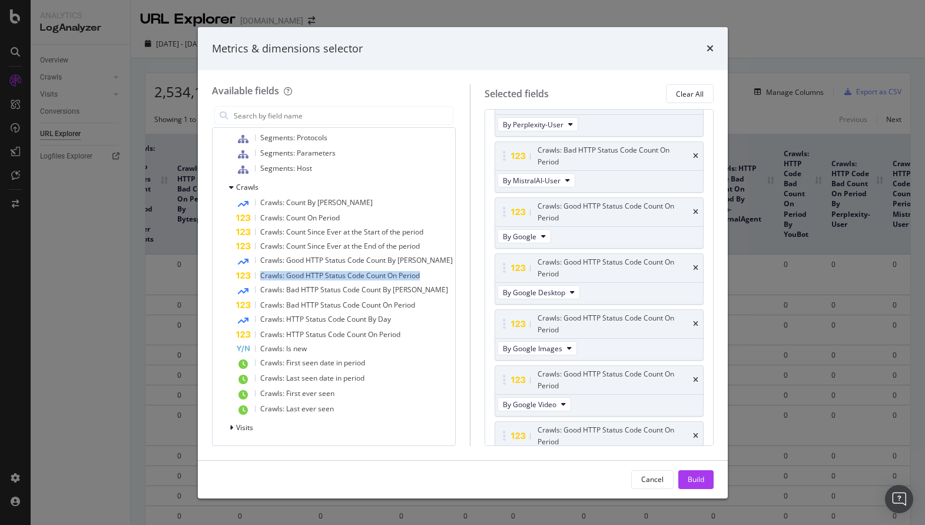
click at [307, 278] on span "Crawls: Good HTTP Status Code Count On Period" at bounding box center [340, 275] width 160 height 10
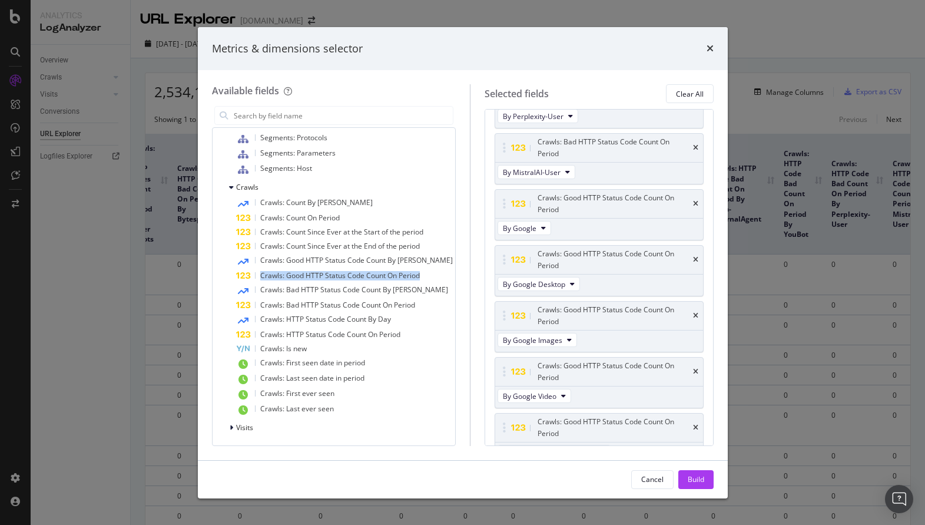
click at [307, 278] on span "Crawls: Good HTTP Status Code Count On Period" at bounding box center [340, 275] width 160 height 10
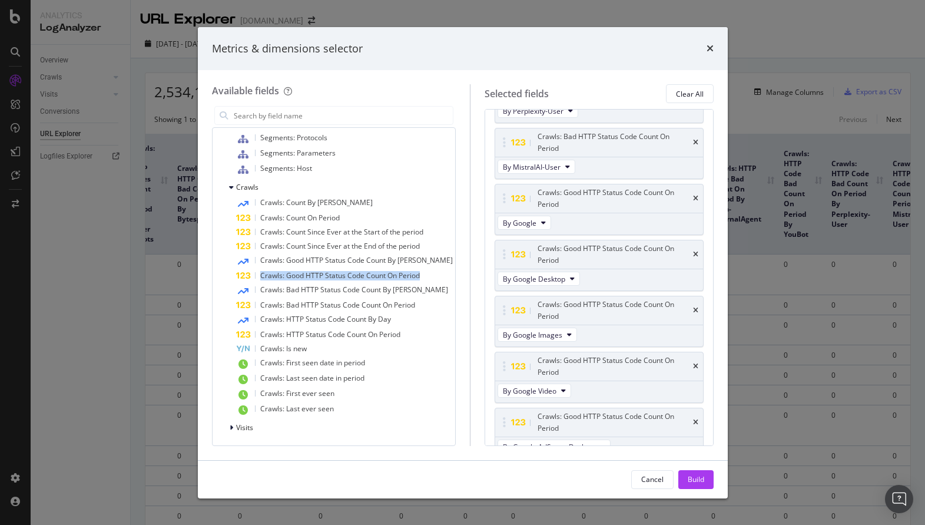
click at [307, 278] on span "Crawls: Good HTTP Status Code Count On Period" at bounding box center [340, 275] width 160 height 10
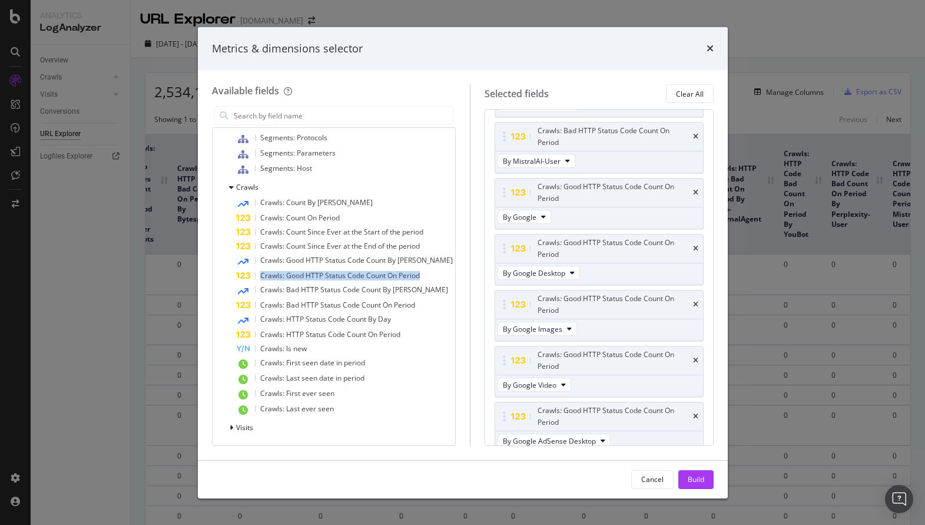
click at [307, 278] on span "Crawls: Good HTTP Status Code Count On Period" at bounding box center [340, 275] width 160 height 10
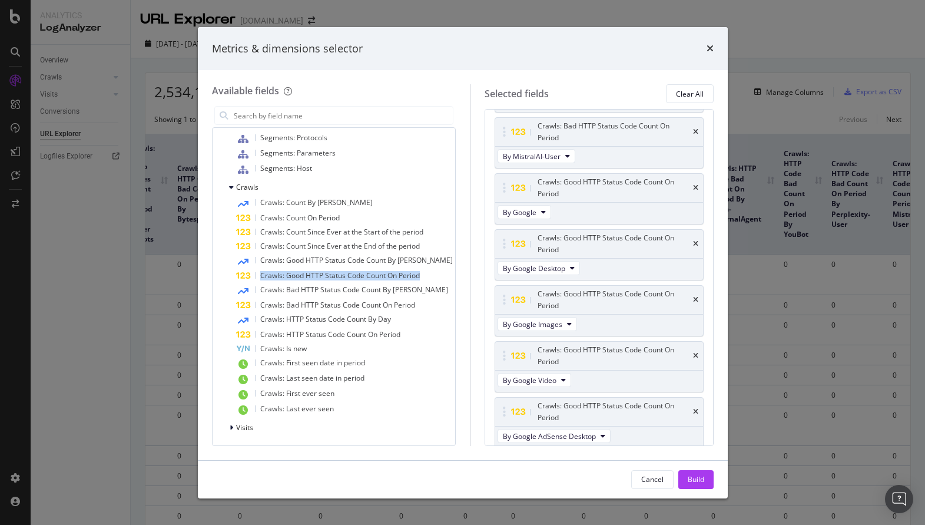
click at [307, 278] on span "Crawls: Good HTTP Status Code Count On Period" at bounding box center [340, 275] width 160 height 10
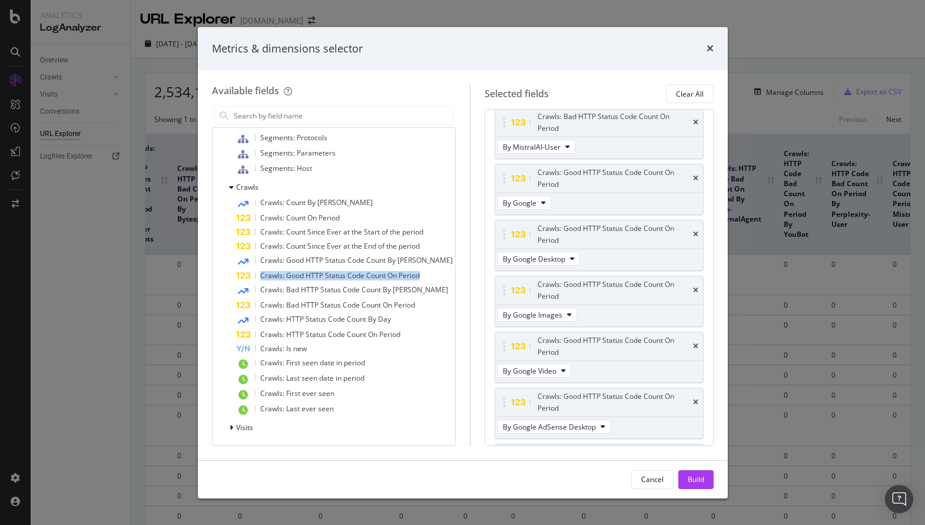
click at [307, 278] on span "Crawls: Good HTTP Status Code Count On Period" at bounding box center [340, 275] width 160 height 10
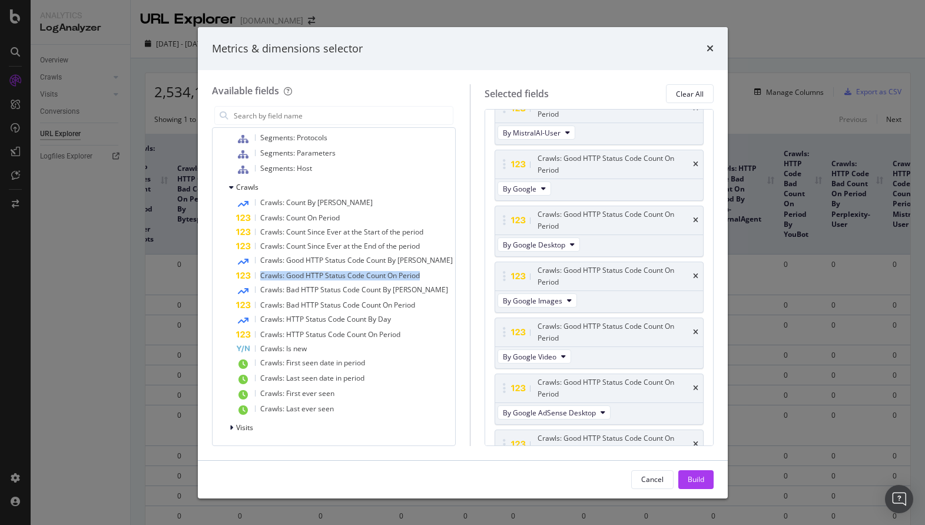
click at [307, 278] on span "Crawls: Good HTTP Status Code Count On Period" at bounding box center [340, 275] width 160 height 10
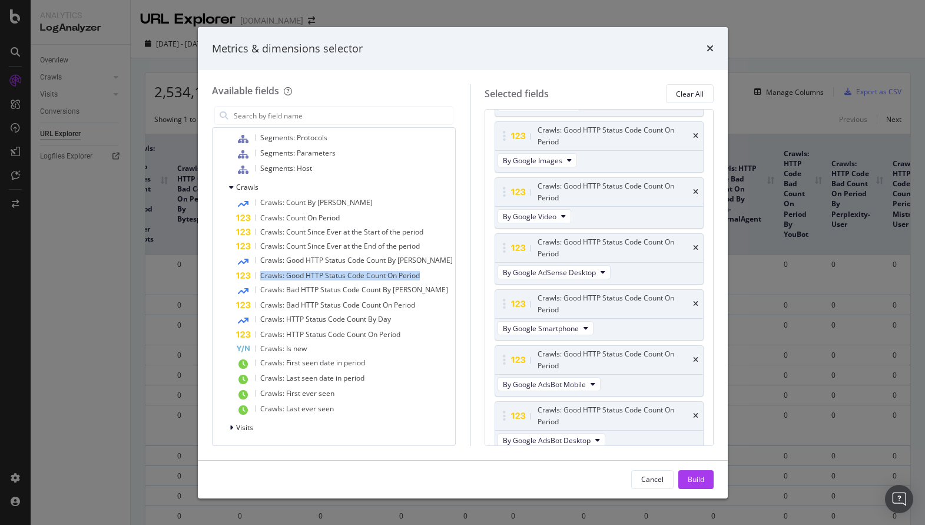
click at [307, 278] on span "Crawls: Good HTTP Status Code Count On Period" at bounding box center [340, 275] width 160 height 10
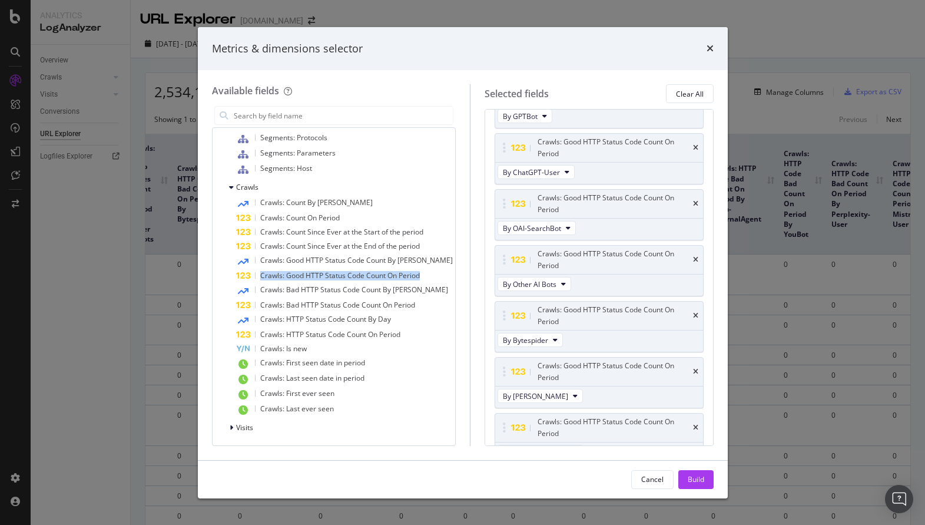
click at [307, 278] on span "Crawls: Good HTTP Status Code Count On Period" at bounding box center [340, 275] width 160 height 10
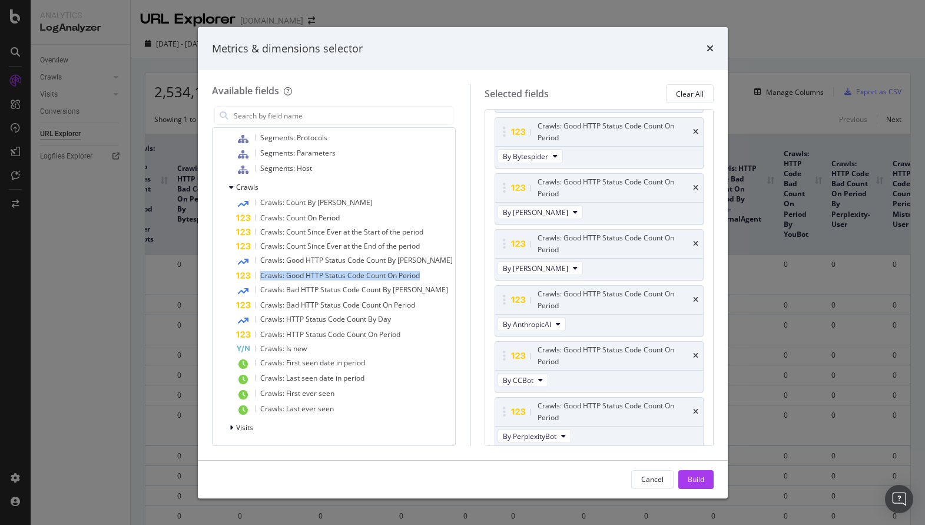
click at [307, 278] on span "Crawls: Good HTTP Status Code Count On Period" at bounding box center [340, 275] width 160 height 10
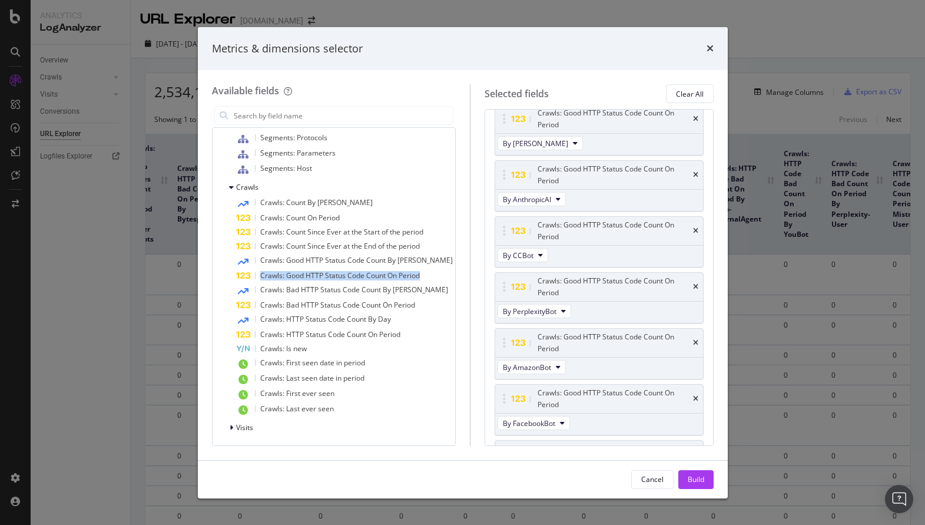
scroll to position [2198, 0]
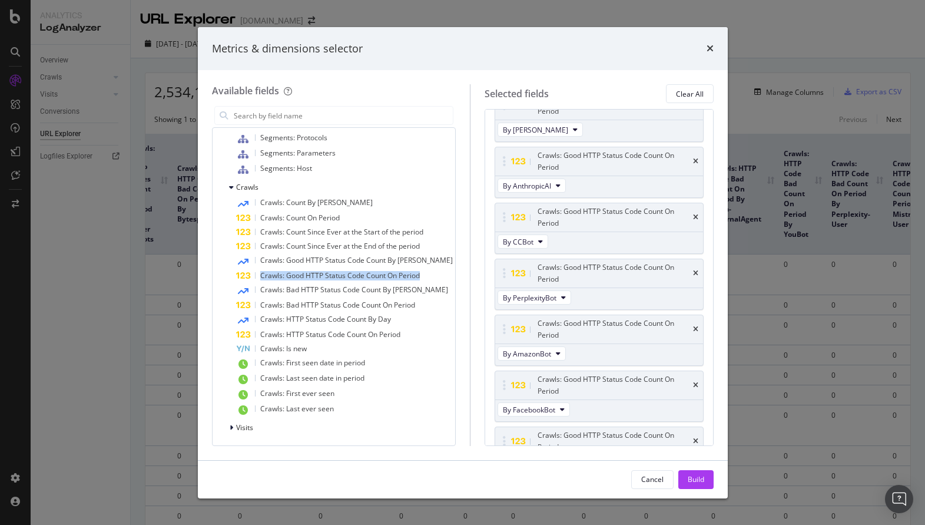
click at [307, 278] on span "Crawls: Good HTTP Status Code Count On Period" at bounding box center [340, 275] width 160 height 10
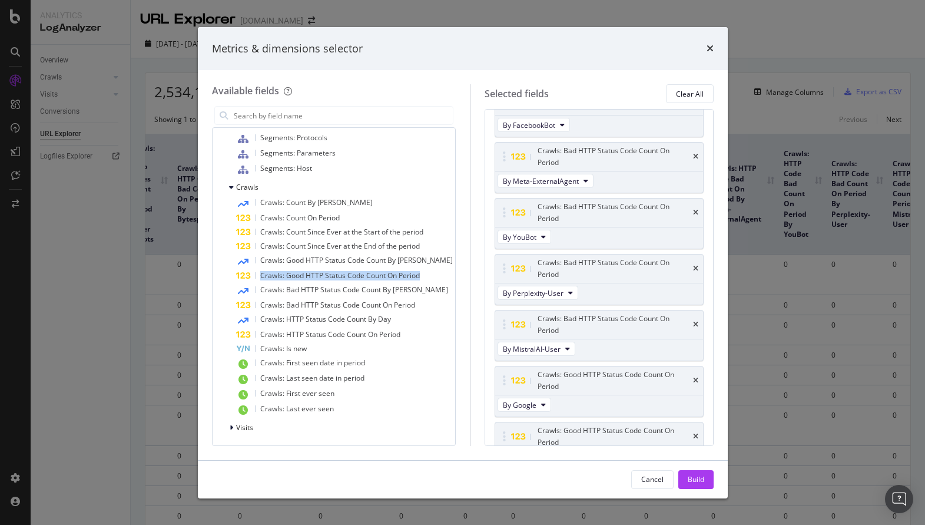
scroll to position [734, 0]
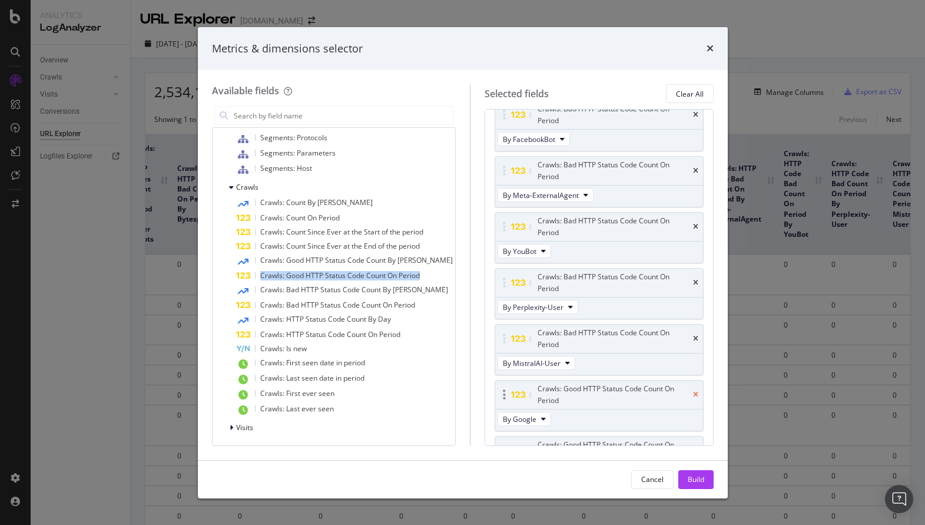
click at [697, 391] on icon "times" at bounding box center [695, 394] width 5 height 7
click at [696, 391] on icon "times" at bounding box center [695, 394] width 5 height 7
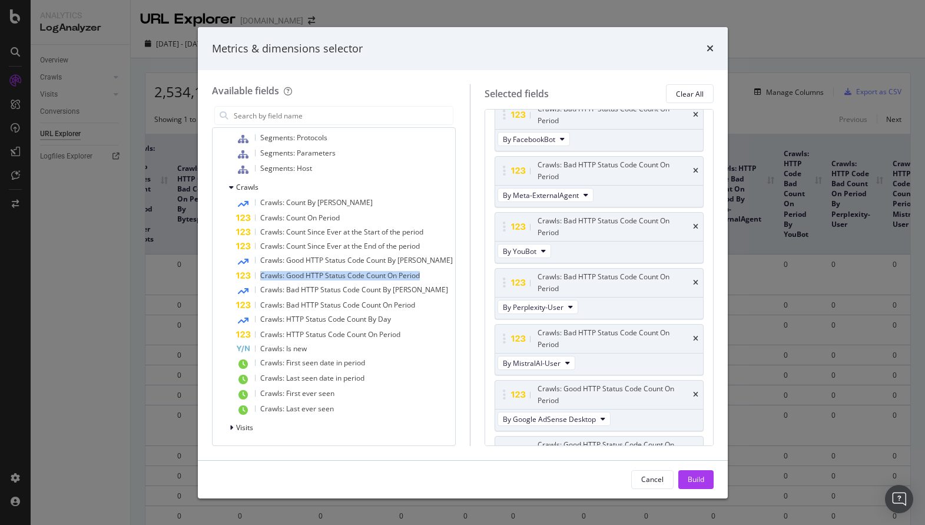
click at [696, 447] on icon "times" at bounding box center [695, 450] width 5 height 7
click at [696, 391] on icon "times" at bounding box center [695, 394] width 5 height 7
click at [696, 447] on icon "times" at bounding box center [695, 450] width 5 height 7
click at [696, 391] on icon "times" at bounding box center [695, 394] width 5 height 7
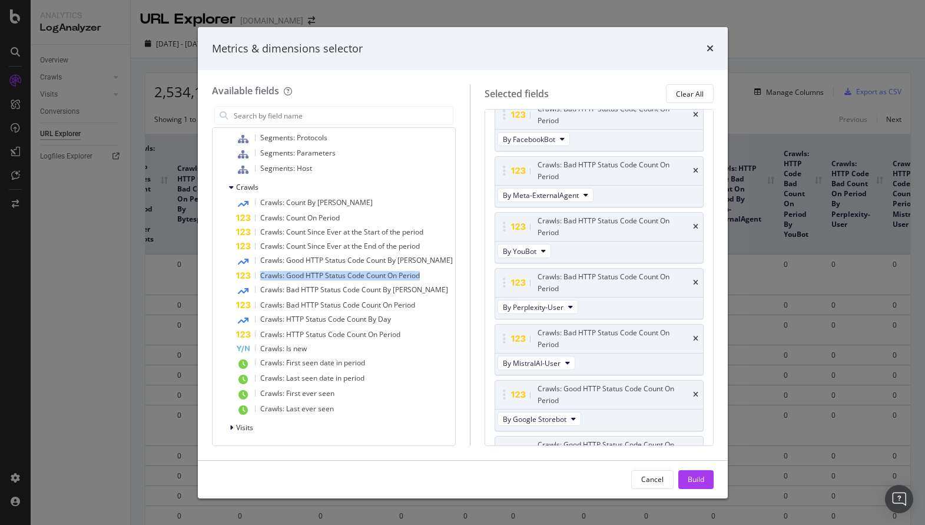
click at [696, 391] on icon "times" at bounding box center [695, 394] width 5 height 7
click at [696, 447] on icon "times" at bounding box center [695, 450] width 5 height 7
click at [696, 391] on icon "times" at bounding box center [695, 394] width 5 height 7
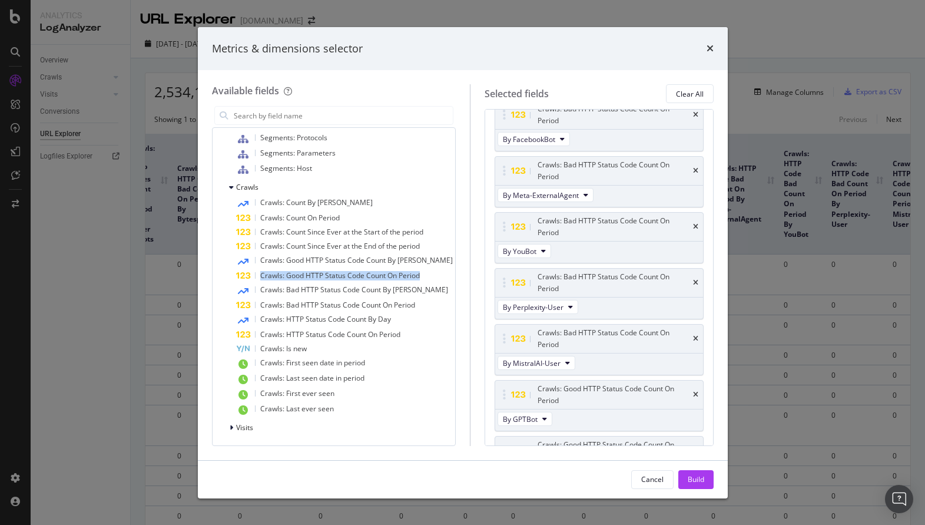
click at [696, 391] on icon "times" at bounding box center [695, 394] width 5 height 7
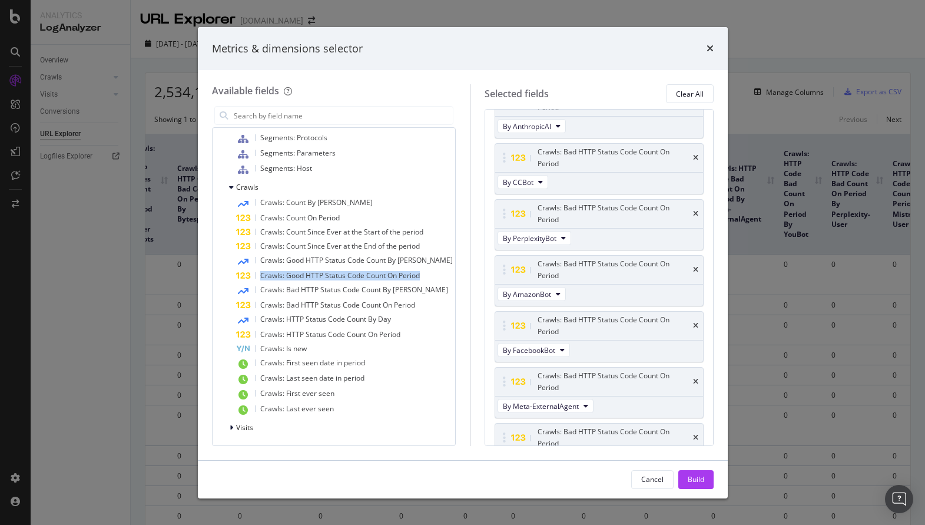
scroll to position [0, 0]
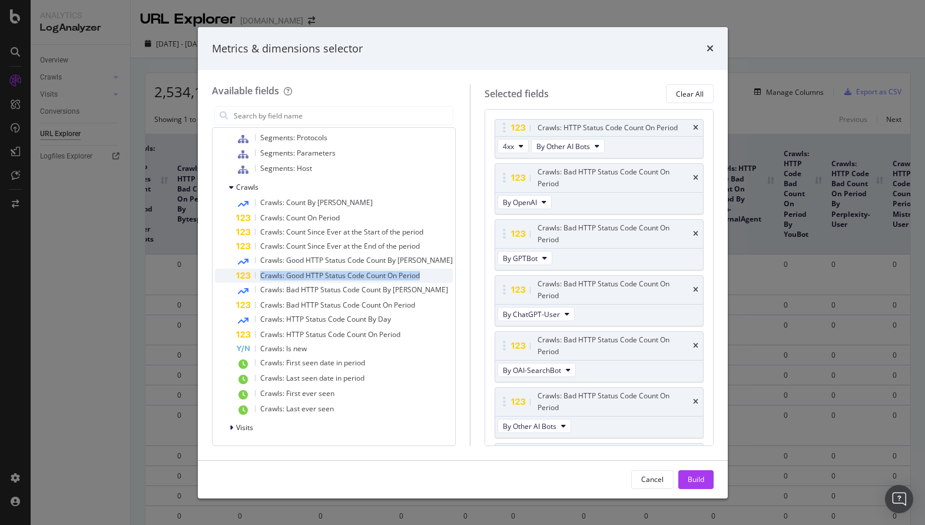
click at [375, 274] on span "Crawls: Good HTTP Status Code Count On Period" at bounding box center [340, 275] width 160 height 10
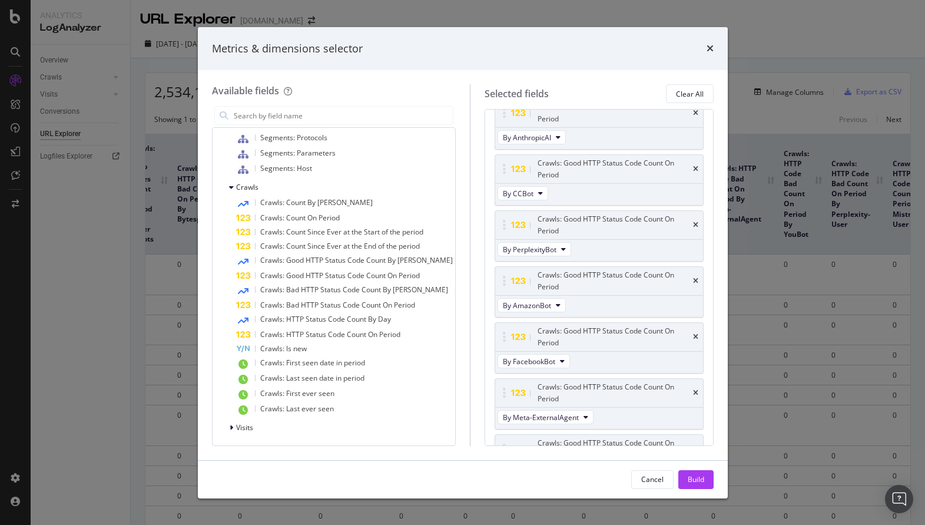
scroll to position [1359, 0]
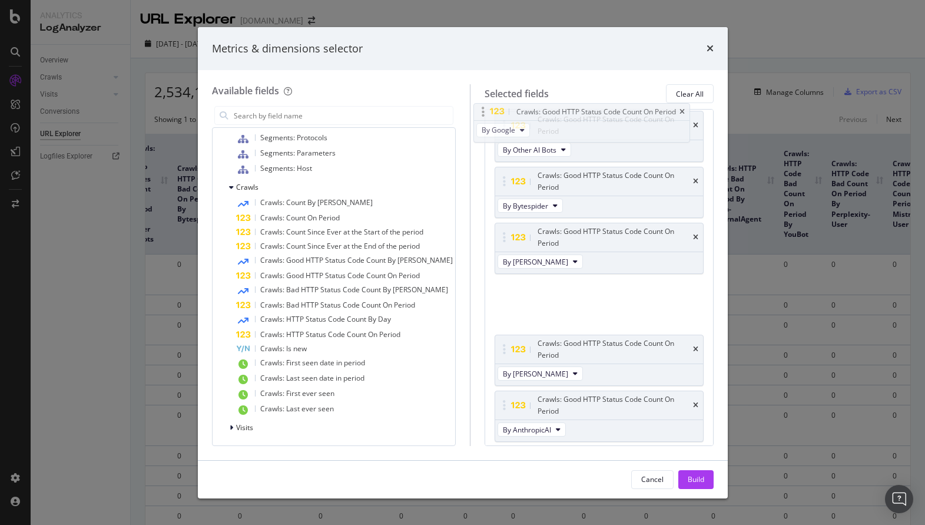
drag, startPoint x: 501, startPoint y: 406, endPoint x: 488, endPoint y: 115, distance: 291.2
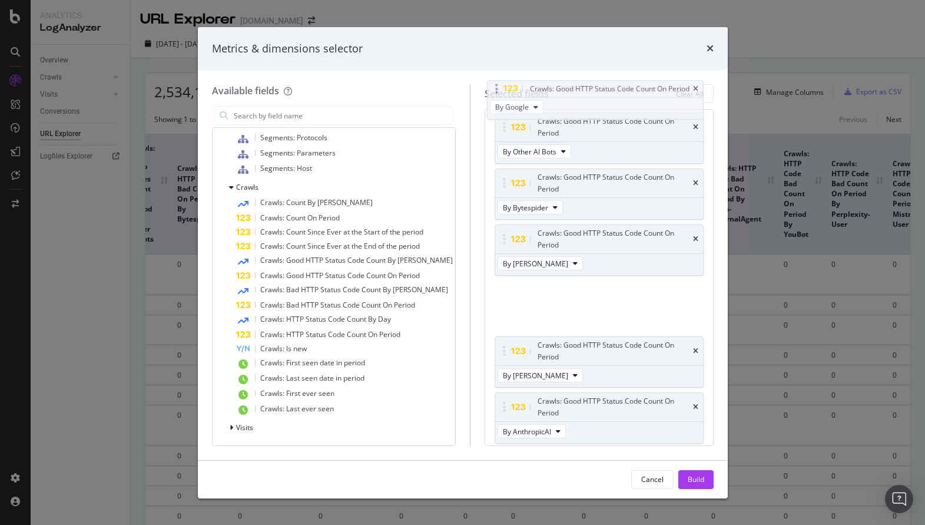
click at [488, 115] on body "Analytics LogAnalyzer Overview Crawls Daily Distribution Segments Distribution …" at bounding box center [462, 262] width 925 height 525
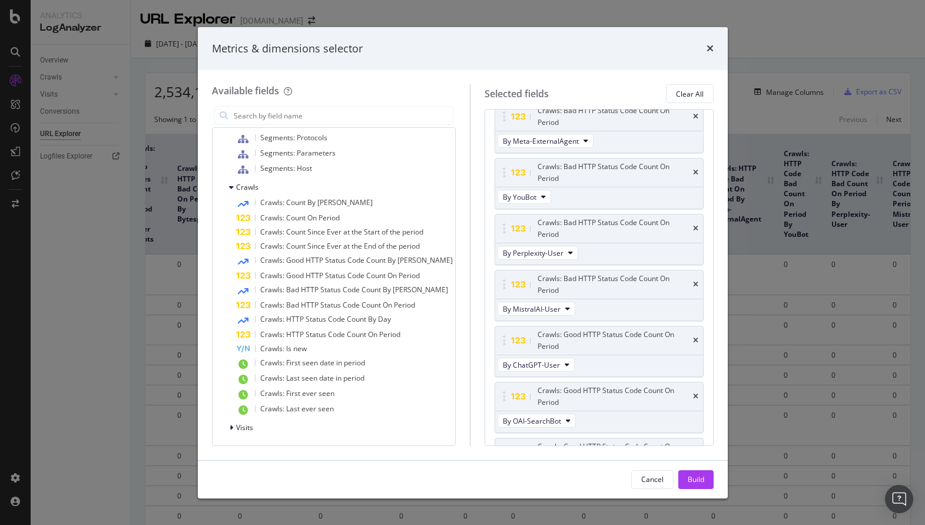
scroll to position [784, 0]
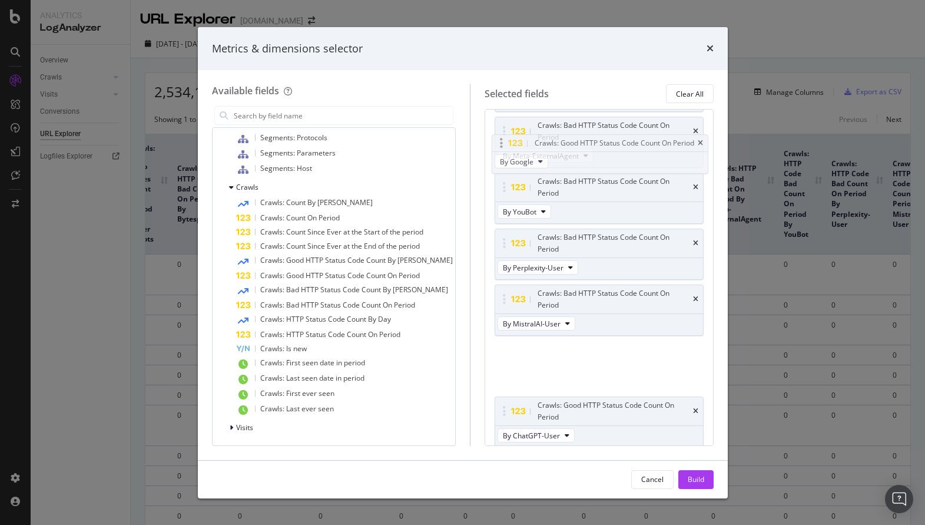
drag, startPoint x: 495, startPoint y: 418, endPoint x: 499, endPoint y: 143, distance: 275.1
click at [499, 143] on body "Analytics LogAnalyzer Overview Crawls Daily Distribution Segments Distribution …" at bounding box center [462, 262] width 925 height 525
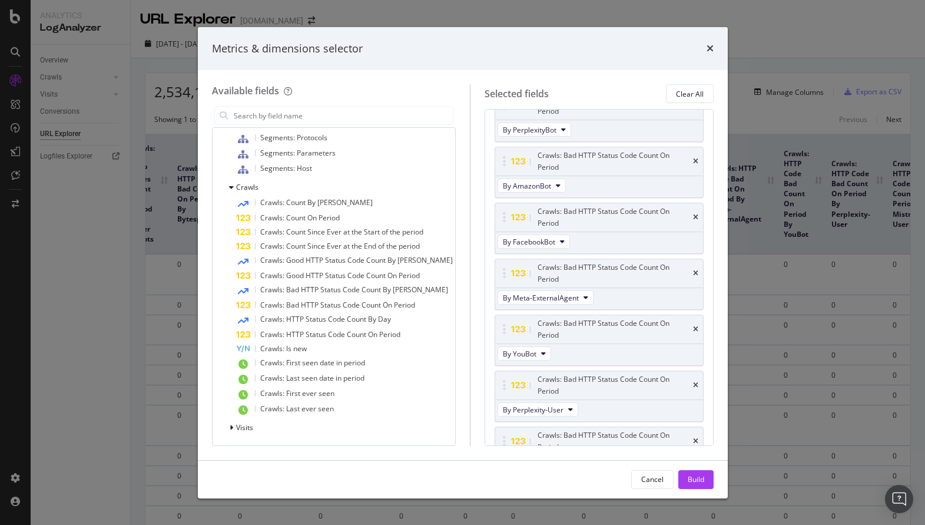
scroll to position [631, 0]
click at [529, 515] on button "By Google" at bounding box center [525, 522] width 54 height 14
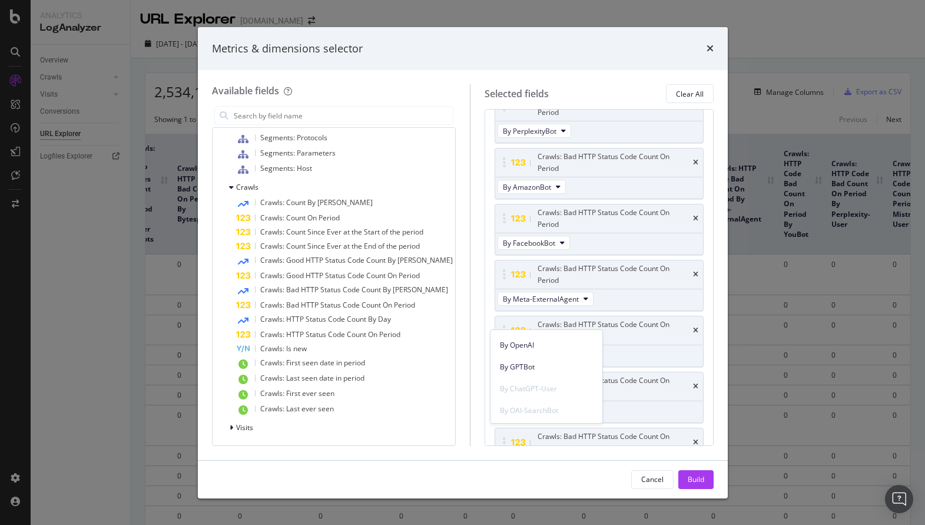
scroll to position [299, 0]
click at [526, 373] on span "By GPTBot" at bounding box center [546, 371] width 93 height 11
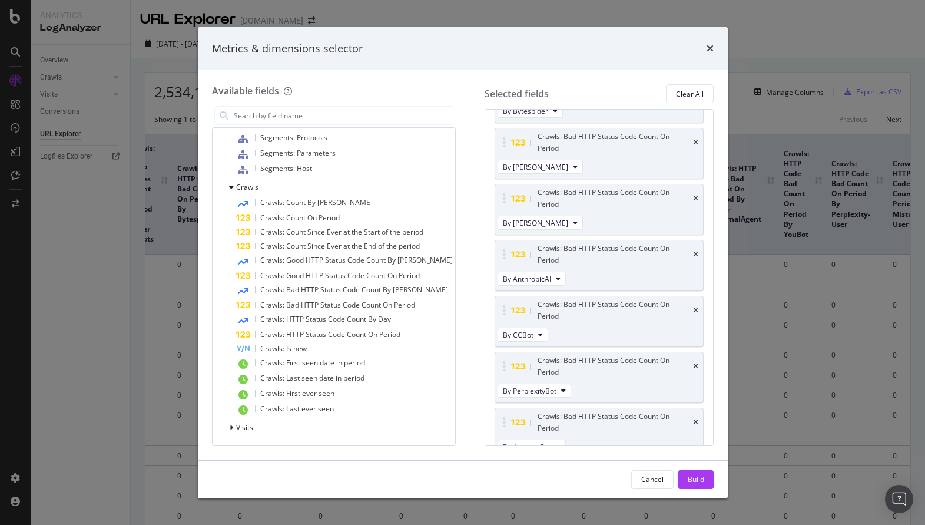
scroll to position [0, 0]
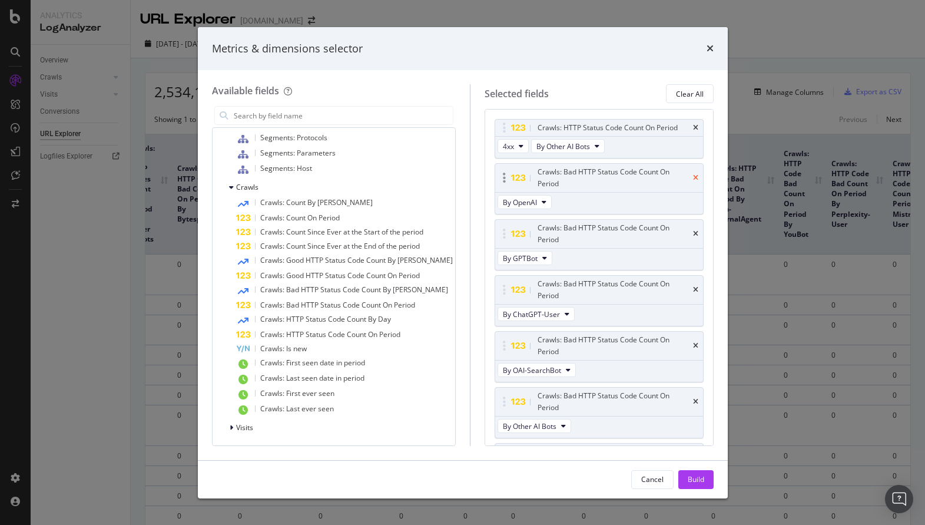
click at [697, 174] on icon "times" at bounding box center [695, 177] width 5 height 7
click at [693, 475] on div "Build" at bounding box center [696, 479] width 16 height 10
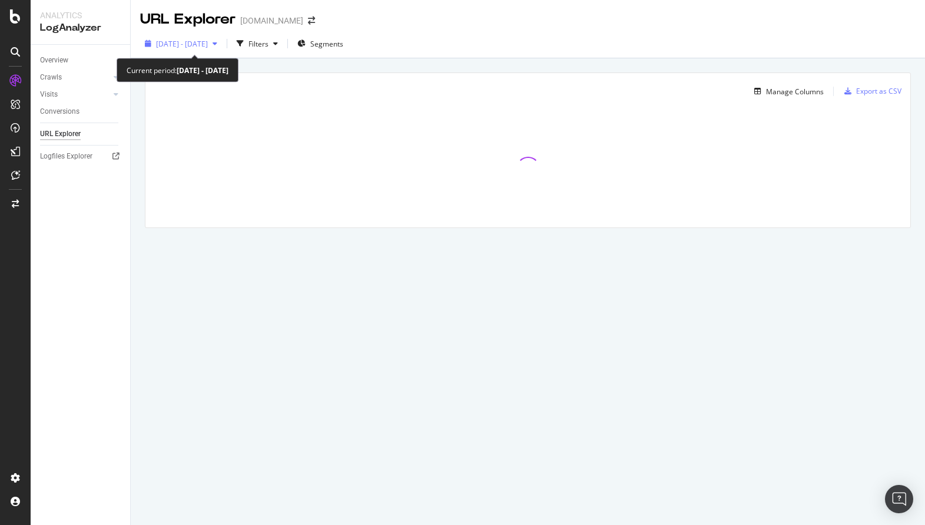
click at [208, 44] on span "[DATE] - [DATE]" at bounding box center [182, 44] width 52 height 10
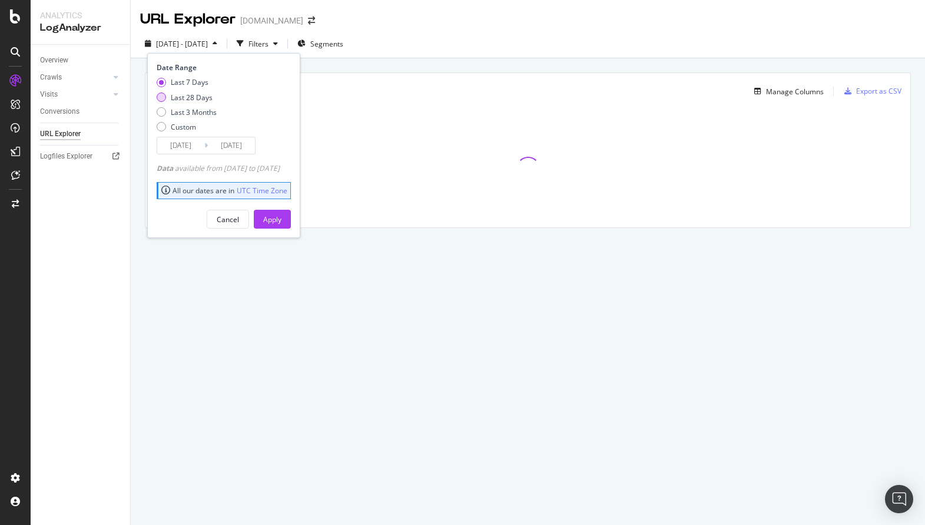
click at [189, 97] on div "Last 28 Days" at bounding box center [192, 97] width 42 height 10
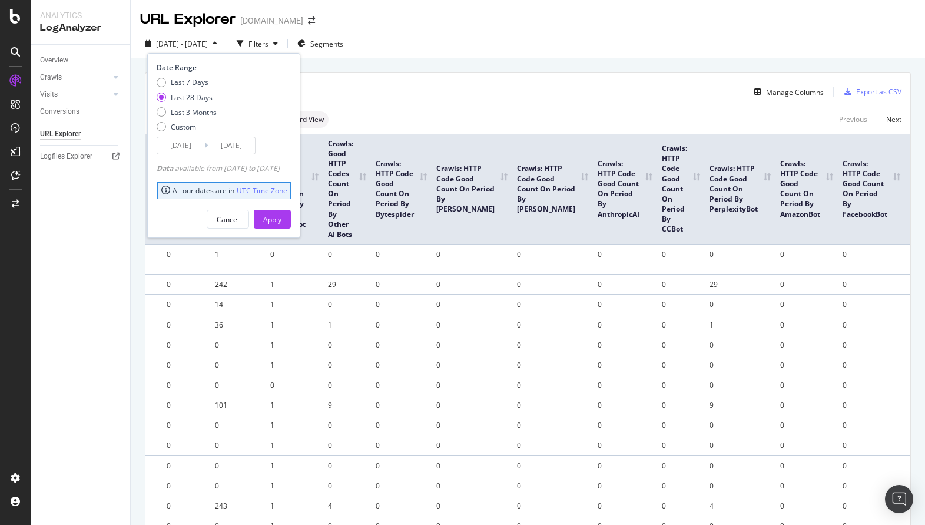
type input "[DATE]"
click at [281, 217] on div "Apply" at bounding box center [272, 219] width 18 height 10
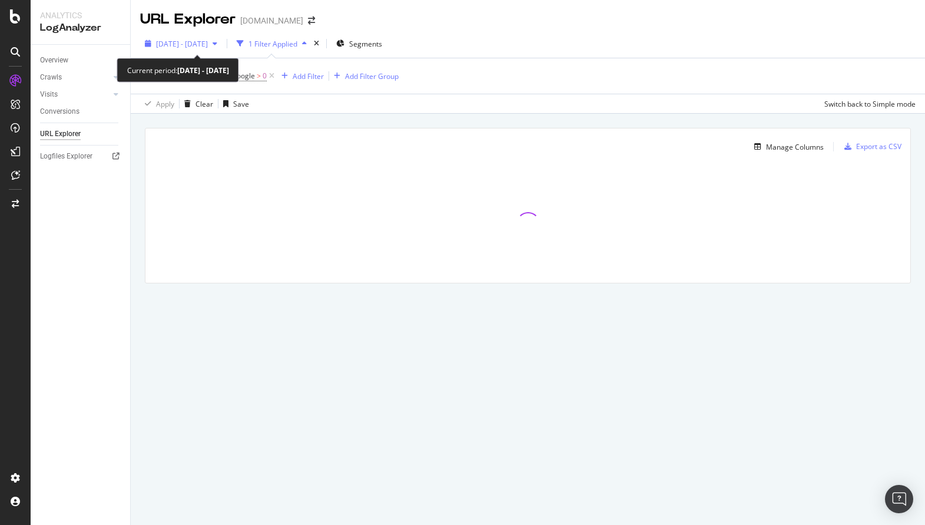
click at [208, 47] on span "[DATE] - [DATE]" at bounding box center [182, 44] width 52 height 10
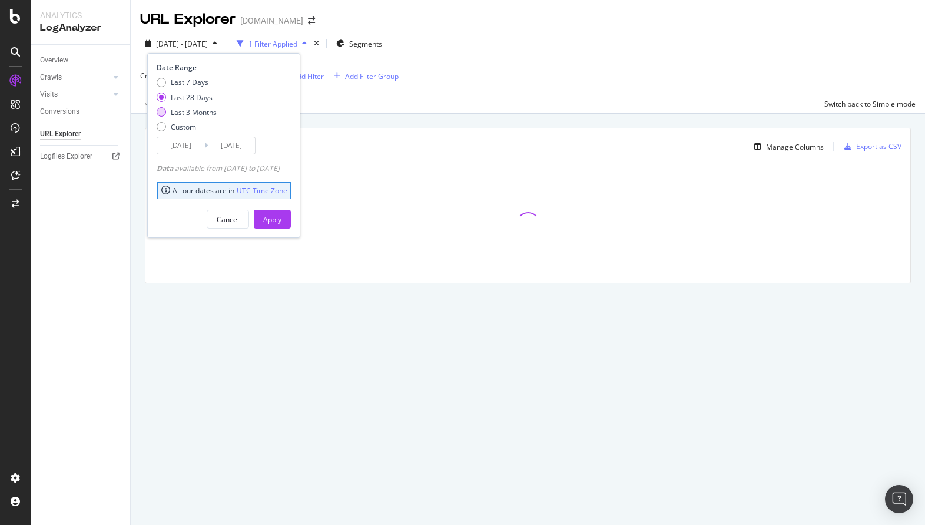
click at [200, 110] on div "Last 3 Months" at bounding box center [194, 112] width 46 height 10
type input "[DATE]"
click at [281, 213] on div "Apply" at bounding box center [272, 219] width 18 height 18
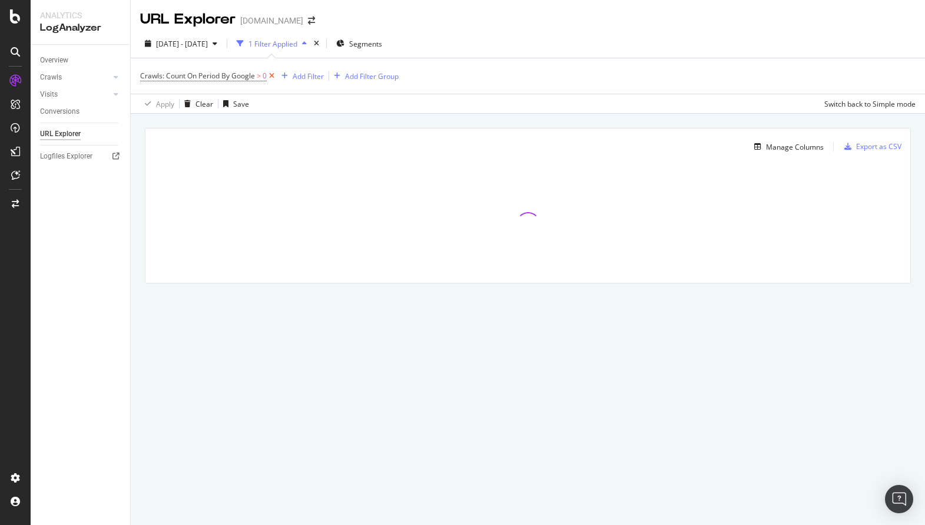
click at [270, 77] on icon at bounding box center [272, 76] width 10 height 12
click at [770, 144] on div "Manage Columns" at bounding box center [795, 145] width 58 height 10
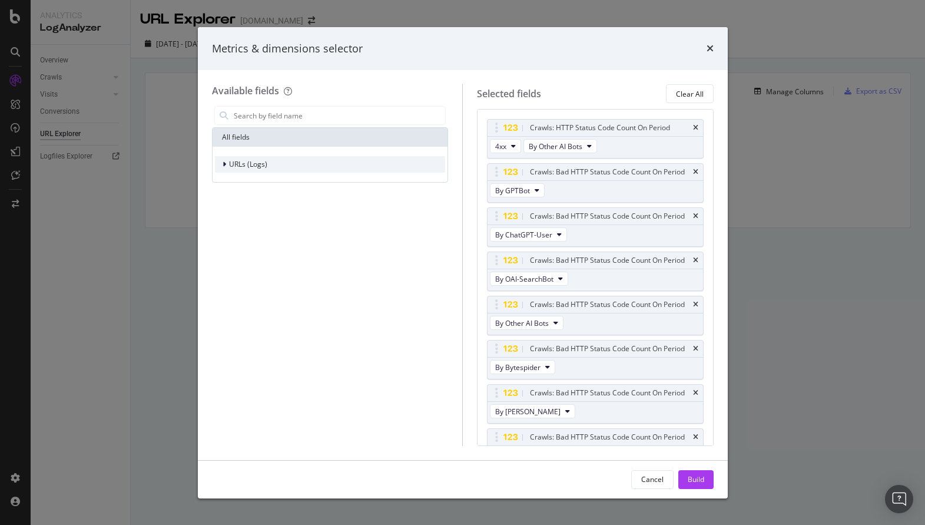
click at [255, 168] on span "URLs (Logs)" at bounding box center [248, 164] width 38 height 10
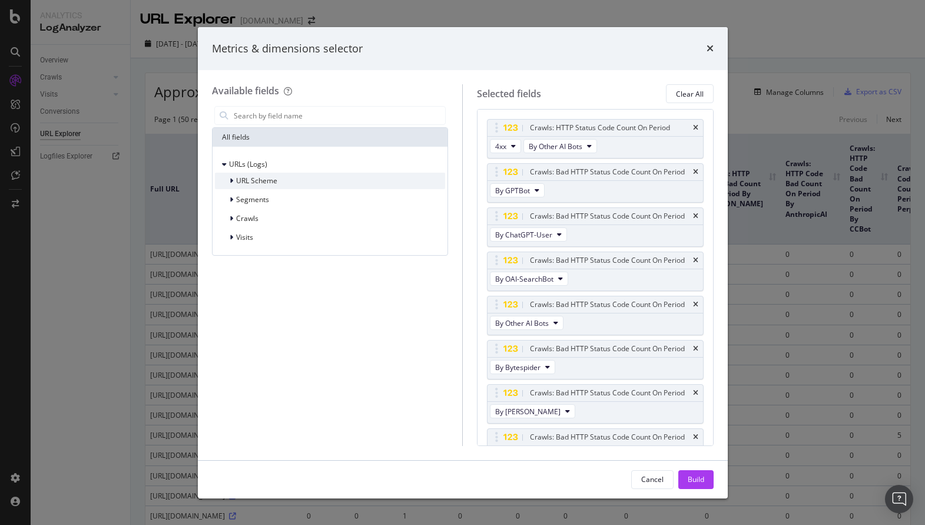
click at [250, 183] on span "URL Scheme" at bounding box center [256, 180] width 41 height 10
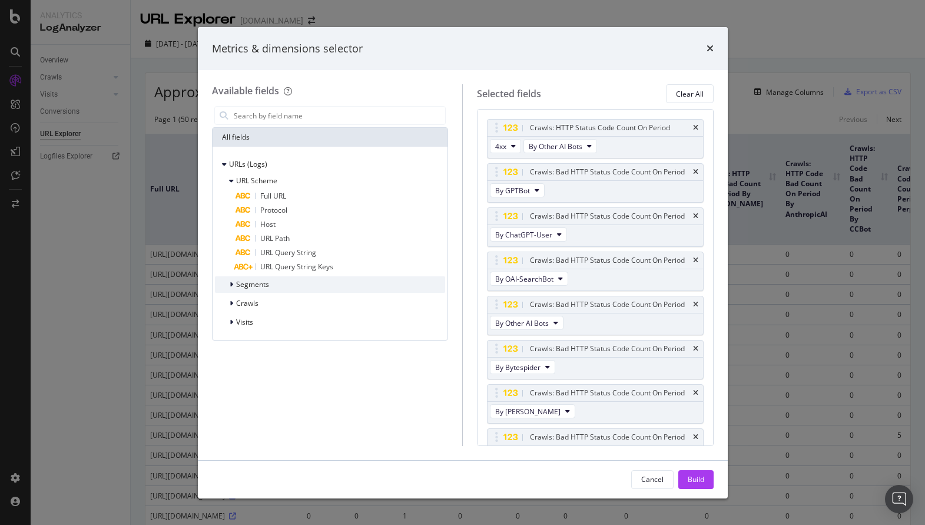
click at [251, 289] on div "Segments" at bounding box center [252, 284] width 33 height 10
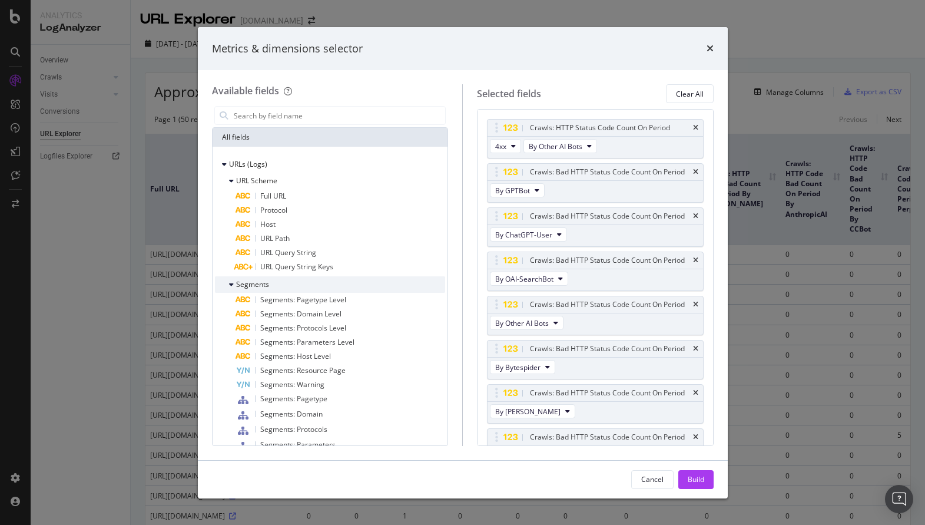
click at [251, 289] on div "Segments" at bounding box center [252, 284] width 33 height 10
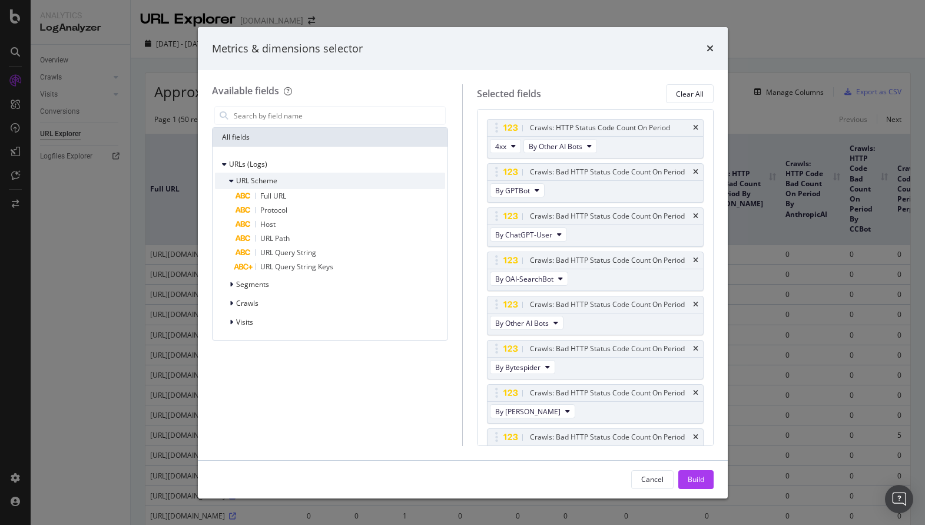
click at [252, 179] on span "URL Scheme" at bounding box center [256, 180] width 41 height 10
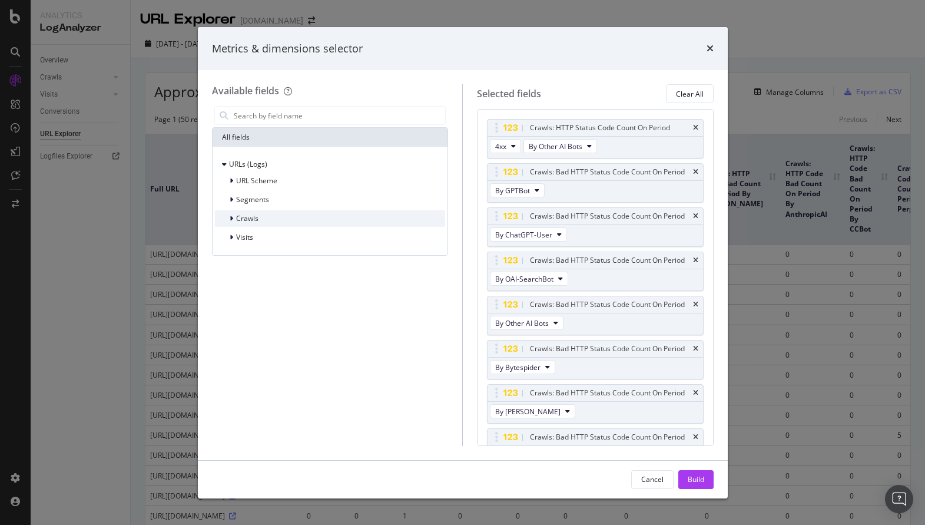
click at [250, 218] on span "Crawls" at bounding box center [247, 218] width 22 height 10
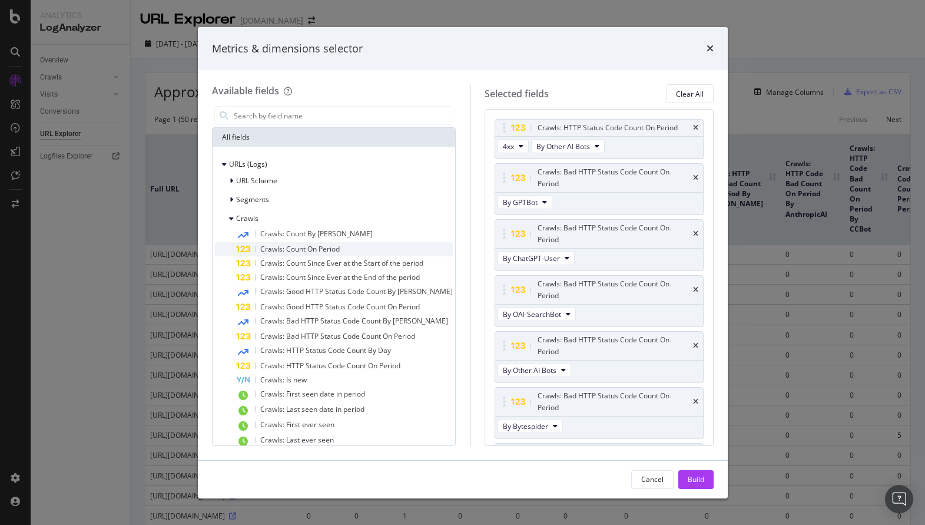
click at [280, 249] on span "Crawls: Count On Period" at bounding box center [300, 249] width 80 height 10
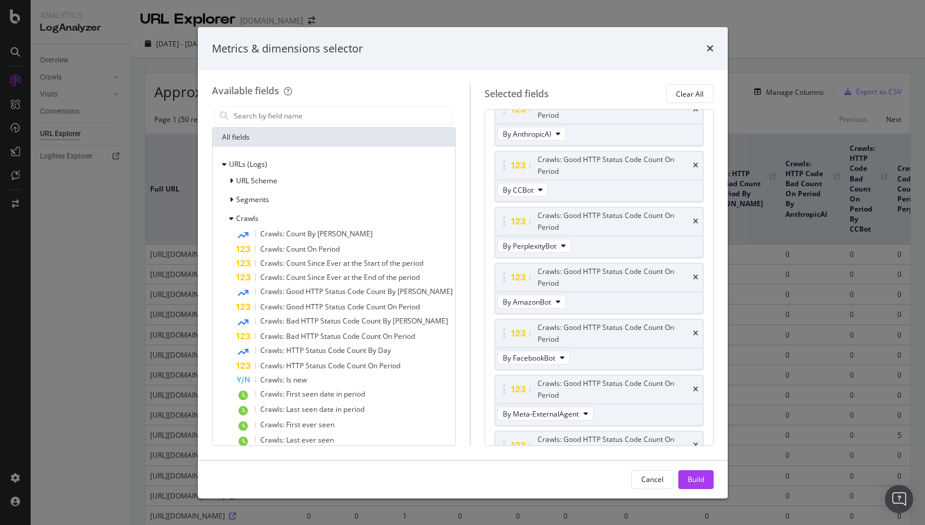
scroll to position [1359, 0]
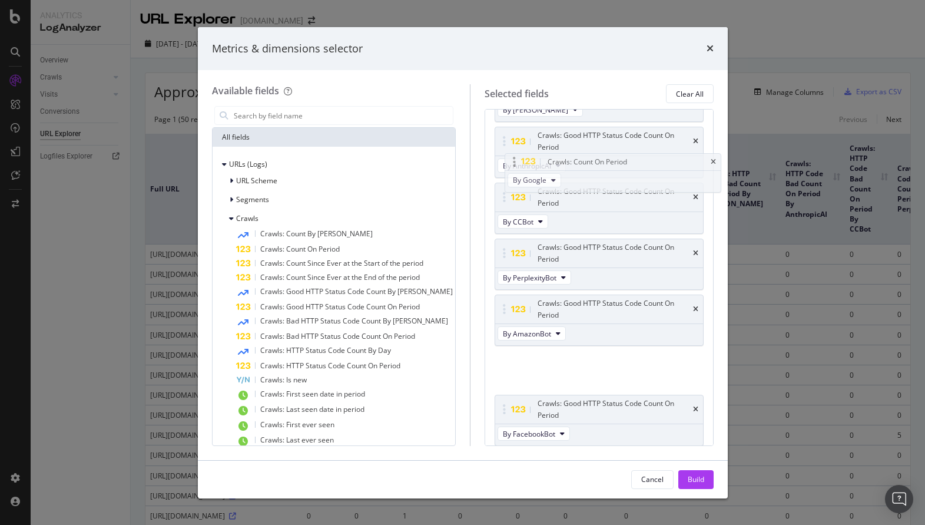
drag, startPoint x: 496, startPoint y: 418, endPoint x: 514, endPoint y: 165, distance: 253.2
click at [514, 165] on body "Analytics LogAnalyzer Overview Crawls Daily Distribution Segments Distribution …" at bounding box center [462, 262] width 925 height 525
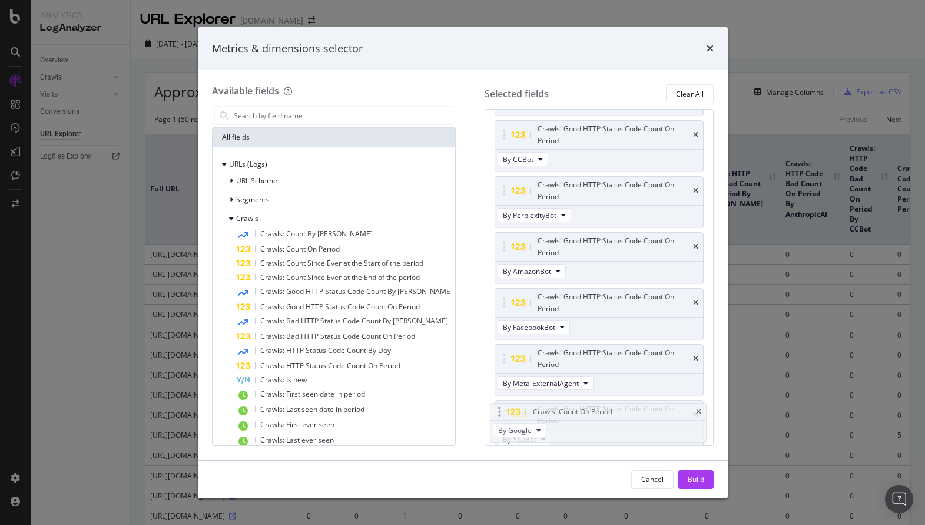
drag, startPoint x: 498, startPoint y: 172, endPoint x: 501, endPoint y: 412, distance: 239.7
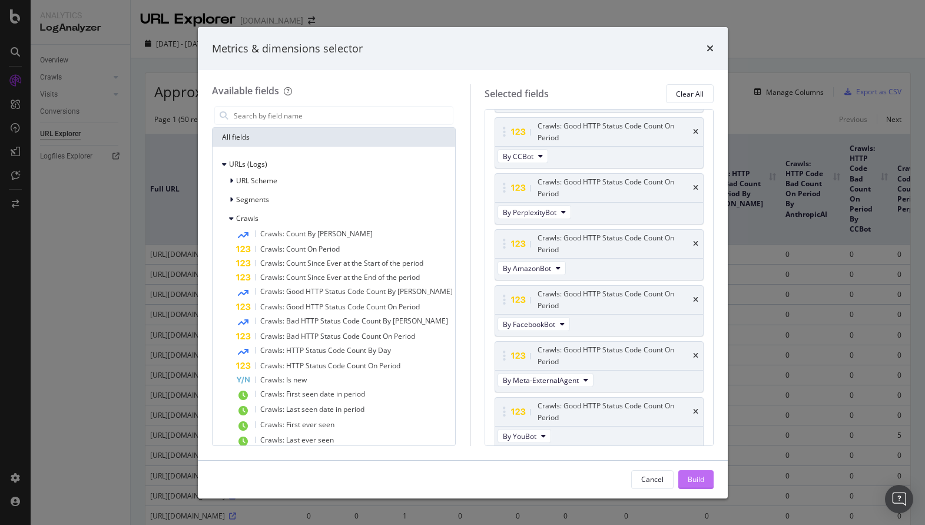
click at [691, 476] on div "Build" at bounding box center [696, 479] width 16 height 10
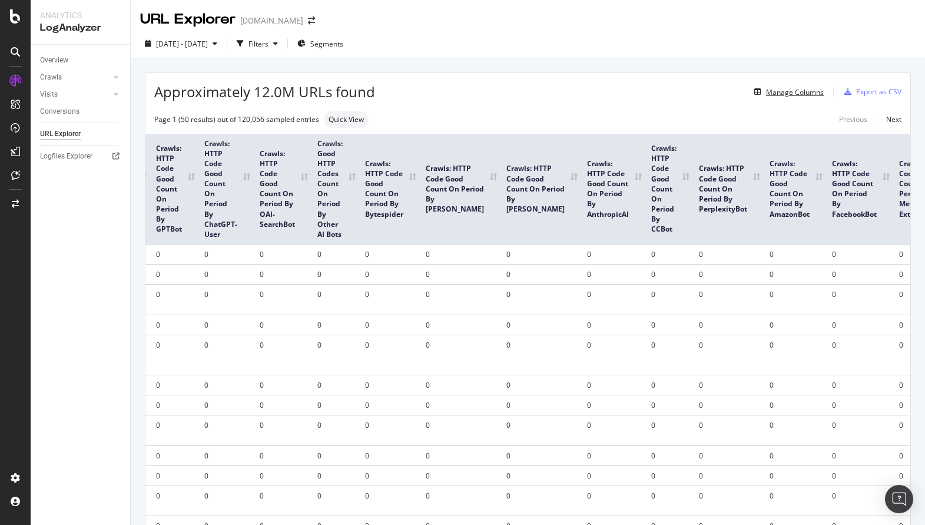
scroll to position [0, 1375]
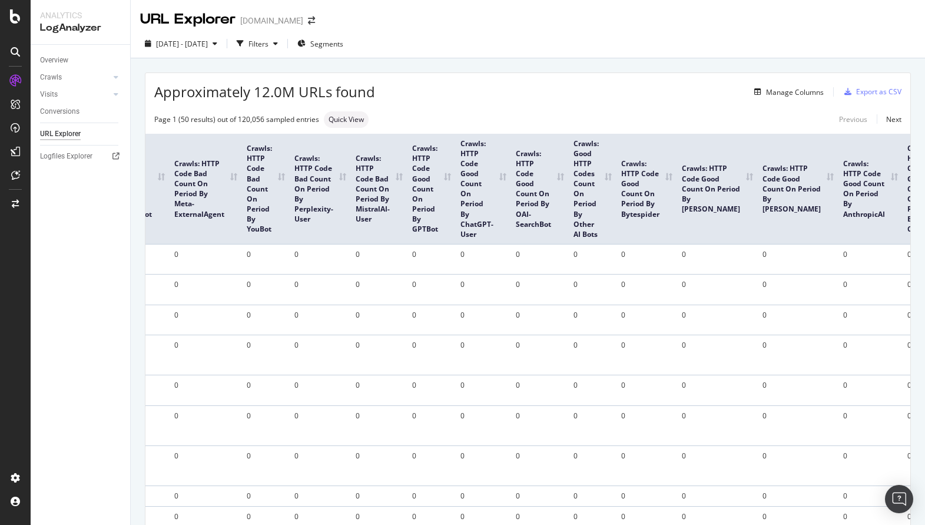
scroll to position [0, 1375]
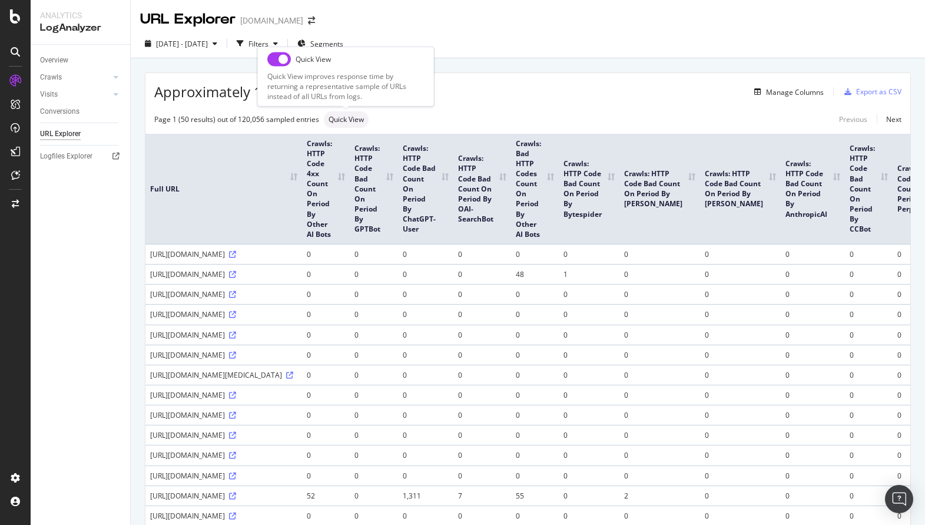
click at [282, 64] on input "checkbox" at bounding box center [279, 59] width 24 height 14
checkbox input "true"
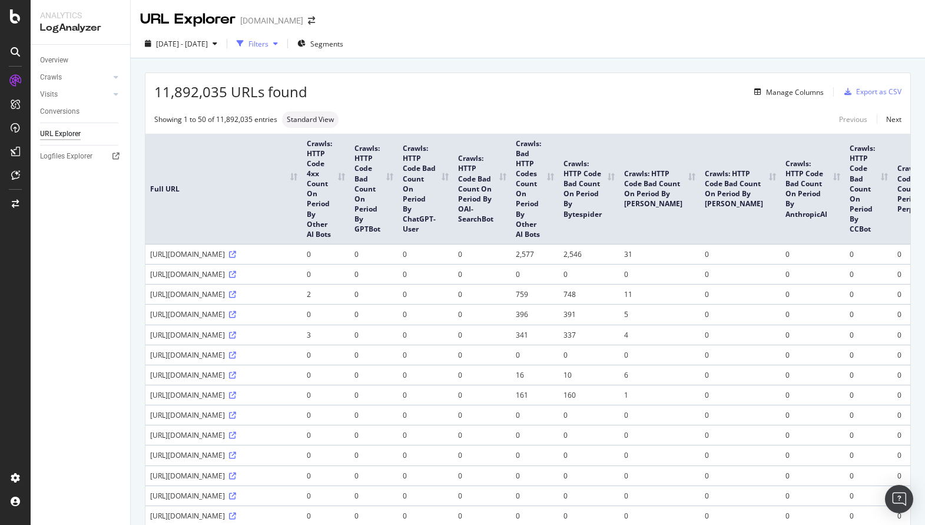
click at [269, 41] on div "Filters" at bounding box center [259, 44] width 20 height 10
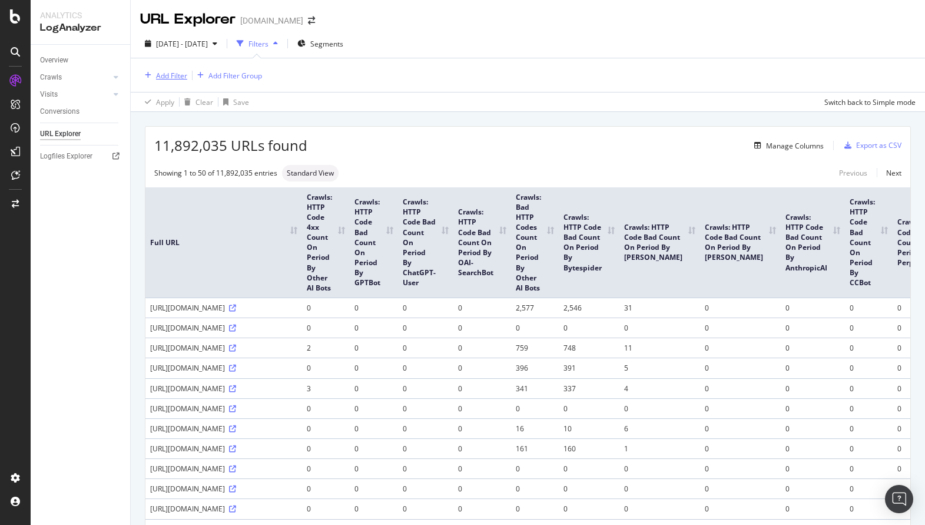
click at [165, 78] on div "Add Filter" at bounding box center [171, 76] width 31 height 10
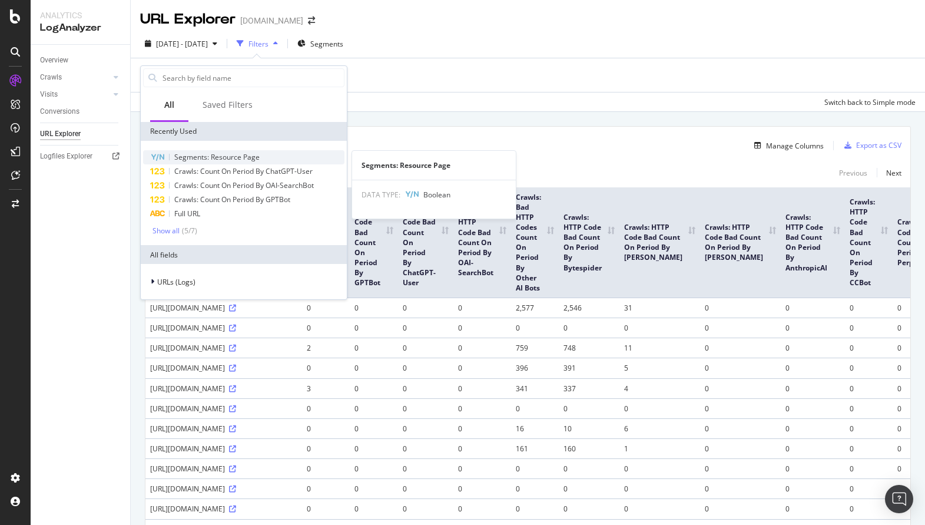
click at [249, 158] on span "Segments: Resource Page" at bounding box center [216, 157] width 85 height 10
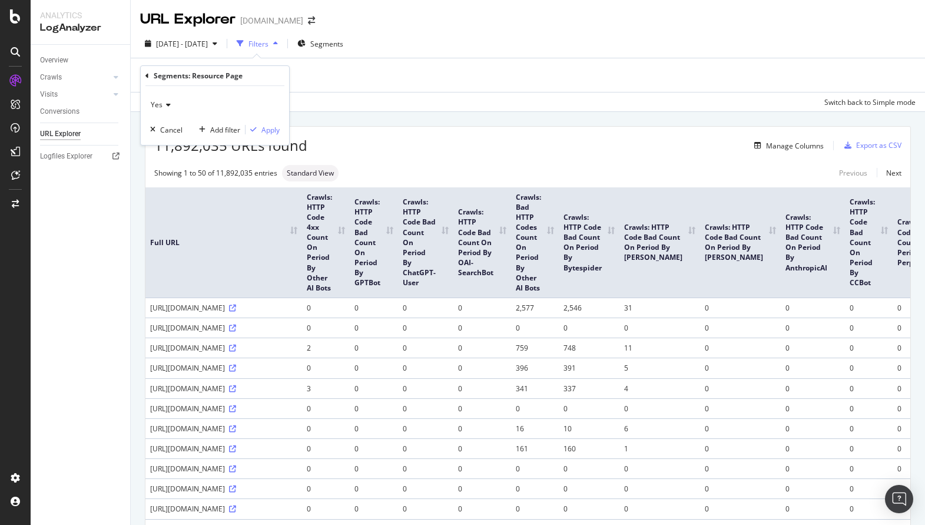
click at [167, 101] on icon at bounding box center [167, 104] width 8 height 7
click at [175, 131] on div "Yes" at bounding box center [216, 128] width 126 height 15
click at [270, 127] on div "Apply" at bounding box center [270, 130] width 18 height 10
